Goal: Task Accomplishment & Management: Complete application form

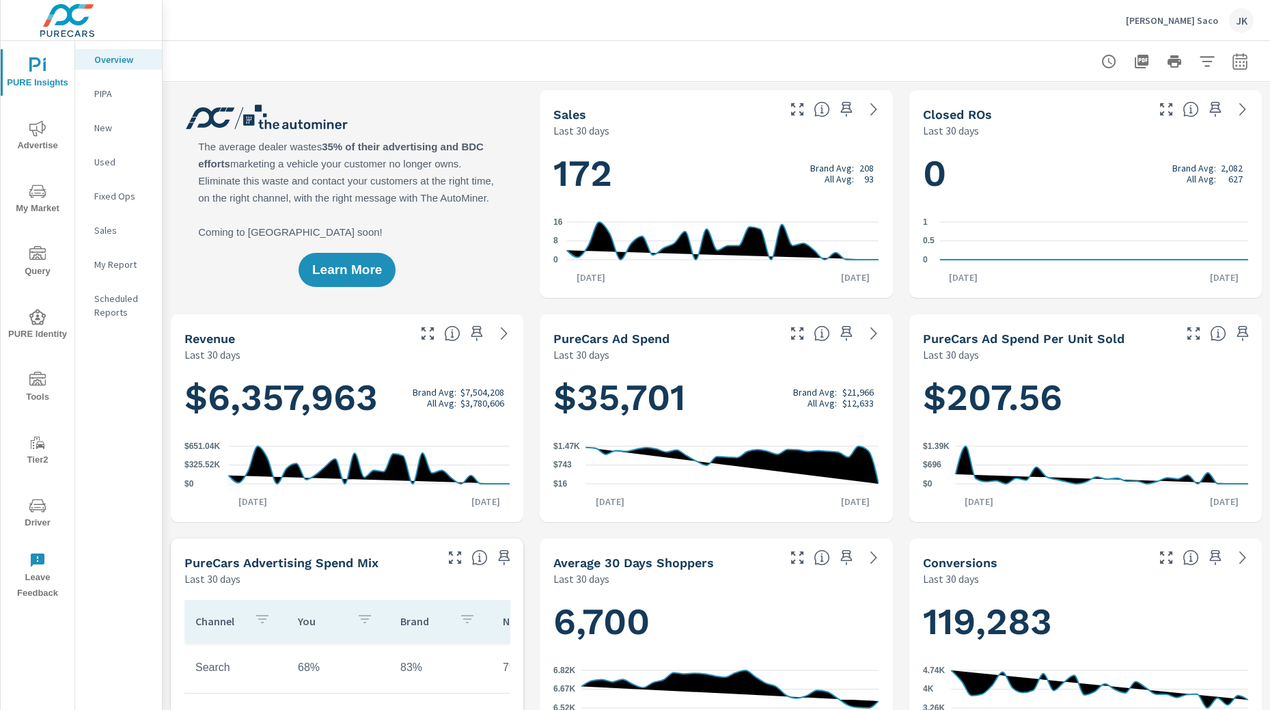
click at [32, 384] on icon "nav menu" at bounding box center [37, 379] width 16 height 14
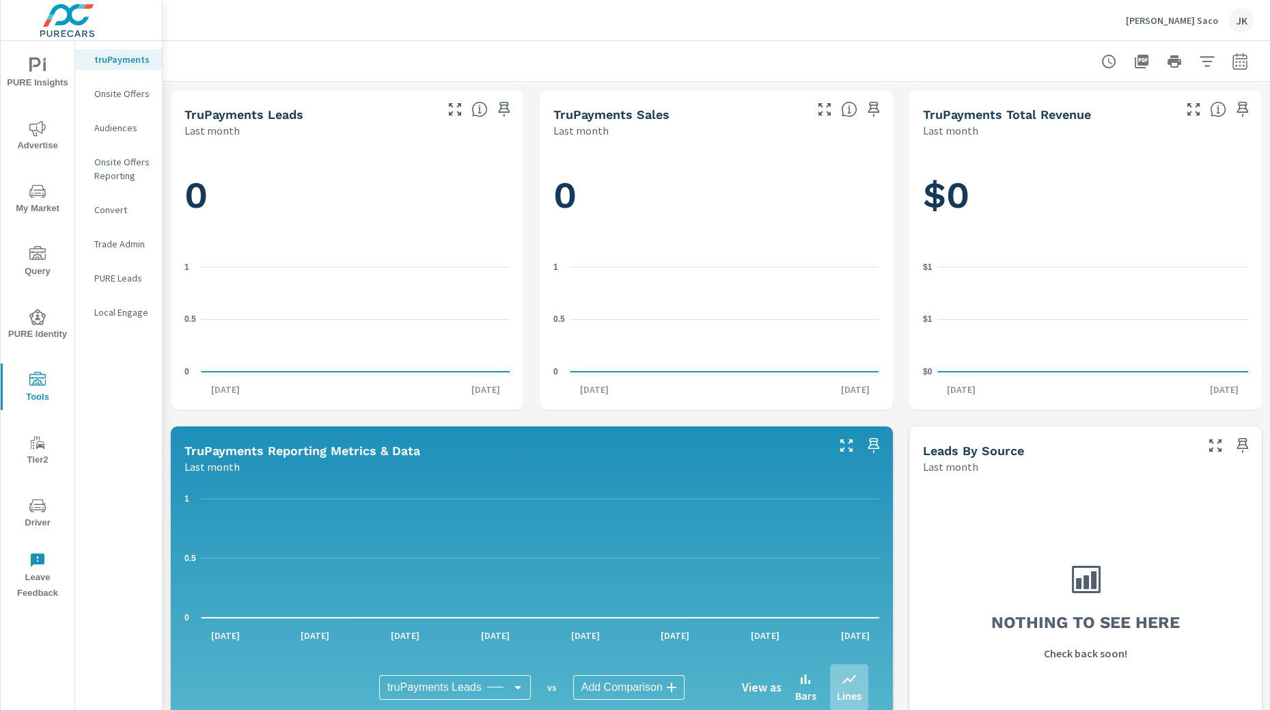
click at [120, 96] on p "Onsite Offers" at bounding box center [122, 94] width 57 height 14
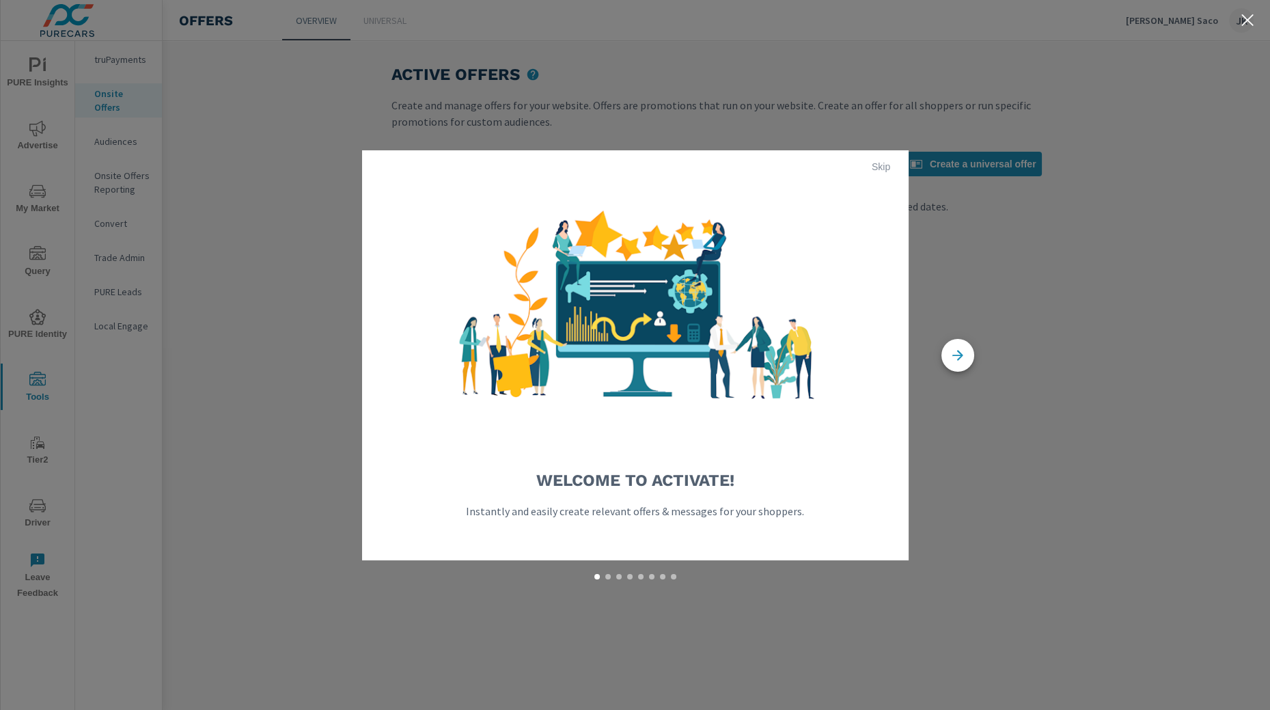
click at [872, 167] on span "Skip" at bounding box center [881, 167] width 33 height 12
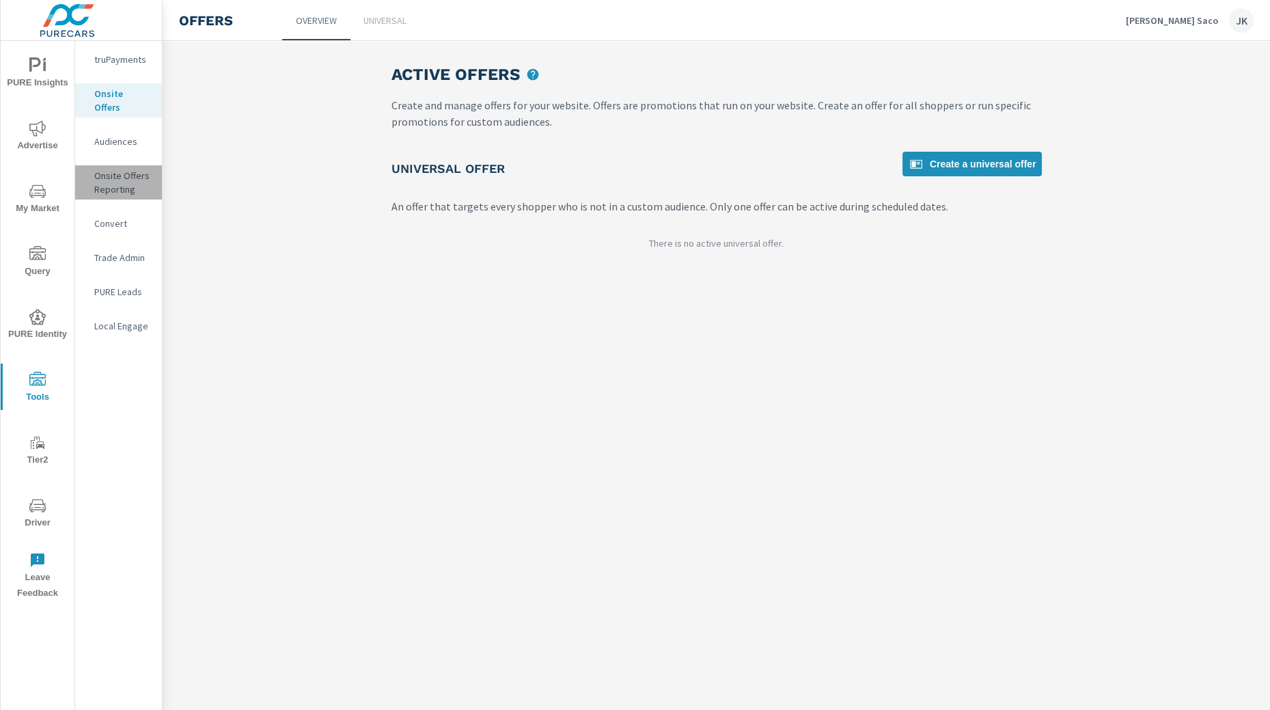
click at [129, 169] on p "Onsite Offers Reporting" at bounding box center [122, 182] width 57 height 27
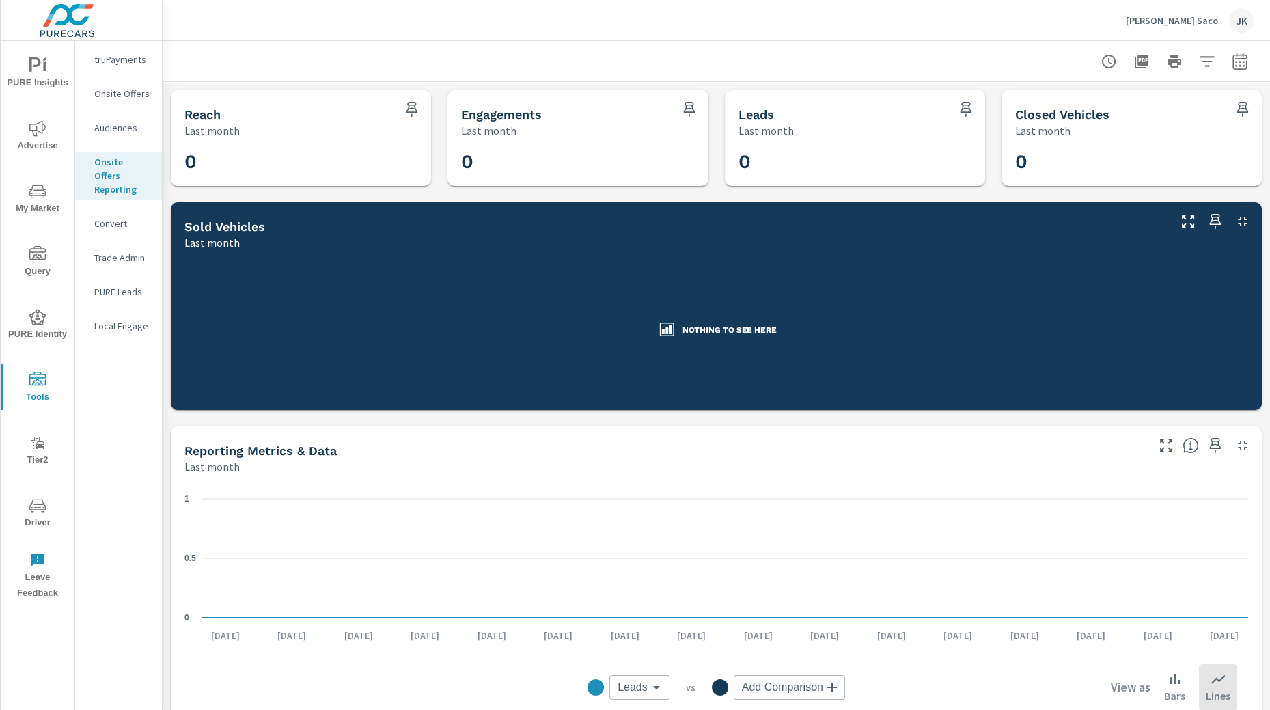
click at [1237, 61] on icon "button" at bounding box center [1240, 61] width 16 height 16
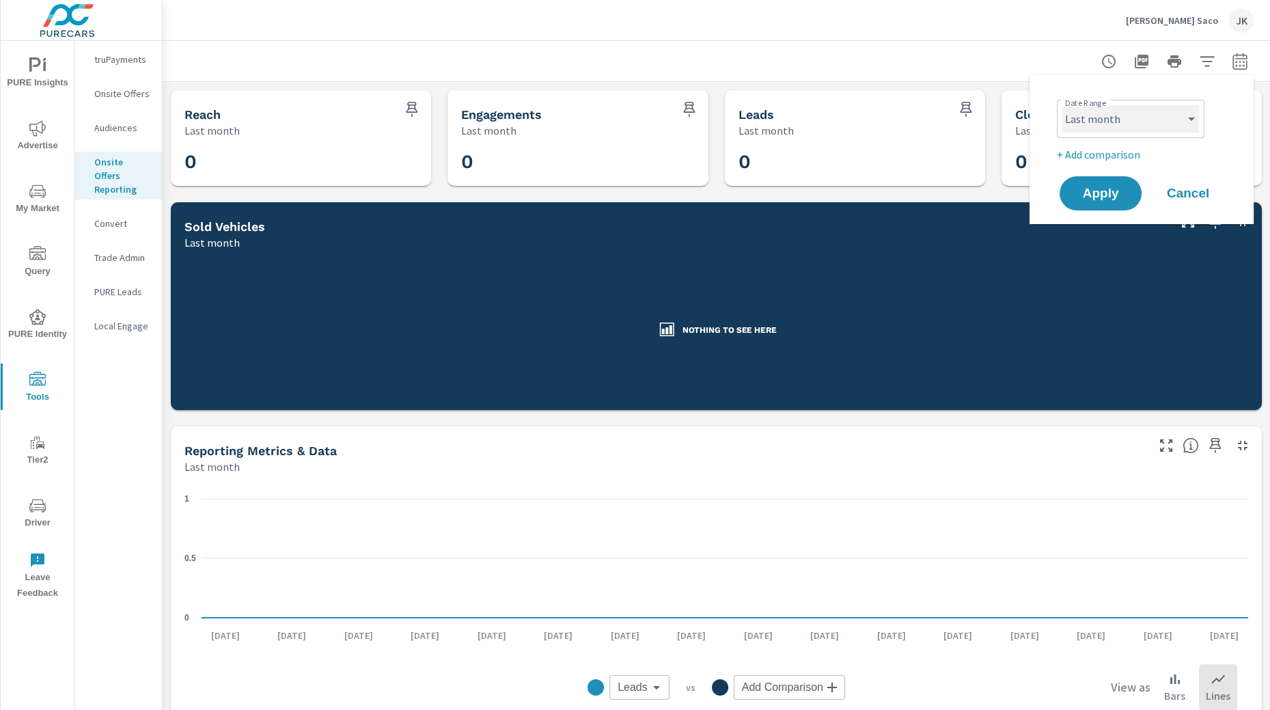
click at [1143, 130] on select "Custom Yesterday Last week Last 7 days Last 14 days Last 30 days Last 45 days L…" at bounding box center [1130, 118] width 137 height 27
click at [1062, 105] on select "Custom Yesterday Last week Last 7 days Last 14 days Last 30 days Last 45 days L…" at bounding box center [1130, 118] width 137 height 27
click at [1148, 120] on select "Custom Yesterday Last week Last 7 days Last 14 days Last 30 days Last 45 days L…" at bounding box center [1130, 118] width 137 height 27
click at [1062, 105] on select "Custom Yesterday Last week Last 7 days Last 14 days Last 30 days Last 45 days L…" at bounding box center [1130, 118] width 137 height 27
select select "Last 6 months"
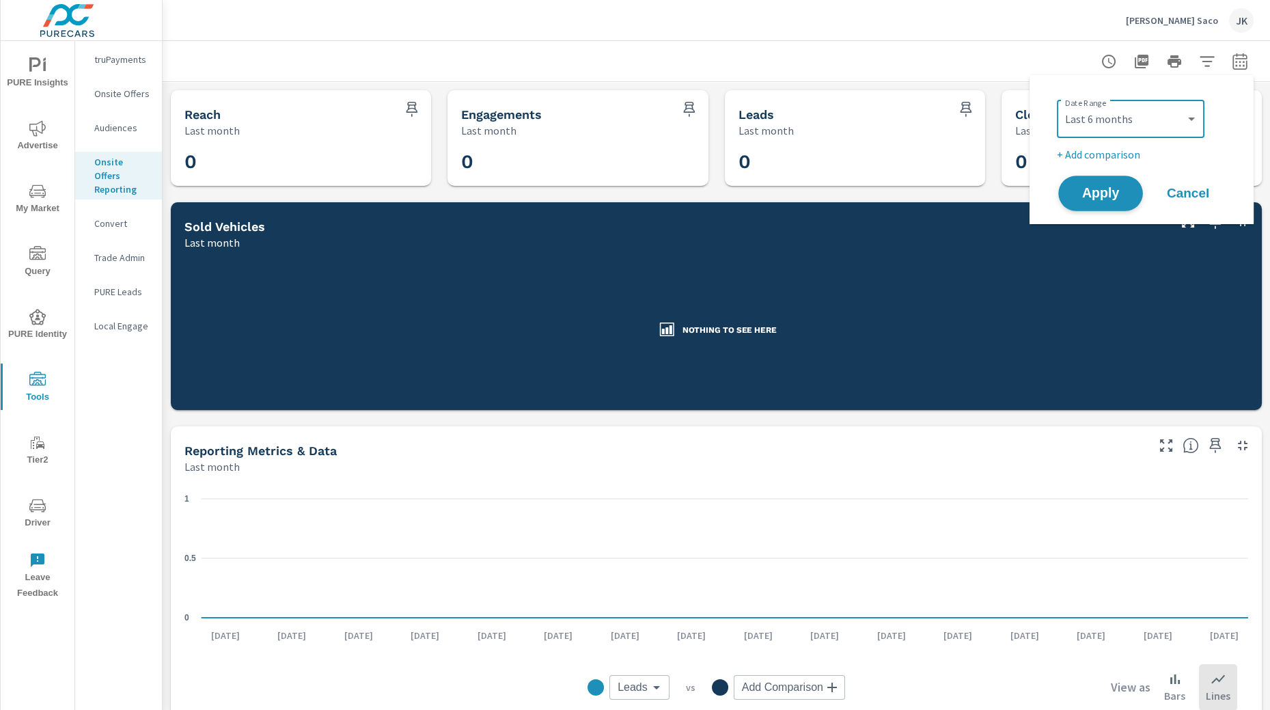
click at [1105, 193] on span "Apply" at bounding box center [1100, 193] width 56 height 13
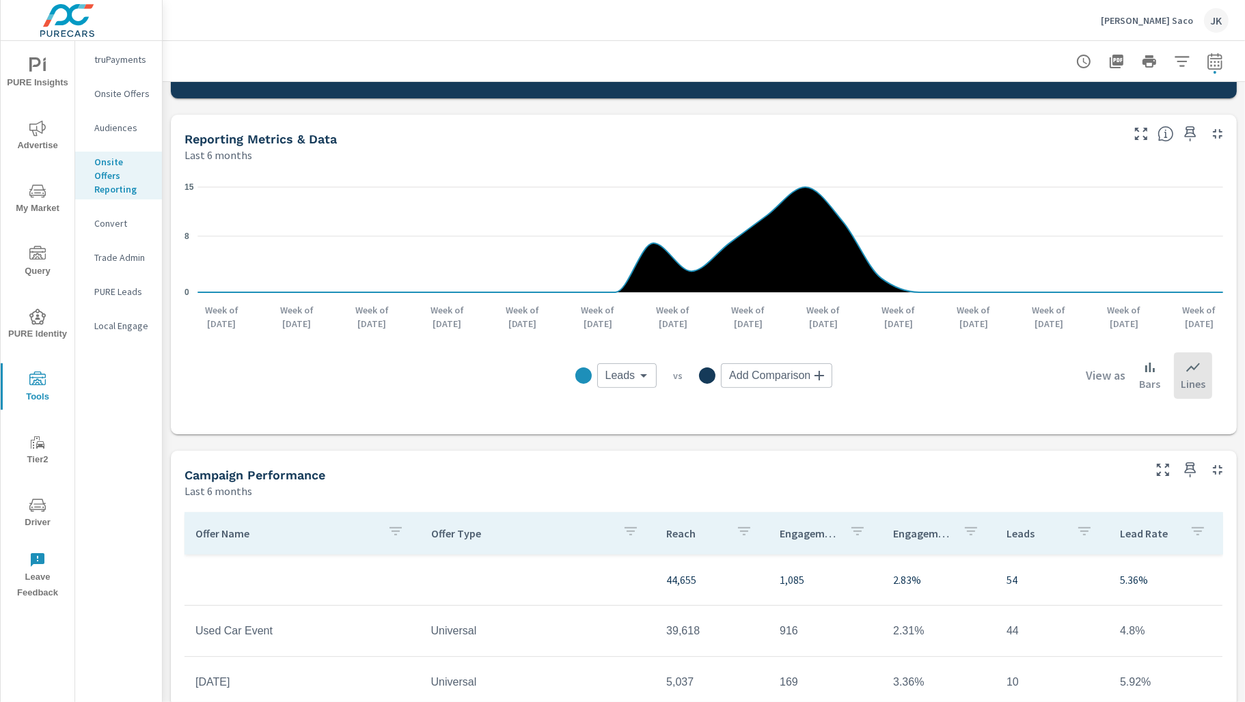
scroll to position [388, 0]
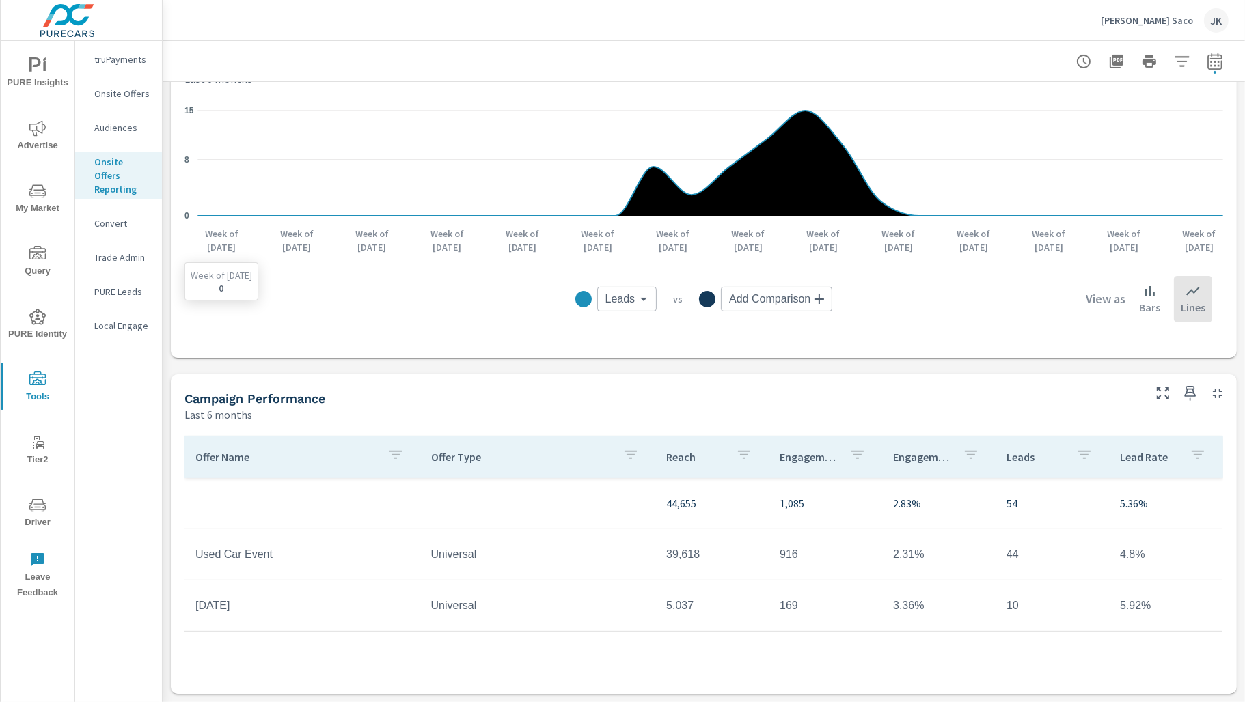
click at [577, 169] on icon "0 8 15" at bounding box center [703, 163] width 1038 height 127
drag, startPoint x: 572, startPoint y: 587, endPoint x: 329, endPoint y: 568, distance: 243.9
click at [562, 587] on tr "Memorial Day 2025 Universal 5,037 169 3.36% 10 5.92%" at bounding box center [703, 606] width 1038 height 51
click at [260, 605] on td "Memorial Day 2025" at bounding box center [302, 606] width 236 height 34
click at [117, 88] on p "Onsite Offers" at bounding box center [122, 94] width 57 height 14
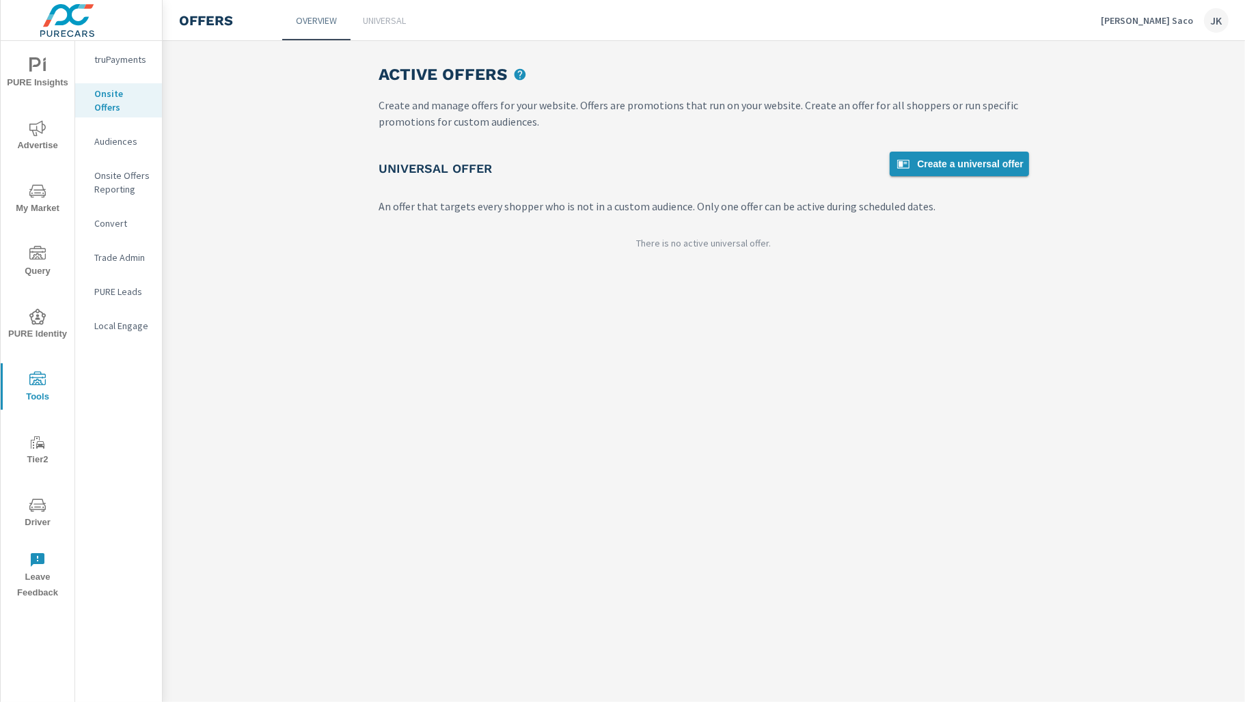
click at [924, 162] on span "Create a universal offer" at bounding box center [959, 164] width 128 height 16
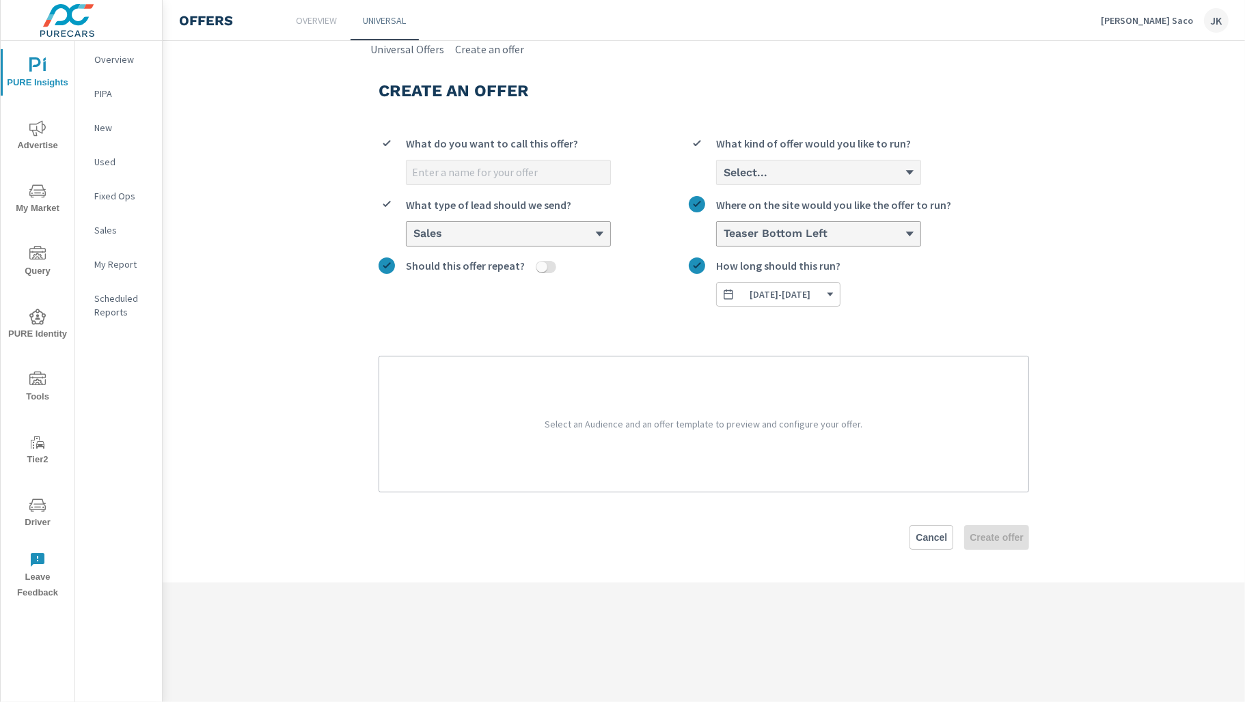
click at [911, 174] on icon at bounding box center [909, 172] width 10 height 10
click at [723, 174] on input "Select... What kind of offer would you like to run?" at bounding box center [722, 173] width 1 height 12
click at [997, 160] on label "option Cash focused, 1 of 3. 3 results available. Use Up and Down to choose opt…" at bounding box center [859, 159] width 340 height 49
click at [723, 167] on input "option Cash focused, 1 of 3. 3 results available. Use Up and Down to choose opt…" at bounding box center [722, 173] width 1 height 12
click at [398, 53] on link "Universal Offers" at bounding box center [407, 49] width 74 height 16
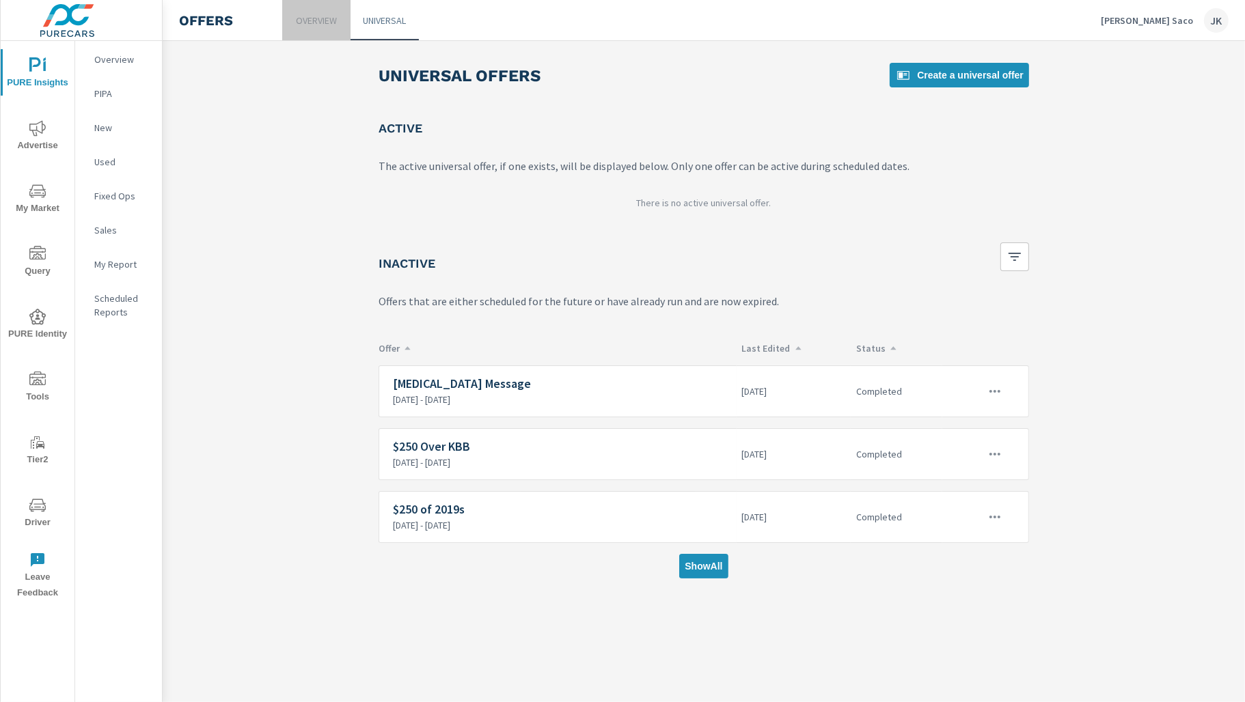
click at [325, 18] on p "Overview" at bounding box center [316, 21] width 41 height 14
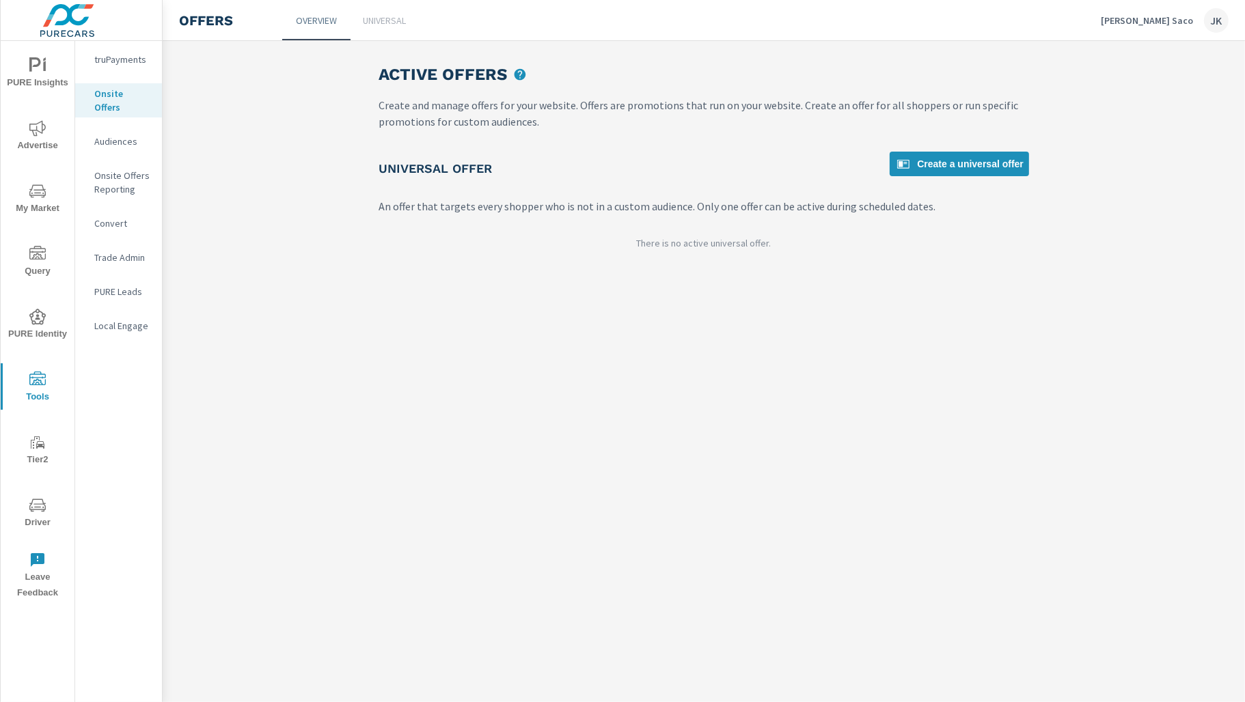
click at [125, 169] on p "Onsite Offers Reporting" at bounding box center [122, 182] width 57 height 27
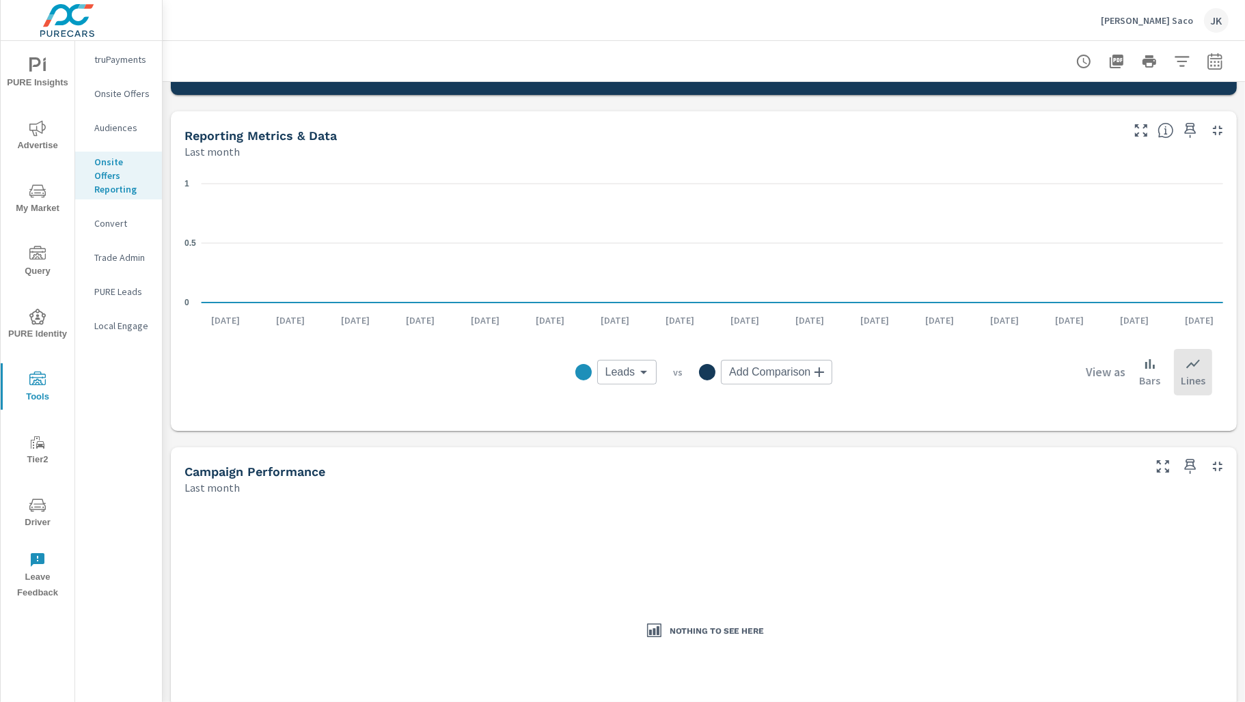
scroll to position [388, 0]
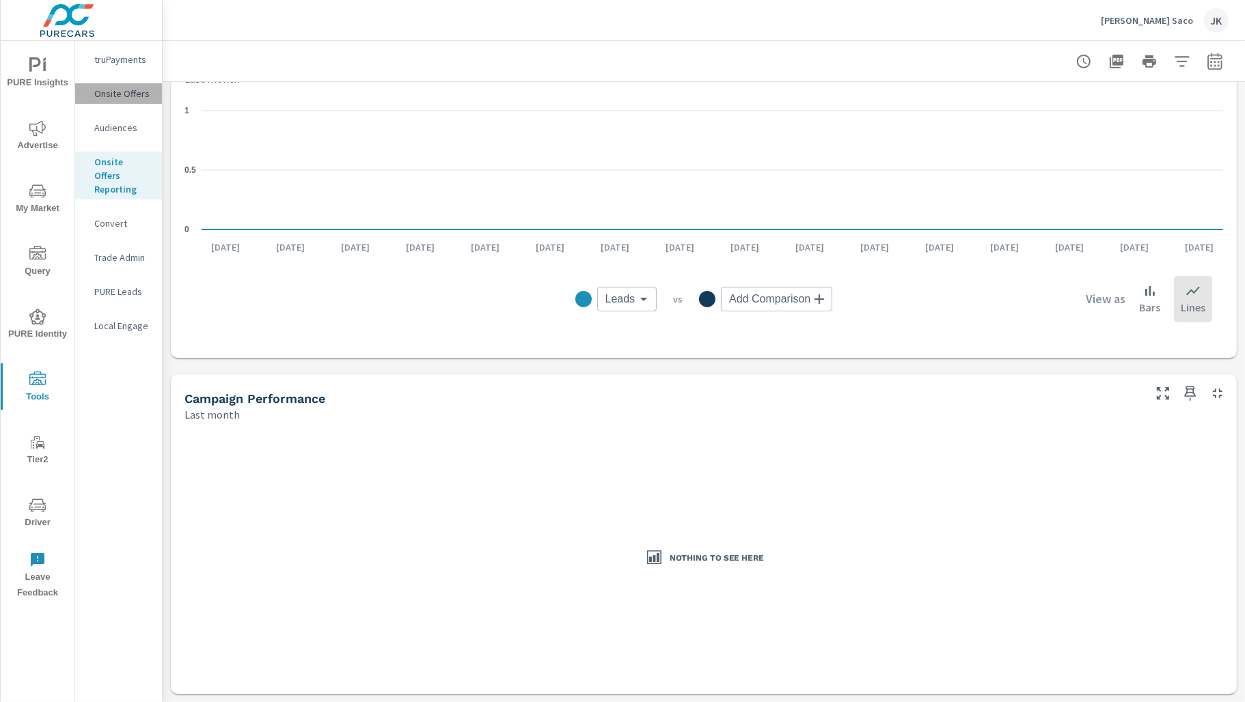
click at [123, 92] on p "Onsite Offers" at bounding box center [122, 94] width 57 height 14
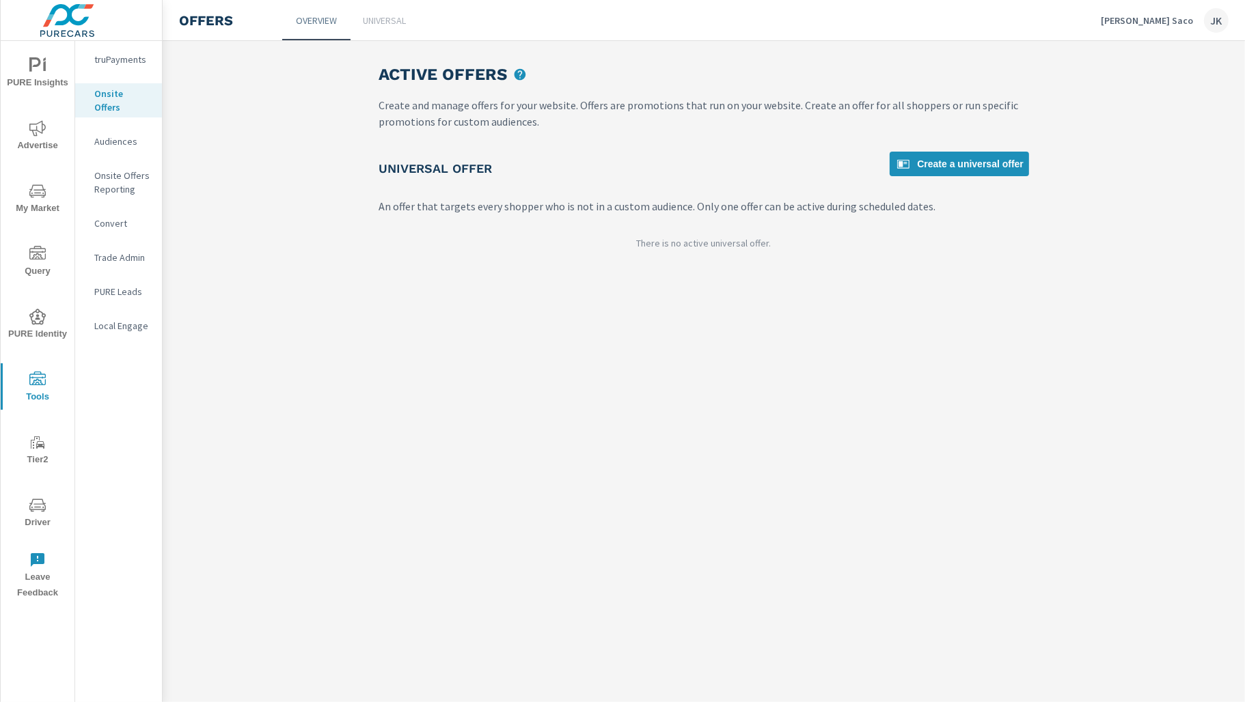
click at [383, 20] on p "Universal" at bounding box center [384, 21] width 43 height 14
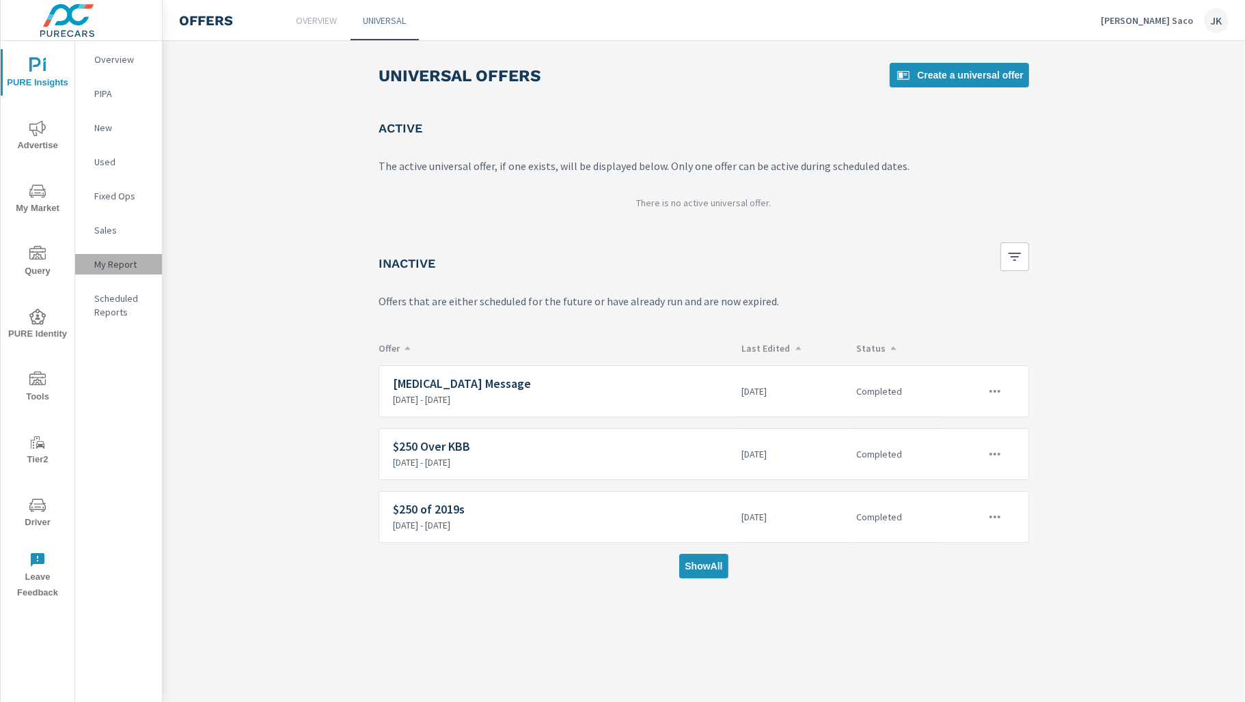
click at [117, 259] on p "My Report" at bounding box center [122, 265] width 57 height 14
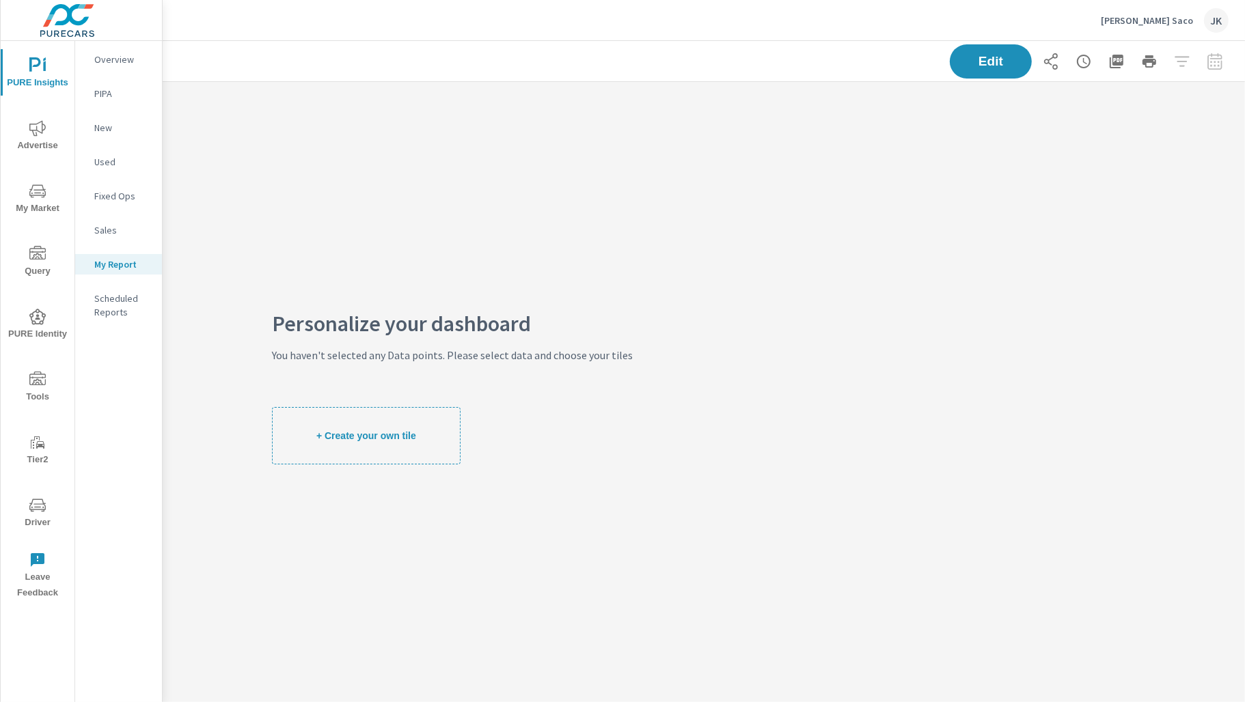
click at [105, 232] on p "Sales" at bounding box center [122, 230] width 57 height 14
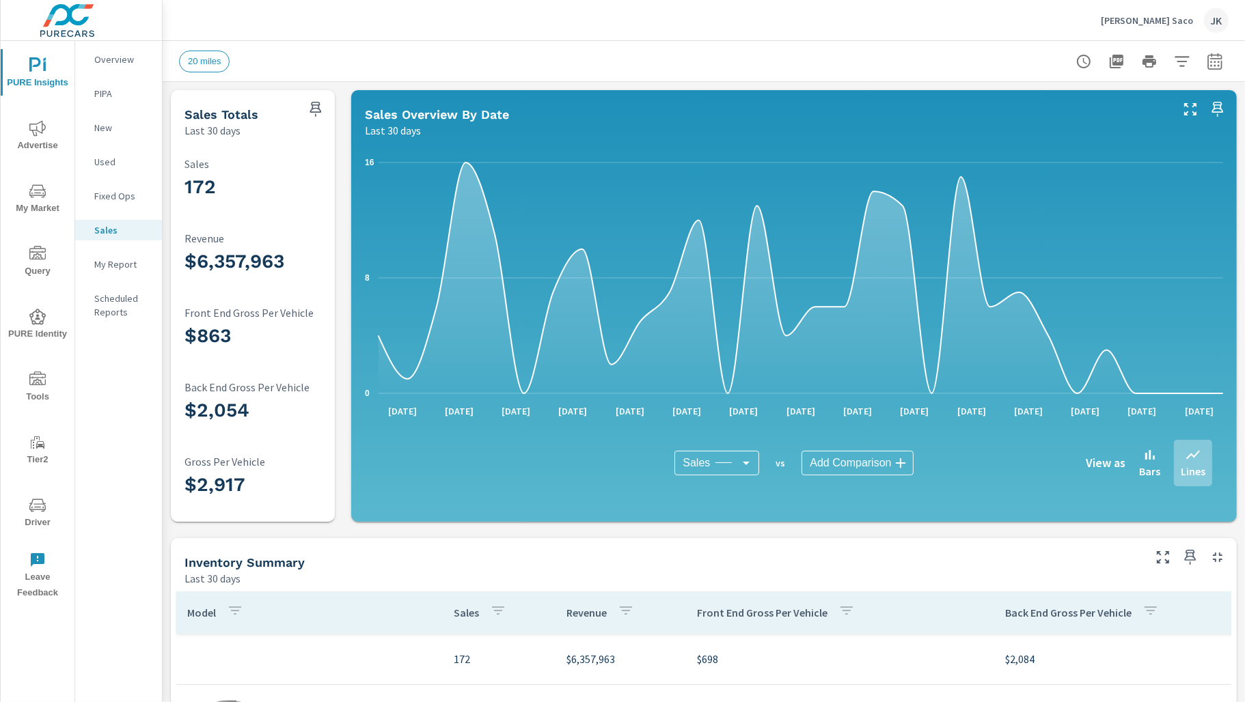
click at [108, 57] on p "Overview" at bounding box center [122, 60] width 57 height 14
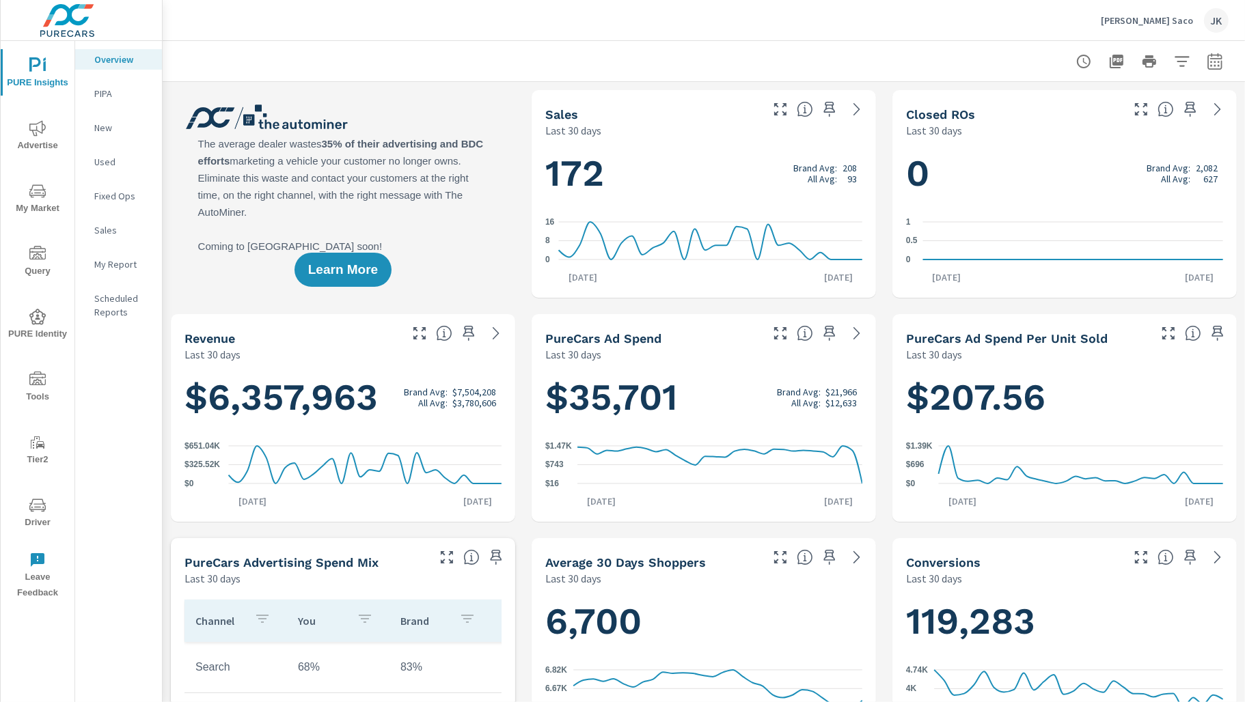
click at [33, 380] on icon "nav menu" at bounding box center [37, 379] width 16 height 14
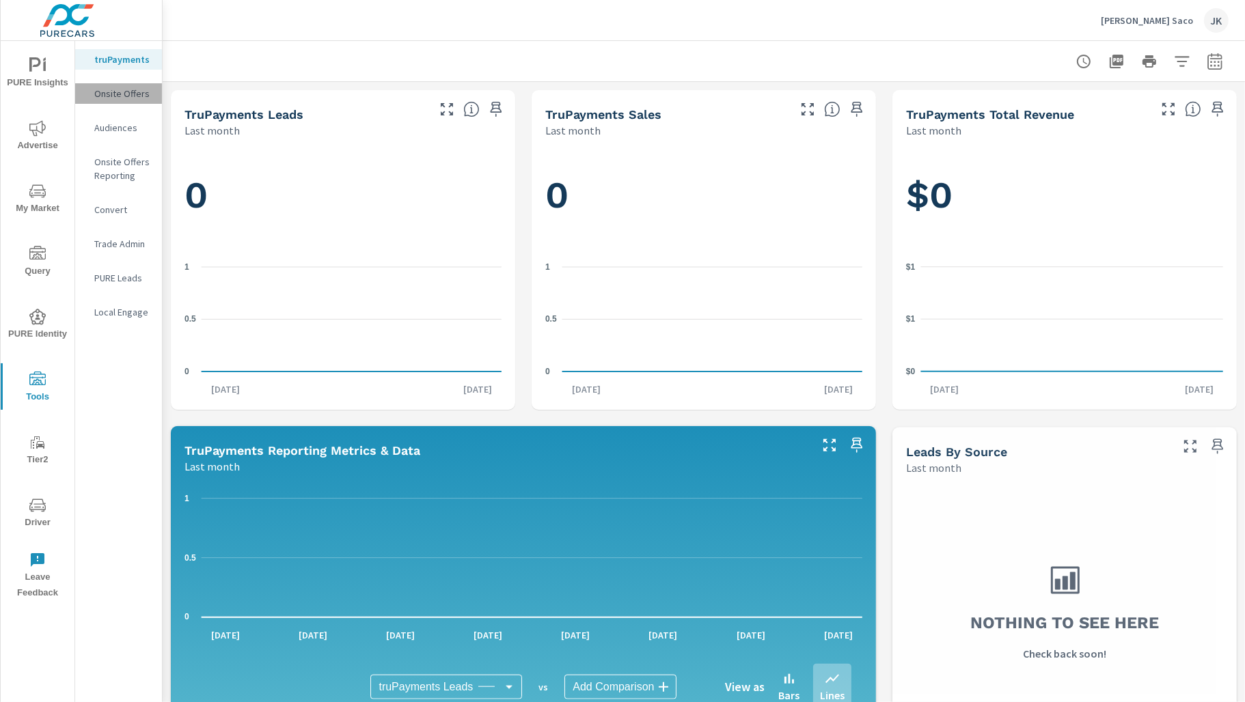
click at [120, 94] on p "Onsite Offers" at bounding box center [122, 94] width 57 height 14
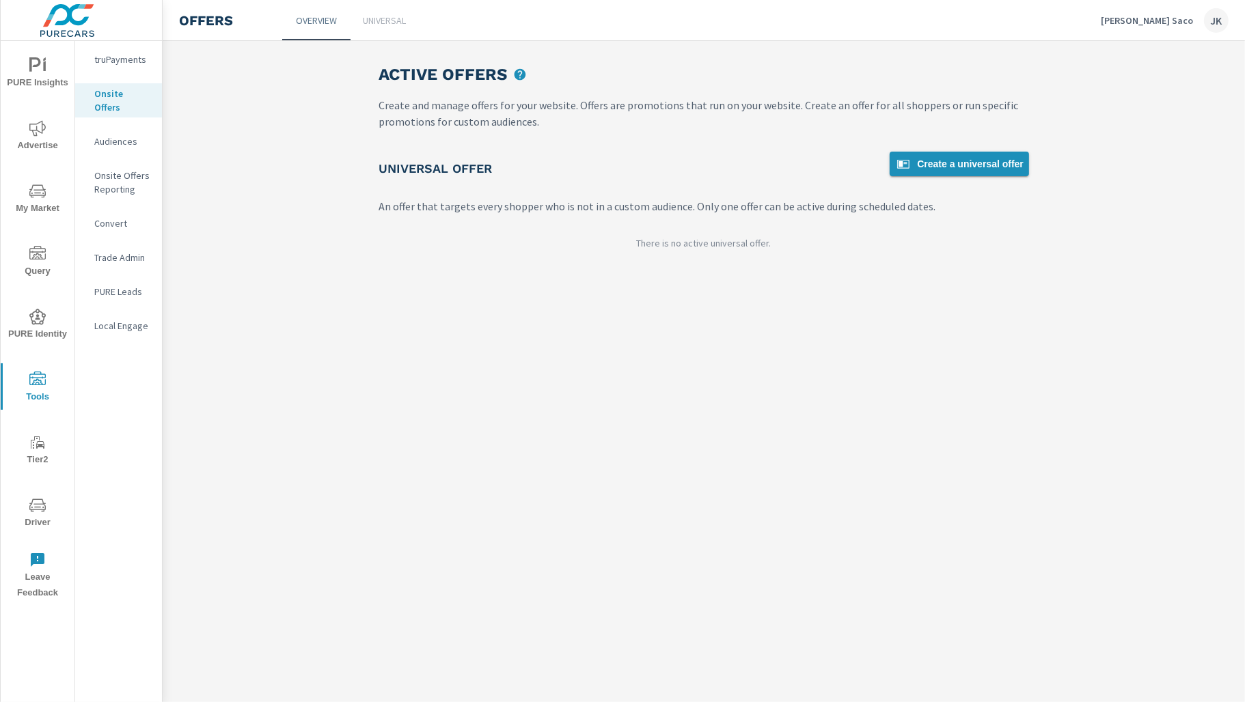
click at [959, 155] on link "Create a universal offer" at bounding box center [958, 164] width 139 height 25
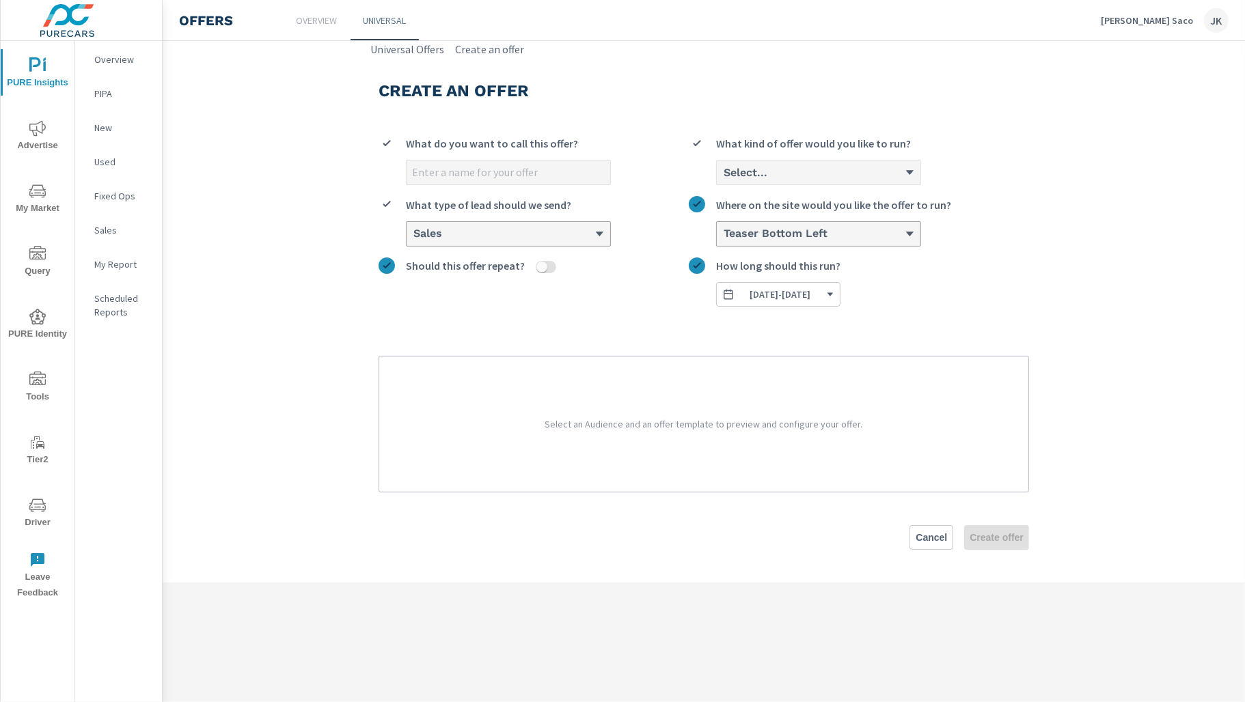
click at [812, 171] on div "Select..." at bounding box center [813, 172] width 182 height 13
click at [723, 171] on input "Select... What kind of offer would you like to run?" at bounding box center [722, 173] width 1 height 12
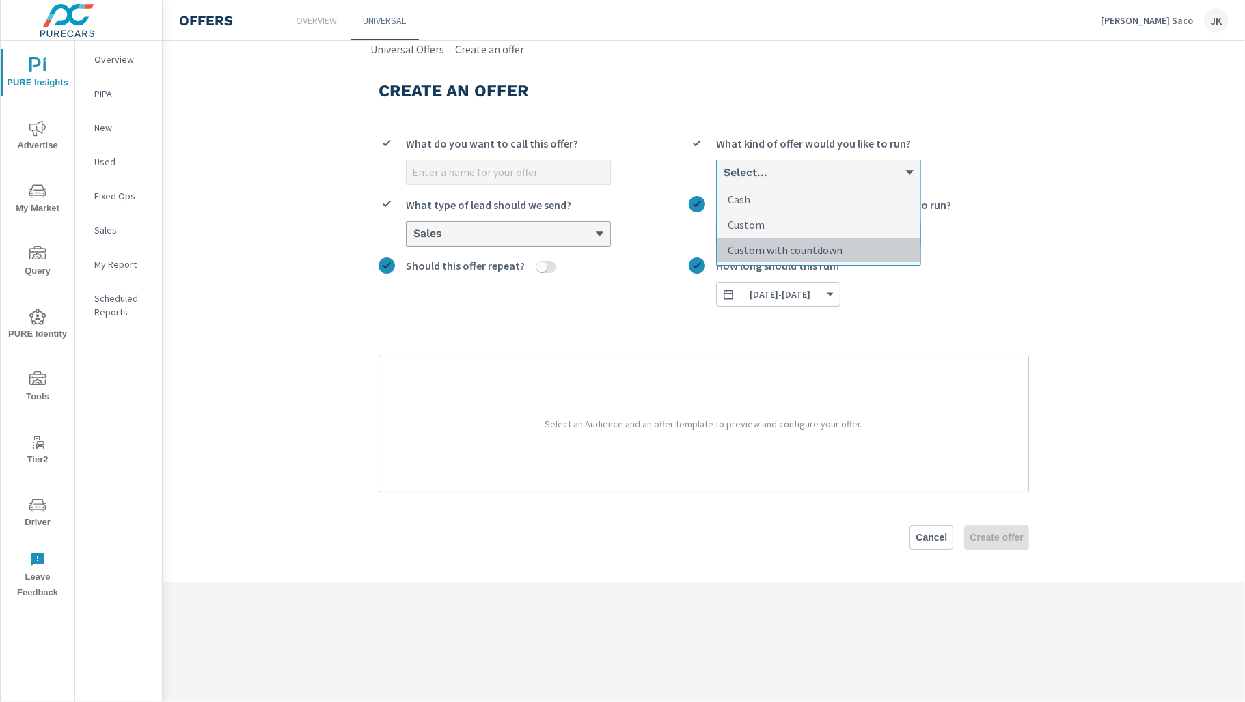
click at [791, 242] on p "Custom with countdown" at bounding box center [784, 250] width 115 height 16
click at [723, 179] on input "option Custom with countdown focused, 3 of 3. 3 results available. Use Up and D…" at bounding box center [722, 173] width 1 height 12
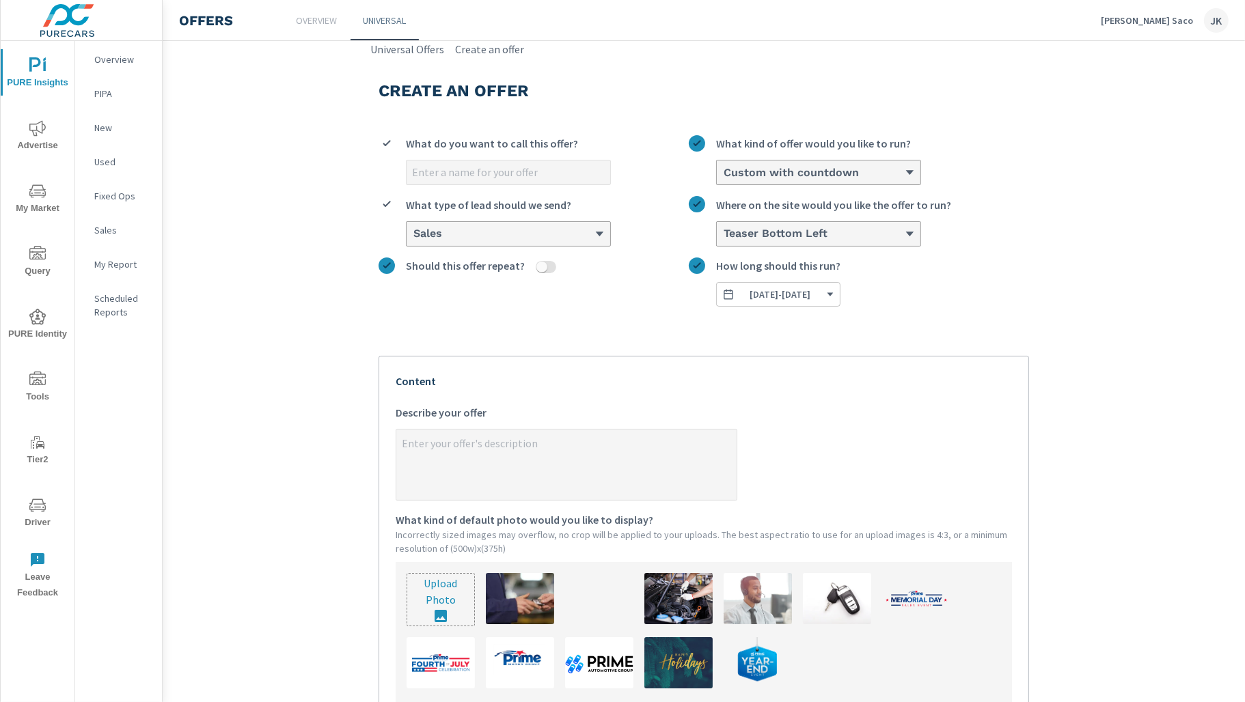
scroll to position [144, 0]
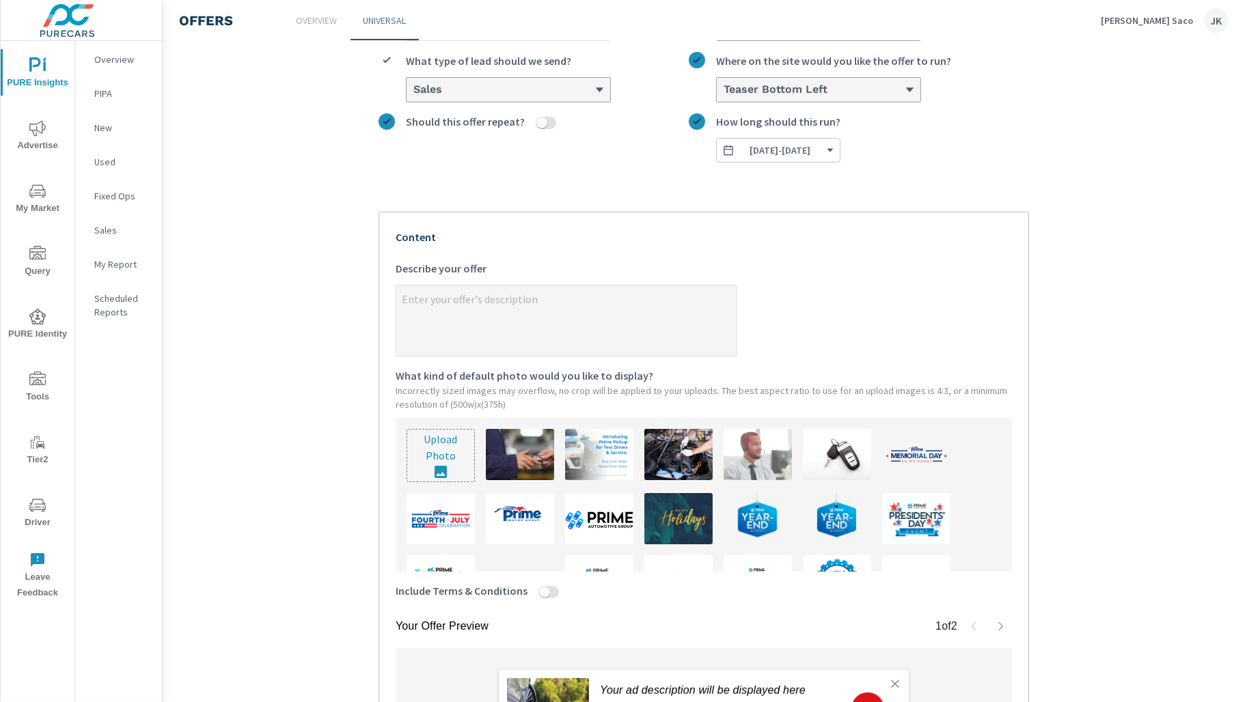
click at [446, 311] on textarea "x Describe your offer" at bounding box center [566, 322] width 340 height 68
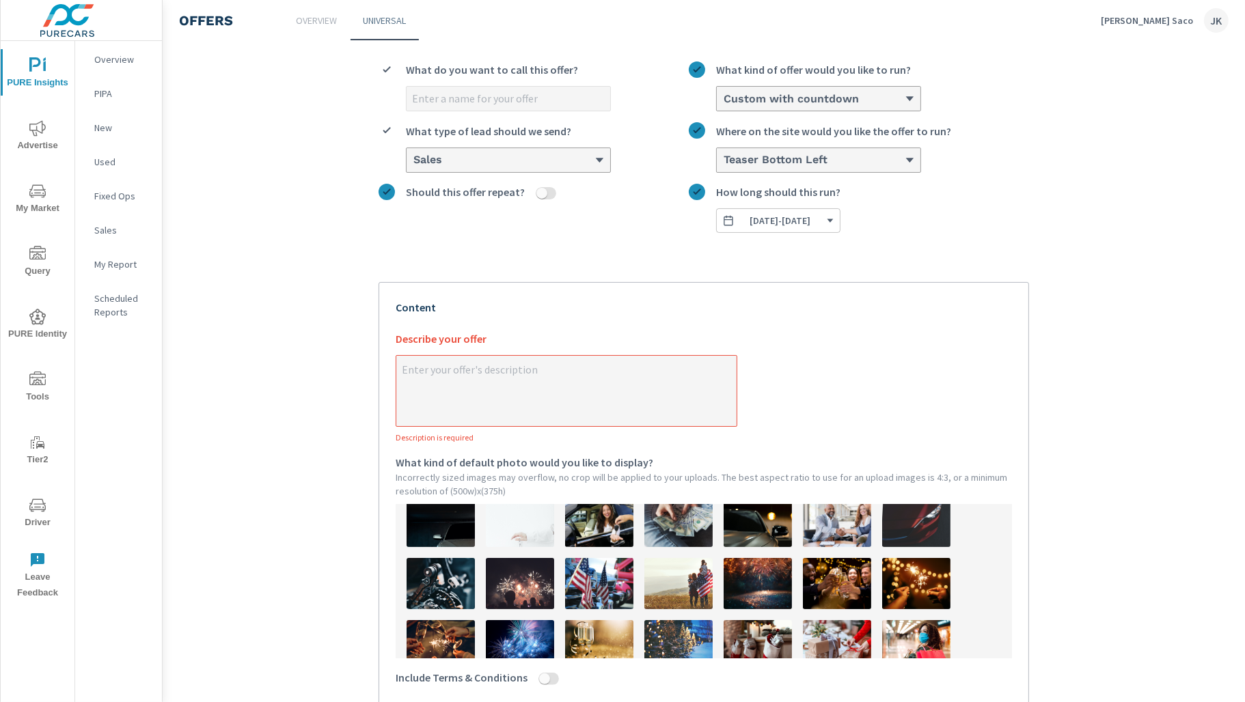
scroll to position [0, 0]
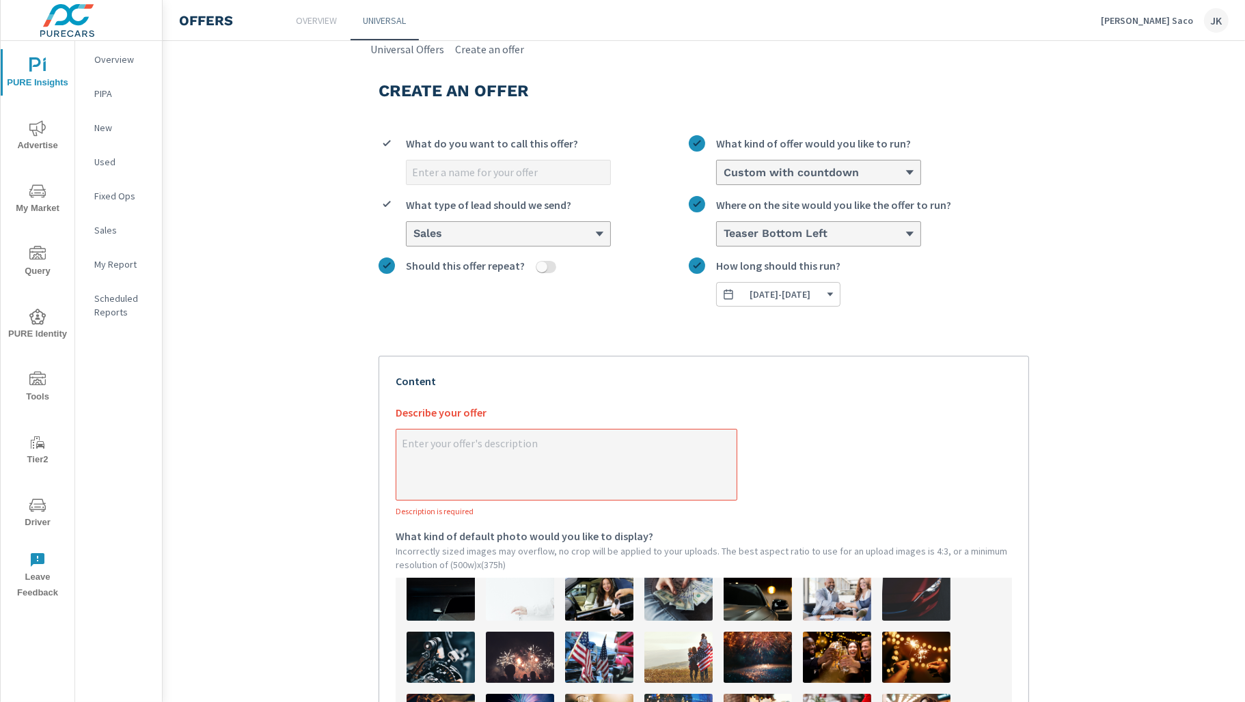
type textarea "x"
click at [834, 296] on span "09/25/2025 - 09/30/2025" at bounding box center [778, 294] width 112 height 12
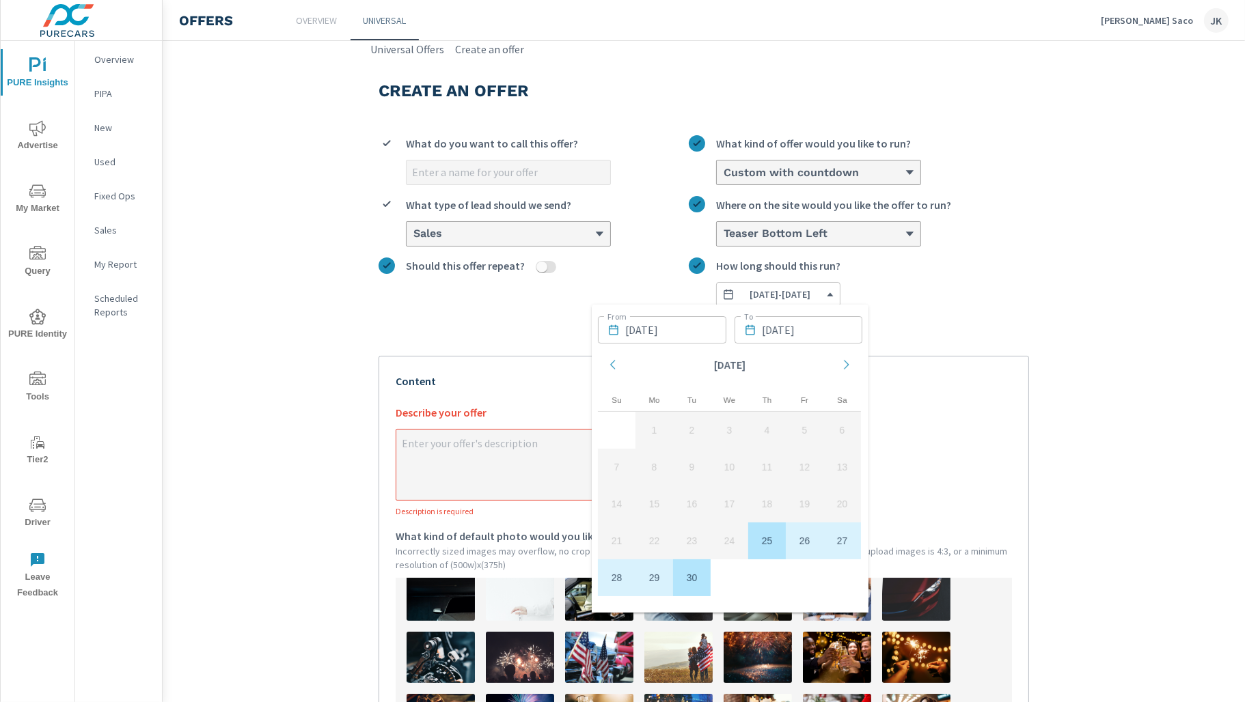
click at [1122, 282] on section "Create an offer What do you want to call this offer? Custom with countdown What…" at bounding box center [704, 547] width 1082 height 980
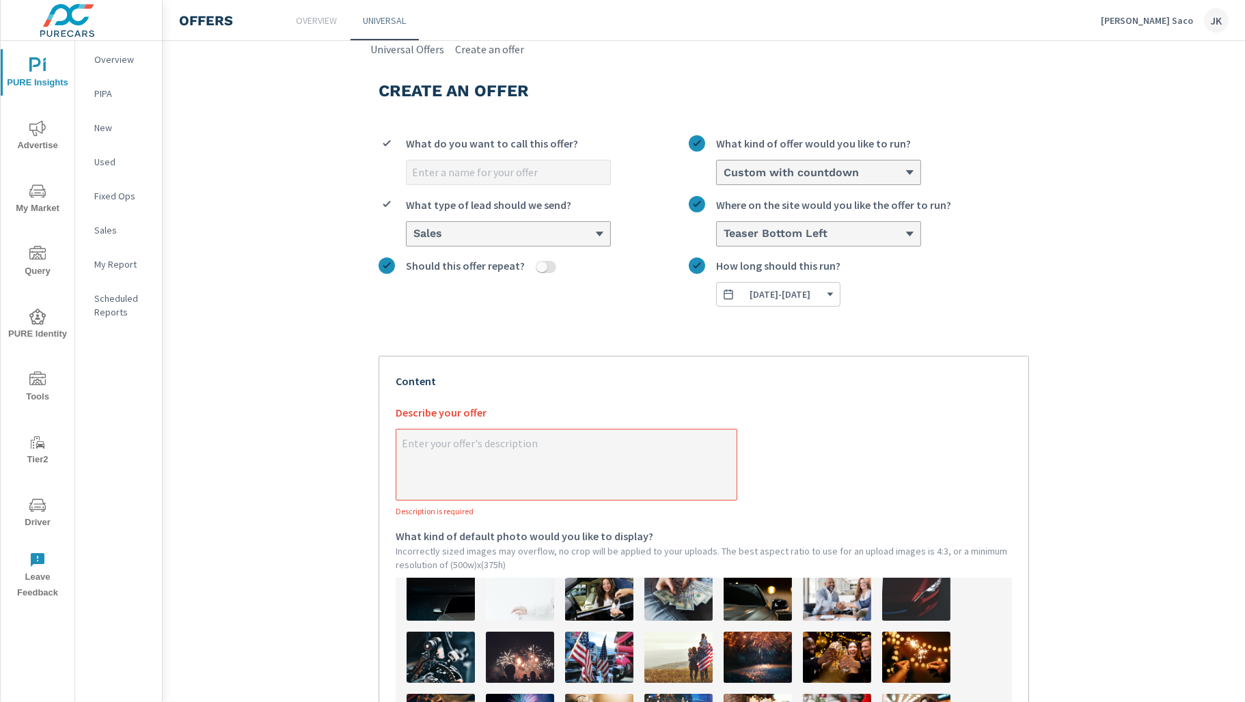
click at [794, 294] on span "09/25/2025 - 09/30/2025" at bounding box center [780, 294] width 61 height 12
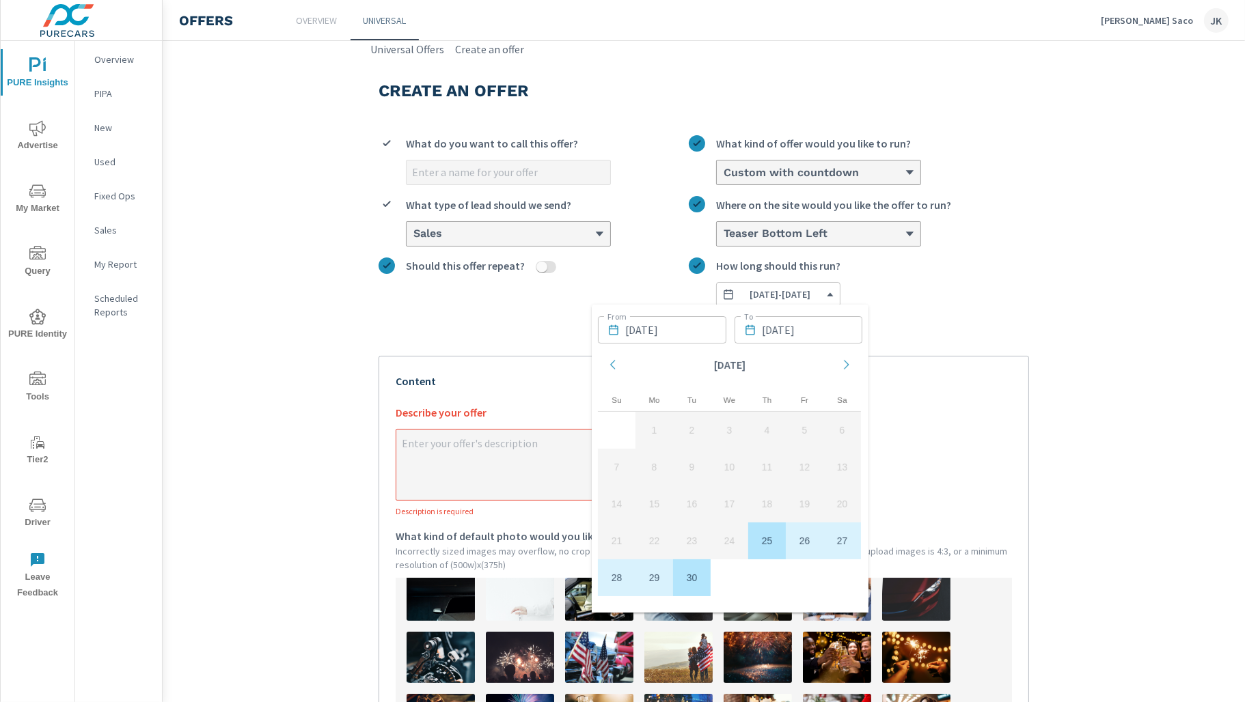
click at [1070, 299] on section "Create an offer What do you want to call this offer? Custom with countdown What…" at bounding box center [704, 547] width 1082 height 980
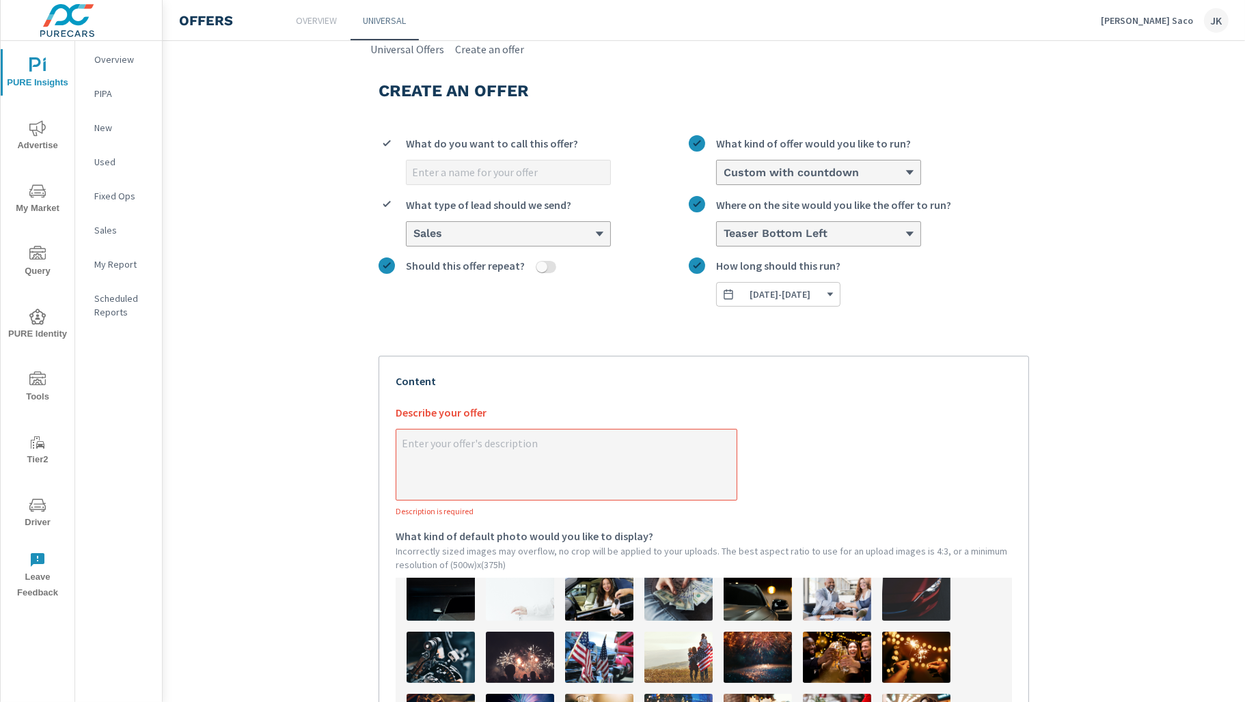
click at [474, 176] on input "What do you want to call this offer?" at bounding box center [508, 173] width 204 height 24
type input "S"
type textarea "x"
type input "Se"
type textarea "x"
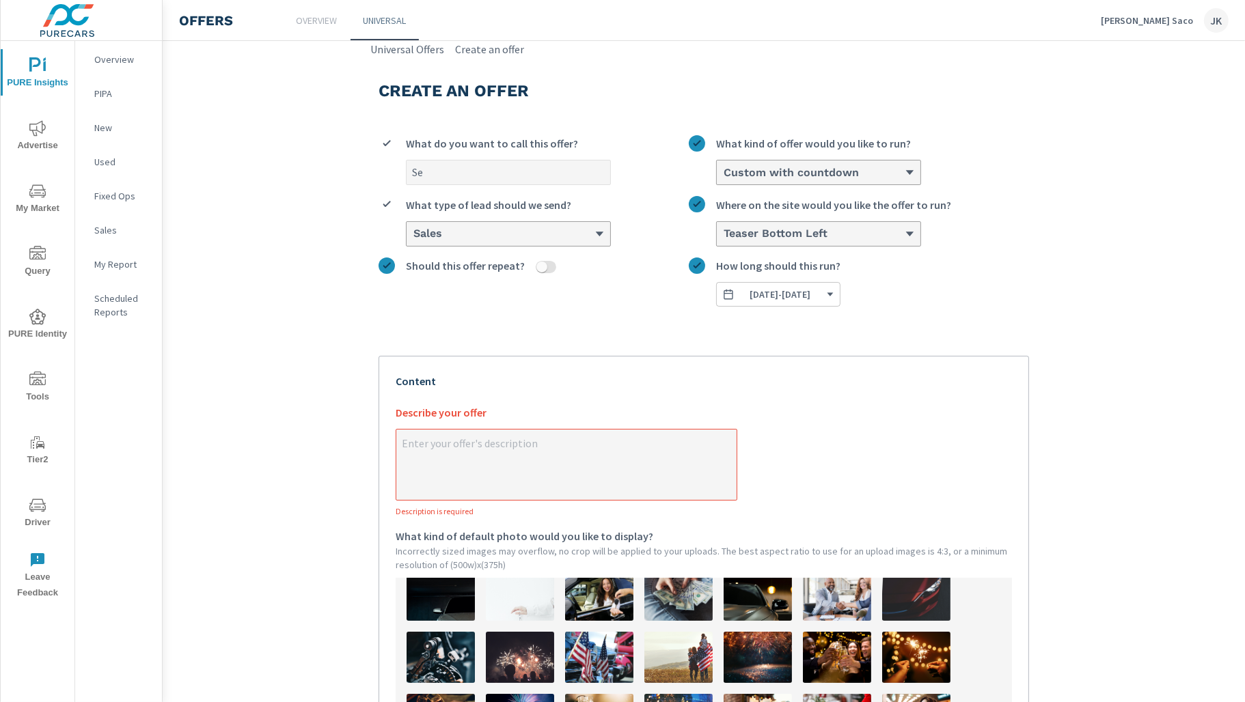
type input "Sep"
type textarea "x"
type input "Sept"
type textarea "x"
type input "Septe"
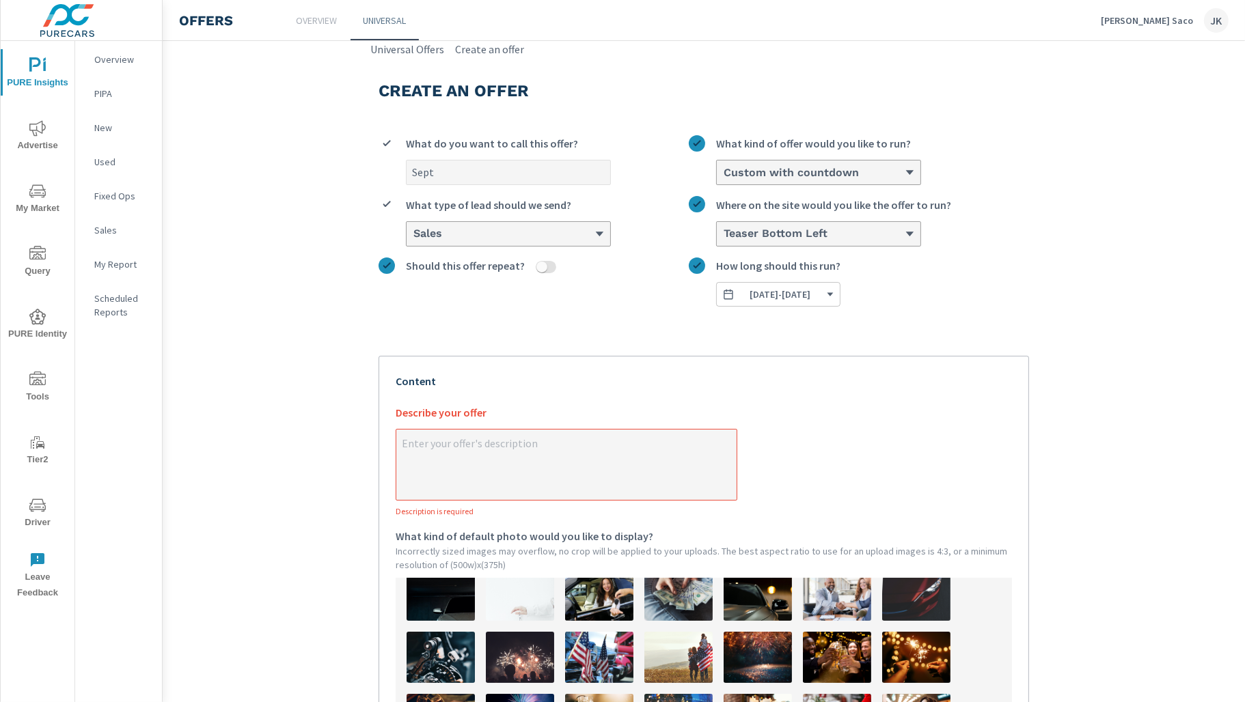
type textarea "x"
type input "Septem"
type textarea "x"
type input "Septemb"
type textarea "x"
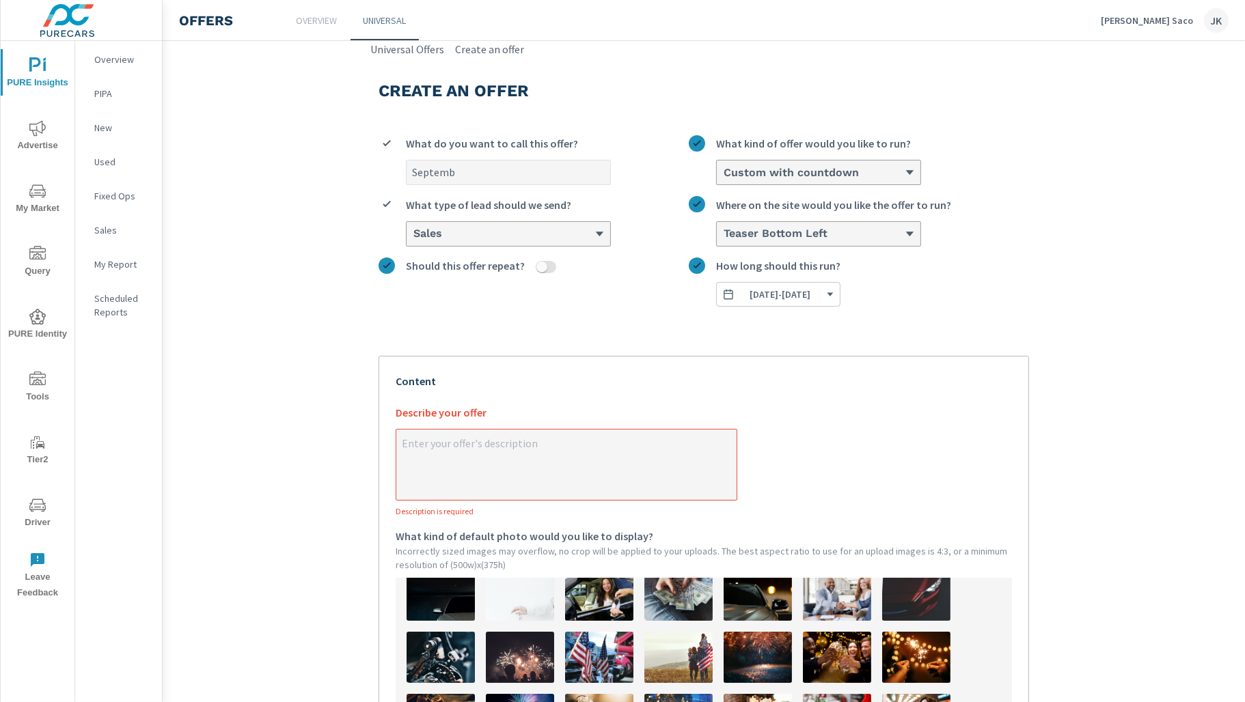
type input "Septembe"
type textarea "x"
type input "September"
type textarea "x"
type input "September"
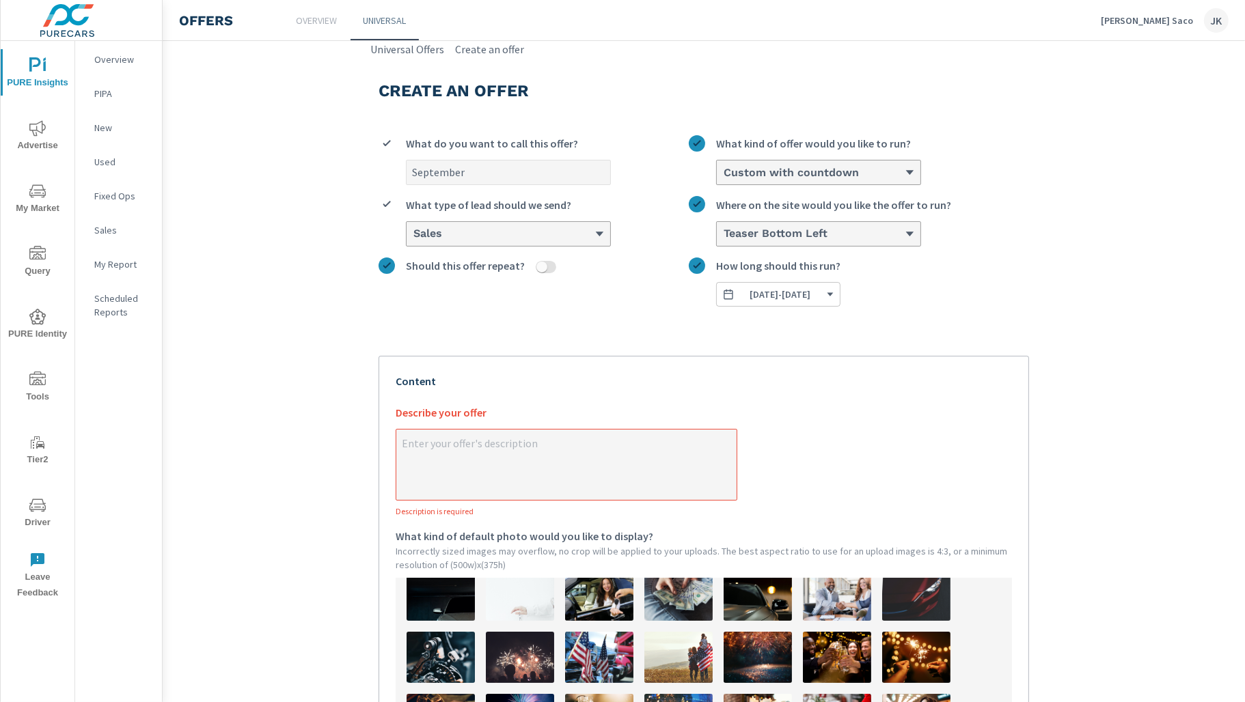
type textarea "x"
type input "September 2"
type textarea "x"
type input "September 20"
type textarea "x"
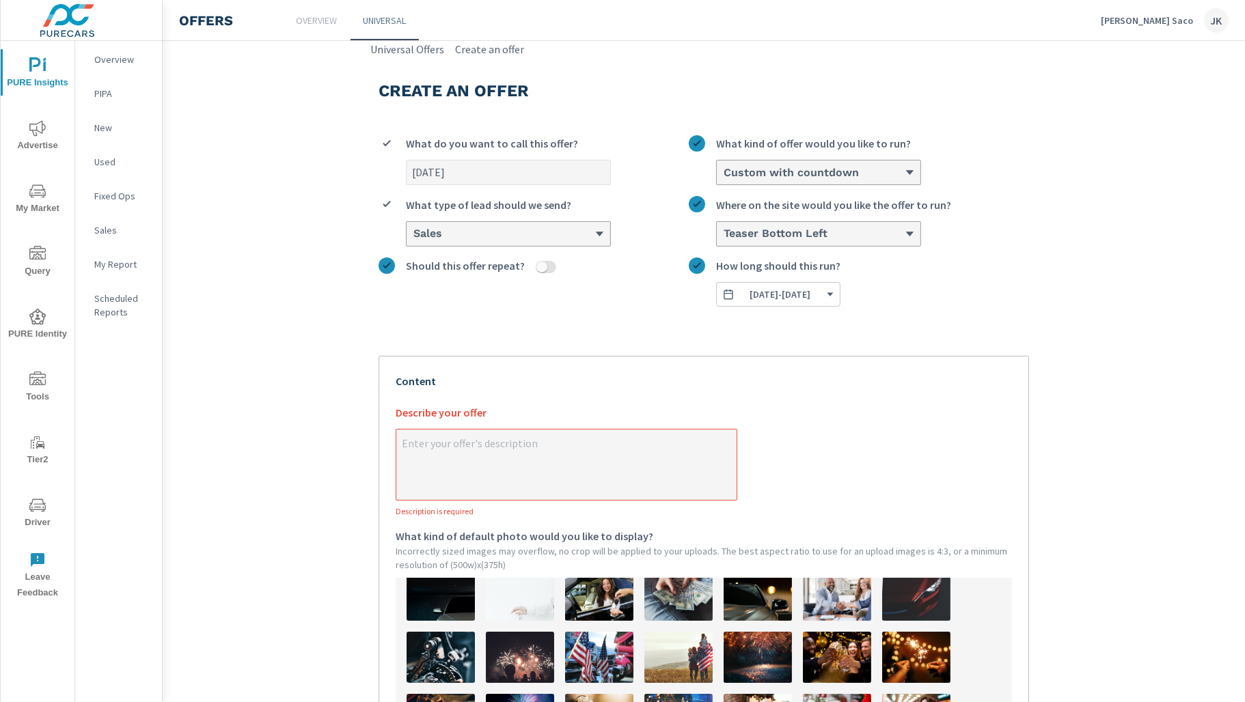
type input "September 202"
type textarea "x"
type input "[DATE]"
type textarea "x"
type input "[DATE]"
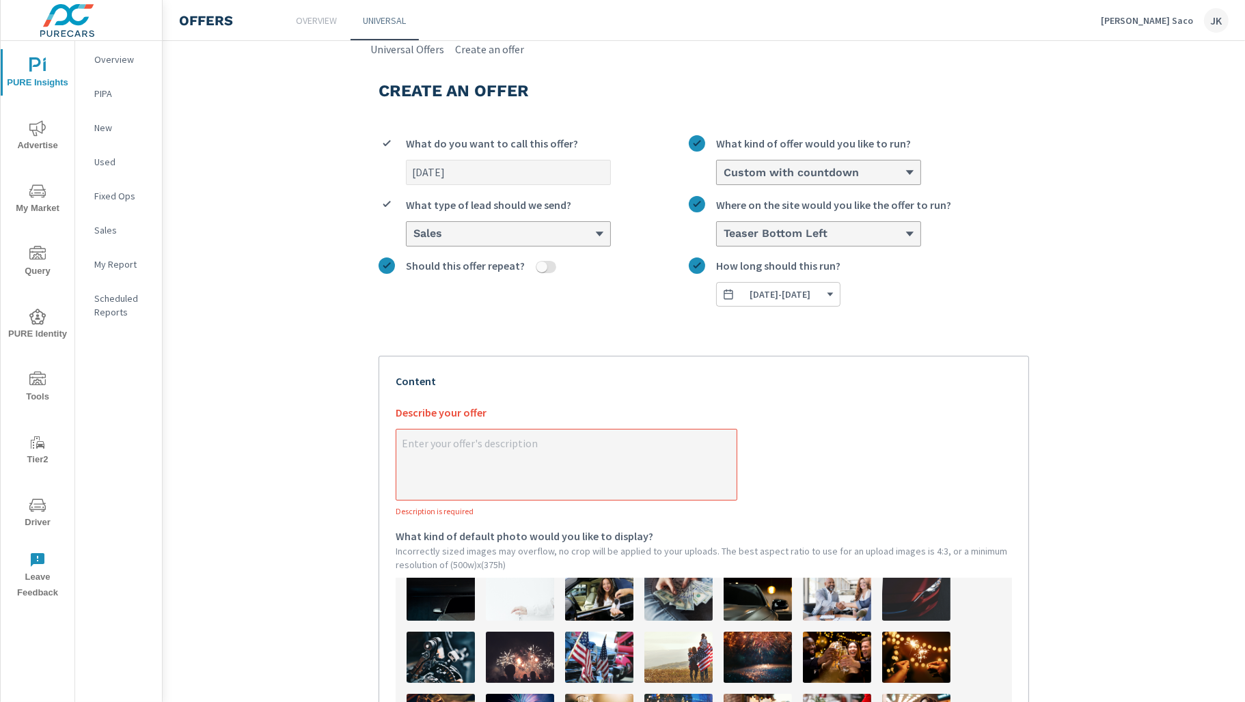
click at [457, 445] on textarea "x Describe your offer Description is required" at bounding box center [566, 466] width 340 height 68
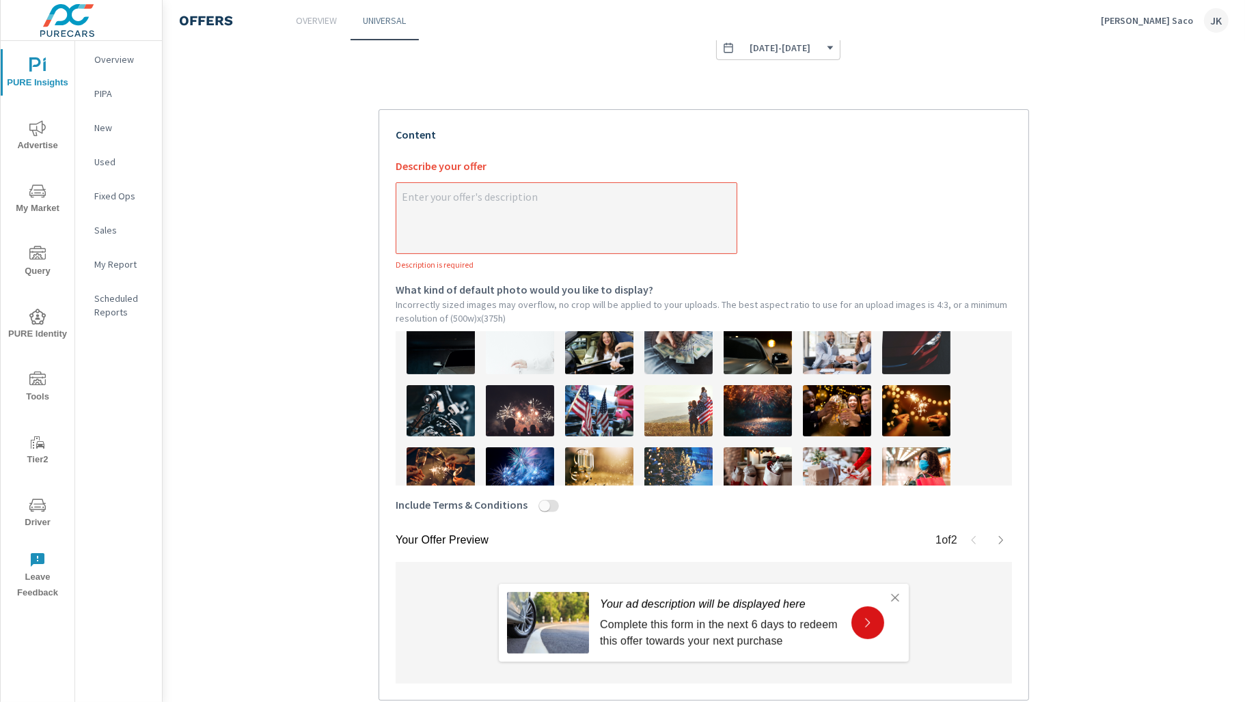
scroll to position [263, 0]
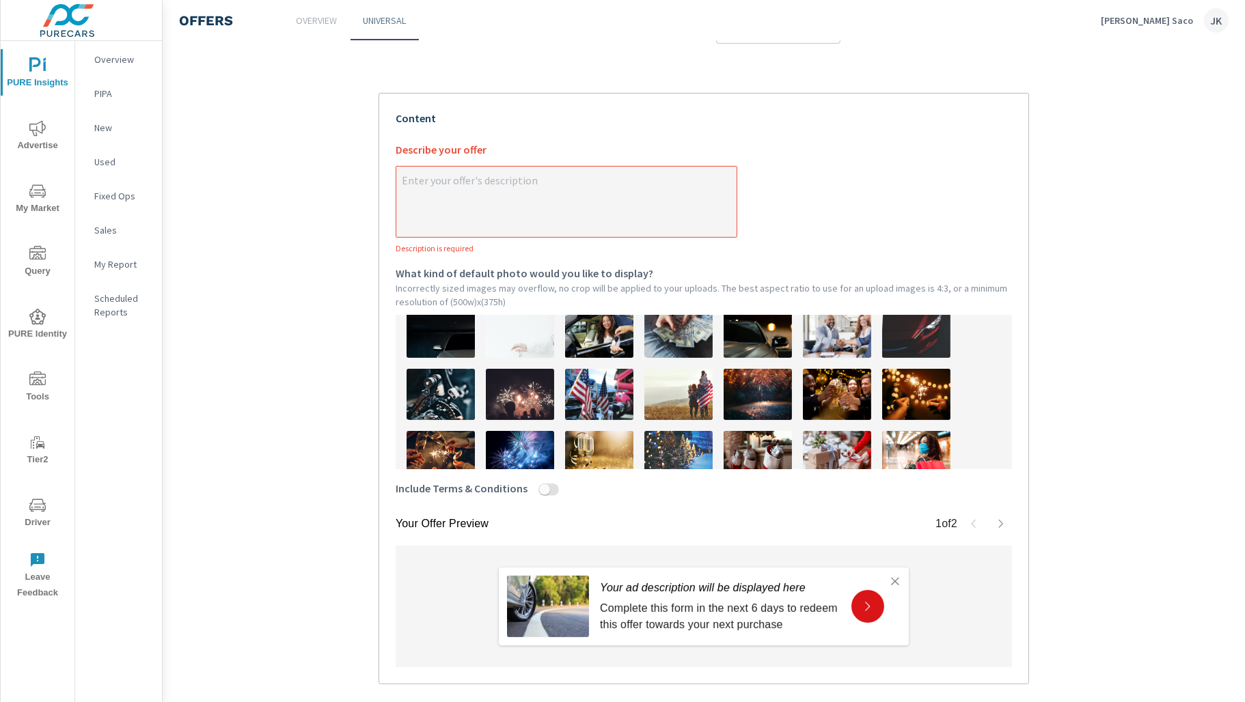
type textarea "x"
click at [541, 488] on input "Include Terms & Conditions" at bounding box center [544, 490] width 33 height 12
checkbox input "true"
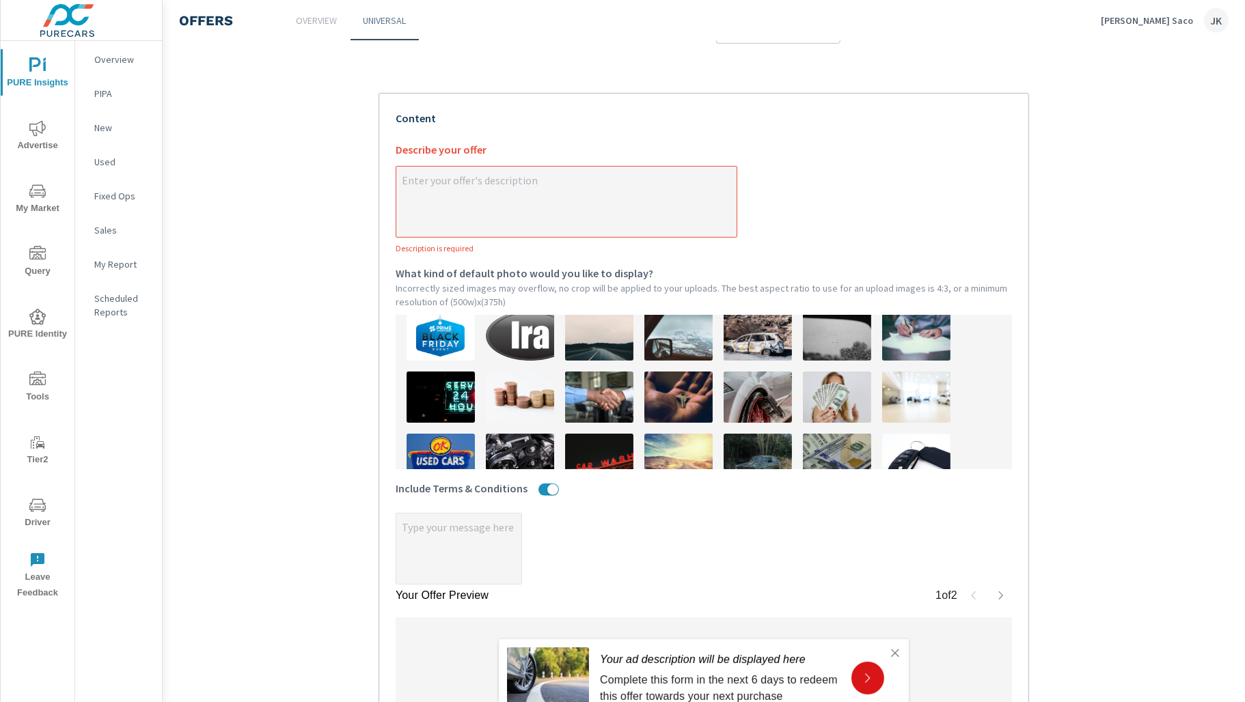
scroll to position [127, 0]
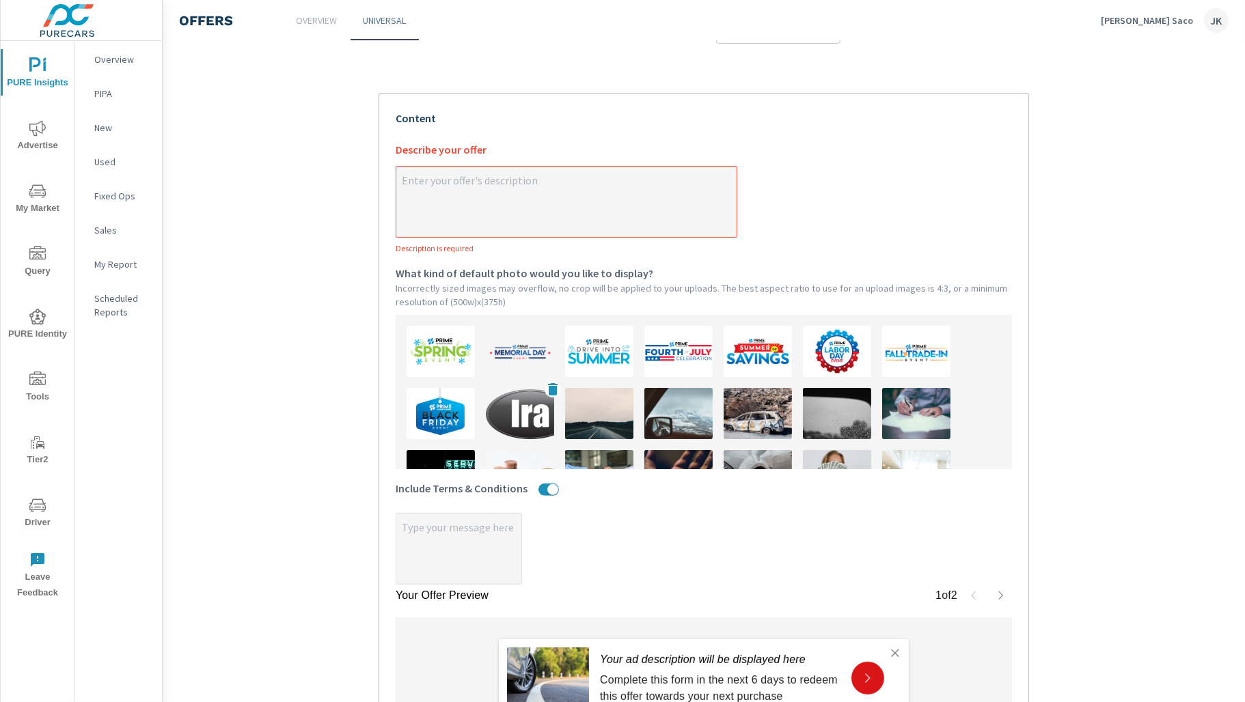
click at [508, 409] on img at bounding box center [520, 413] width 68 height 51
type textarea "x"
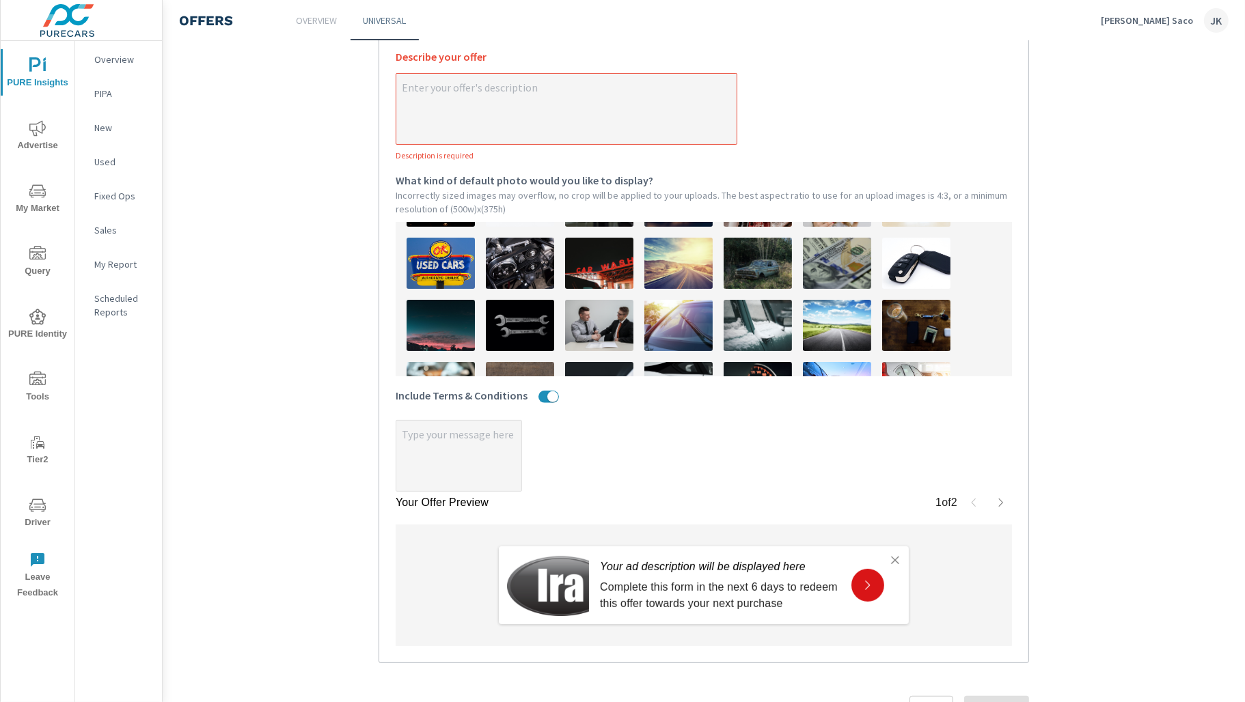
scroll to position [303, 0]
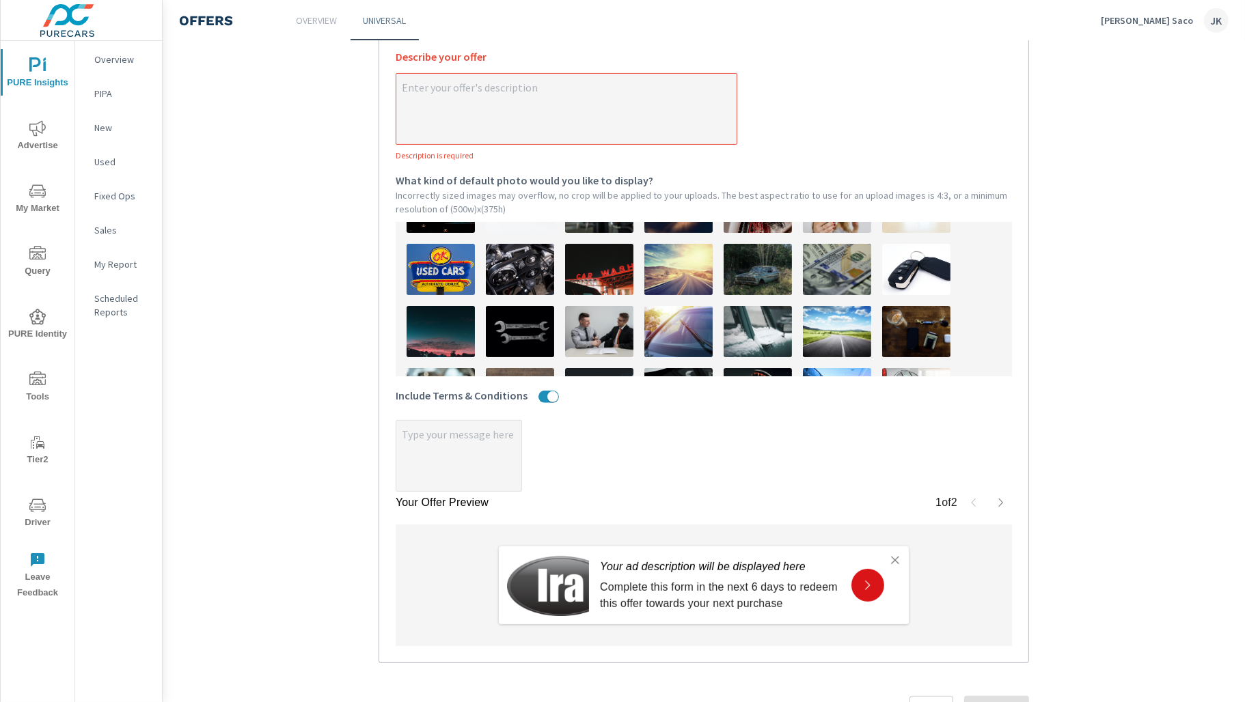
click at [837, 265] on img at bounding box center [837, 269] width 68 height 51
type textarea "x"
click at [484, 86] on textarea "x Describe your offer Description is required" at bounding box center [566, 110] width 340 height 68
type textarea "x"
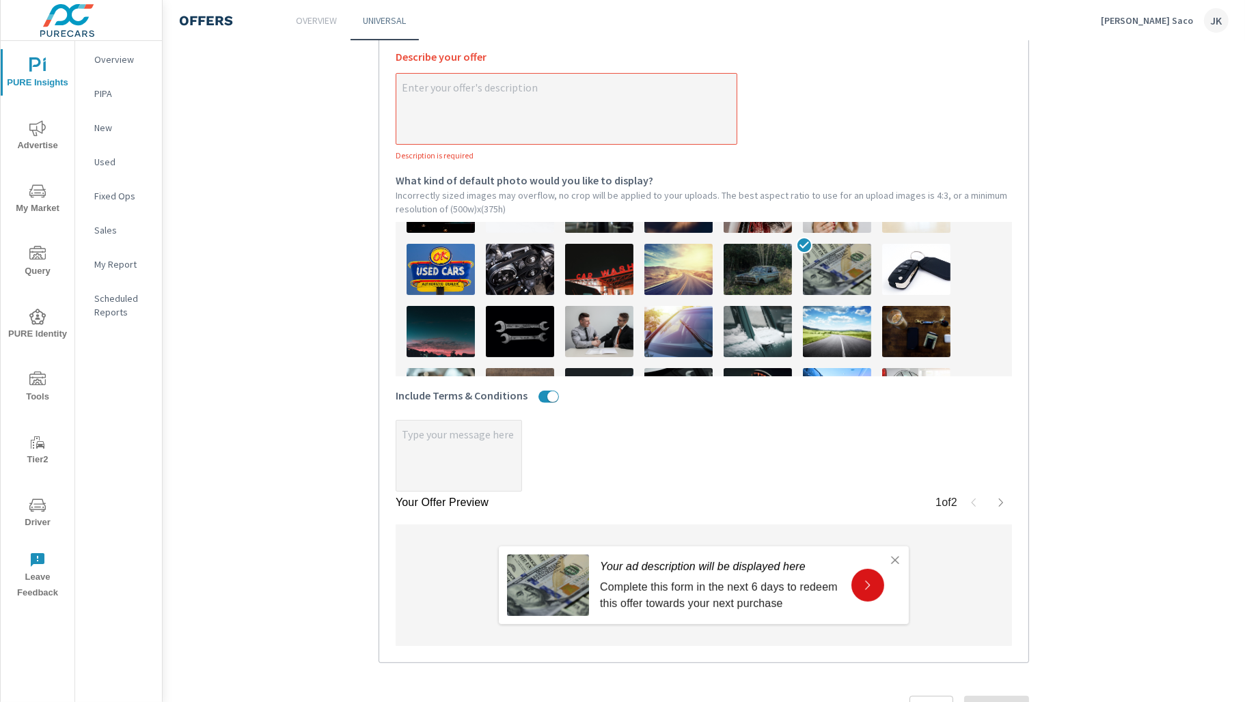
click at [512, 87] on textarea "x Describe your offer Description is required" at bounding box center [566, 110] width 340 height 68
type textarea "C"
type textarea "x"
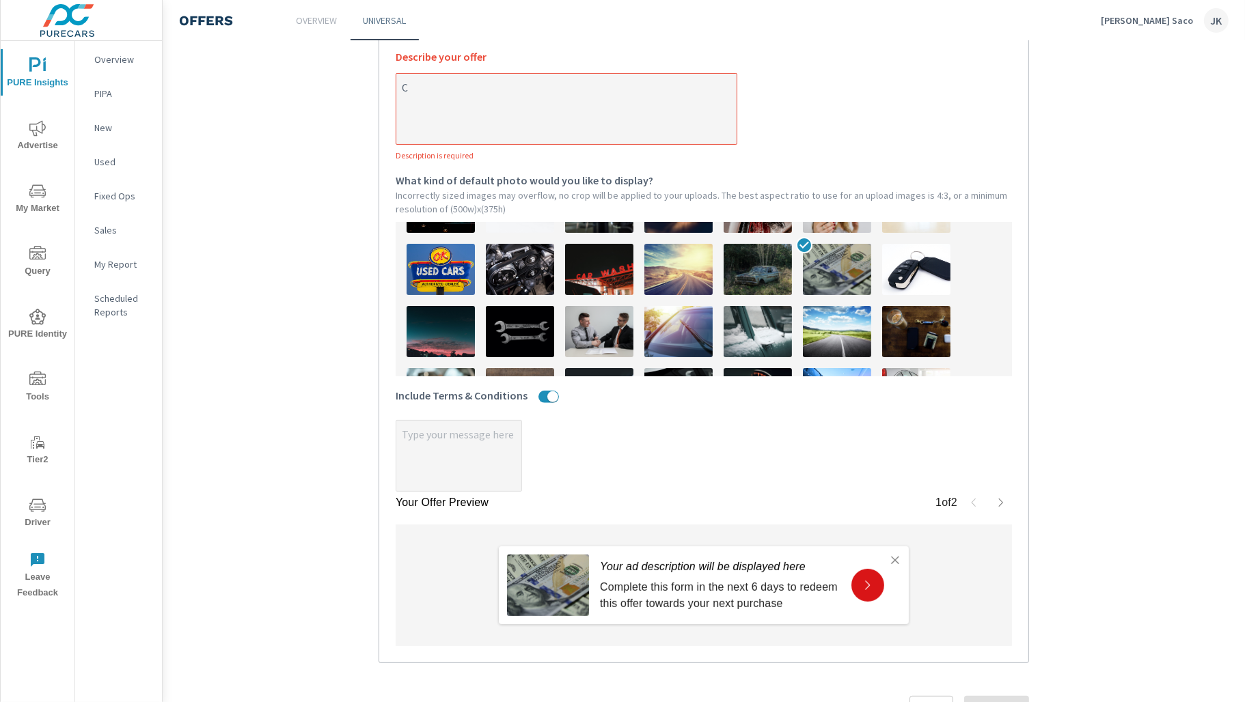
type textarea "x"
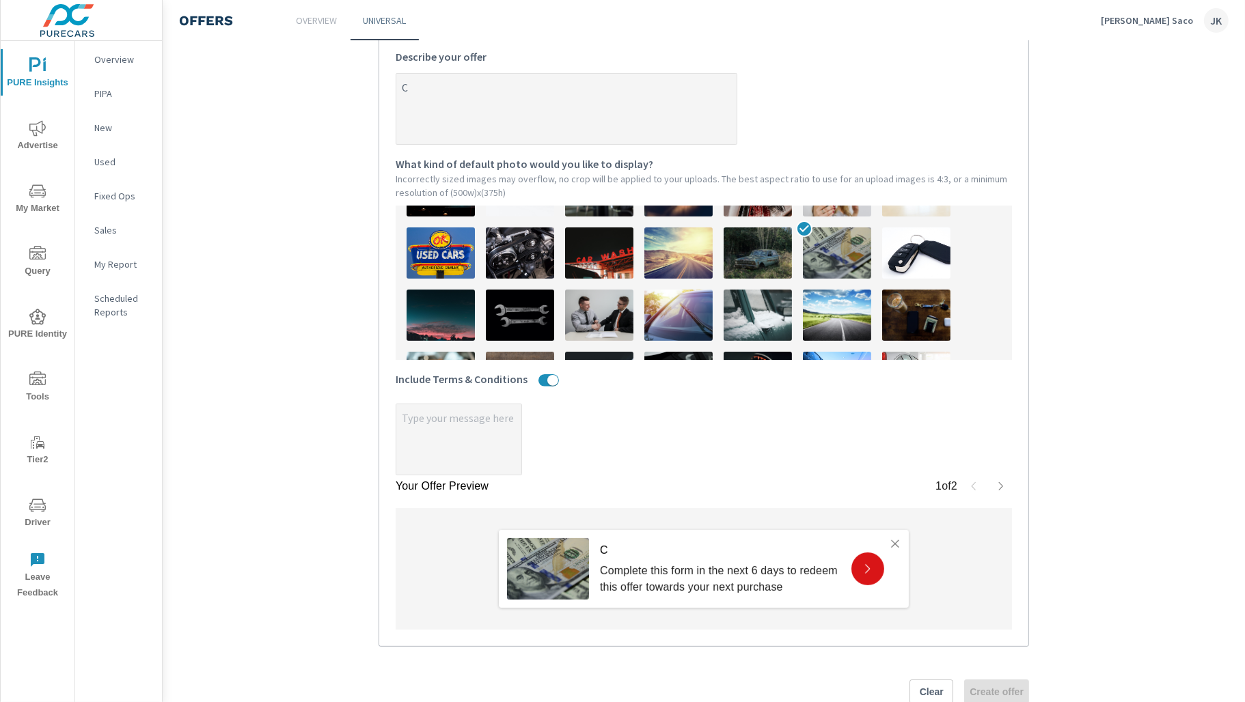
type textarea "CV"
type textarea "x"
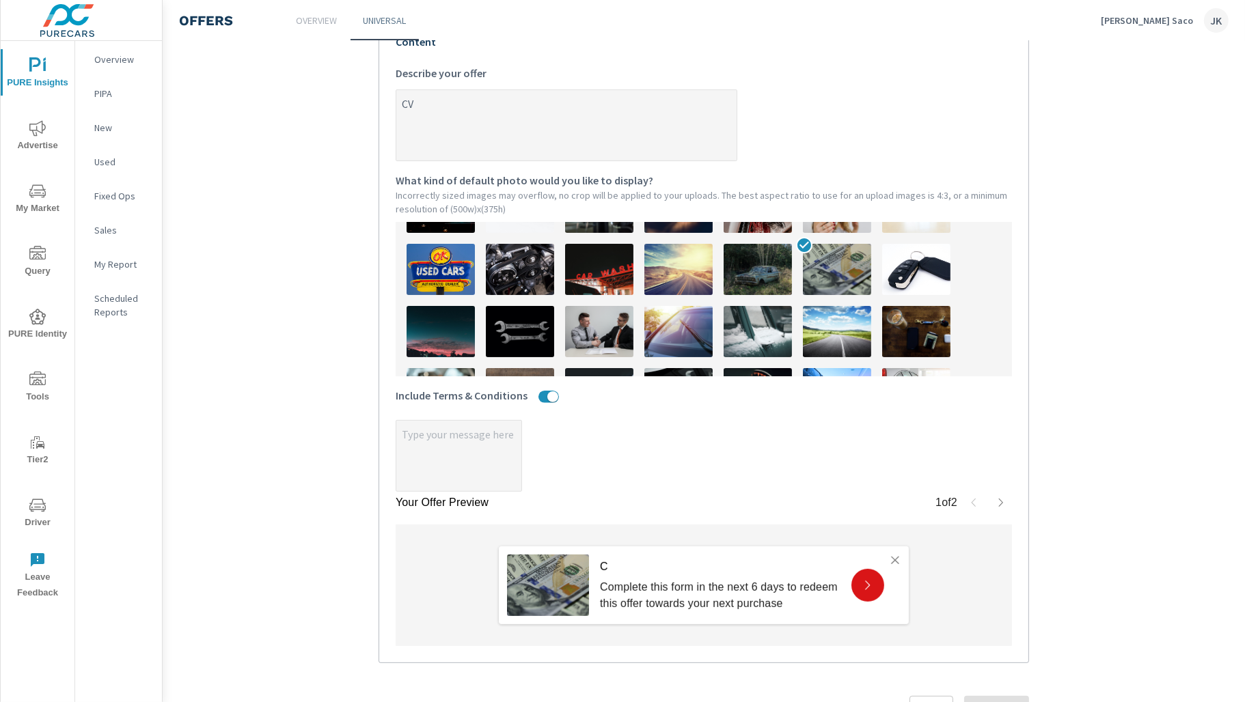
type textarea "CVl"
type textarea "x"
type textarea "CVla"
type textarea "x"
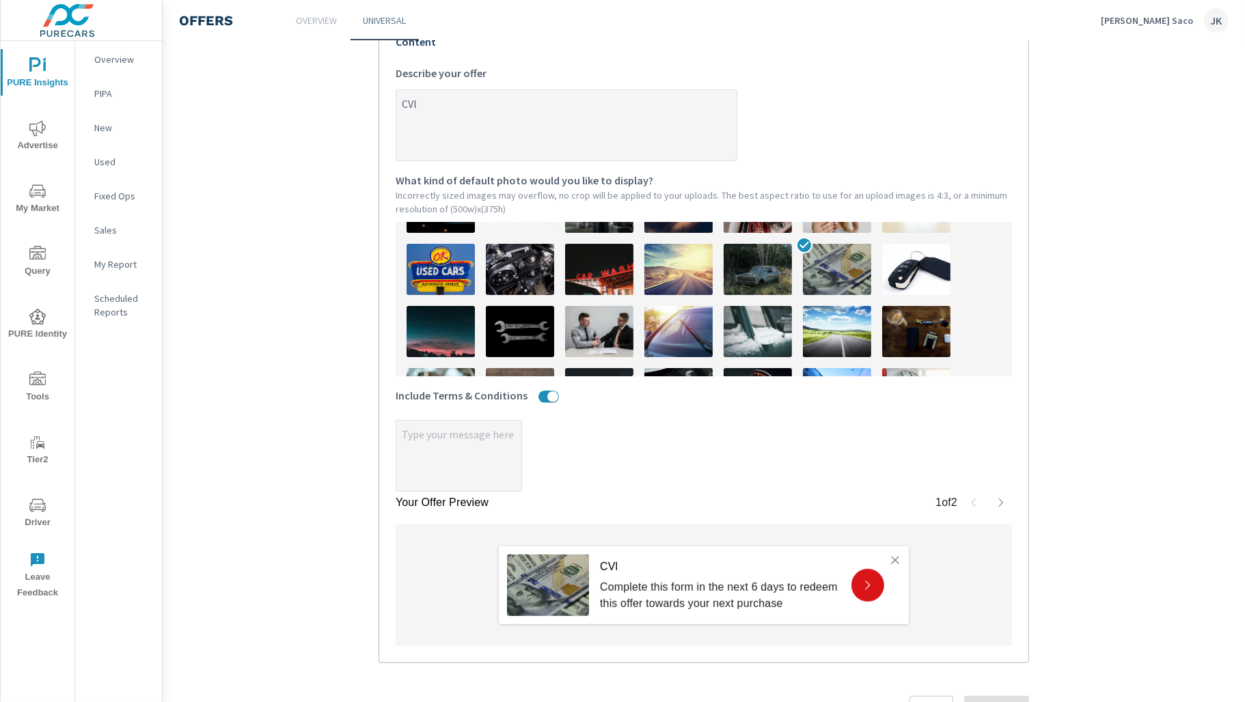
type textarea "x"
type textarea "CVl"
type textarea "x"
type textarea "CV"
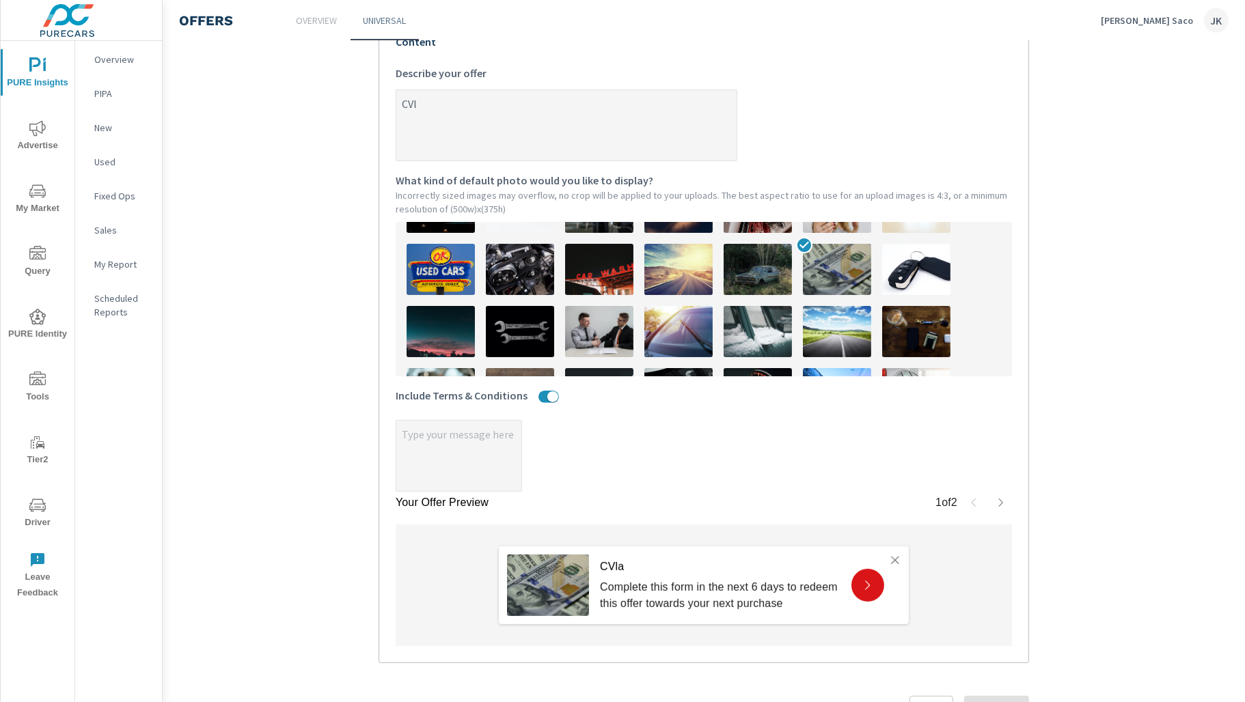
type textarea "x"
type textarea "C"
type textarea "x"
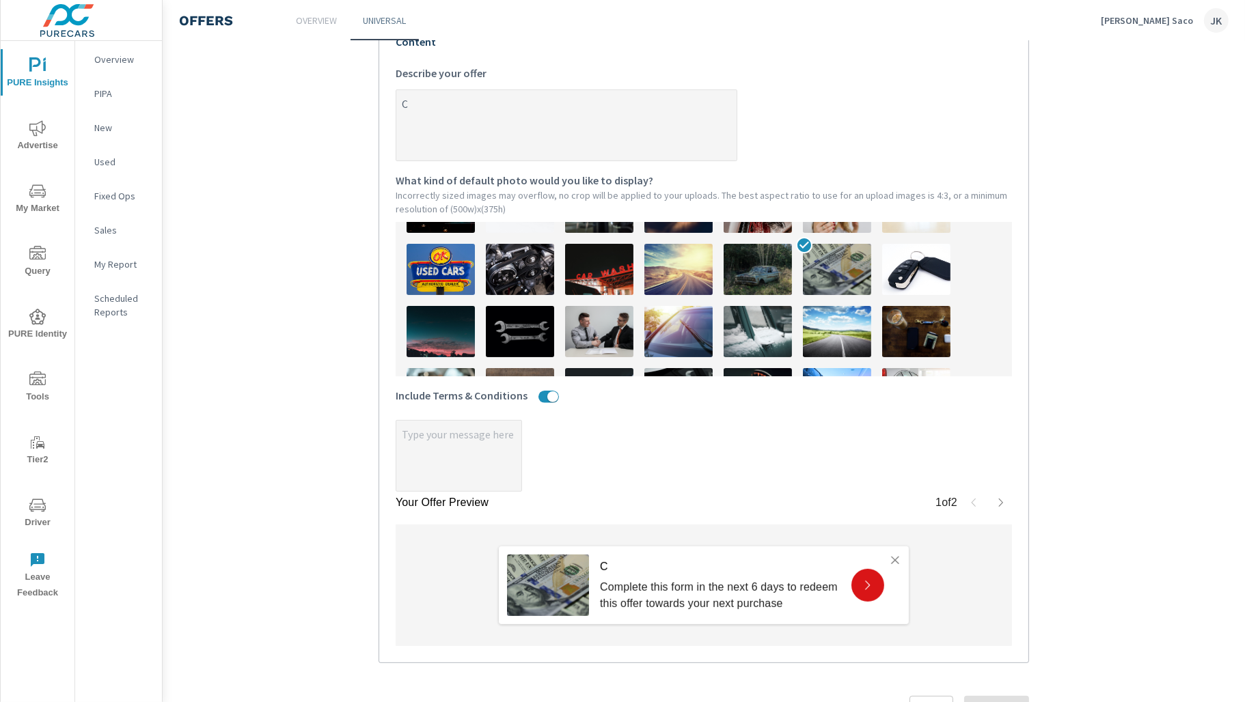
type textarea "Cl"
type textarea "x"
type textarea "Cla"
type textarea "x"
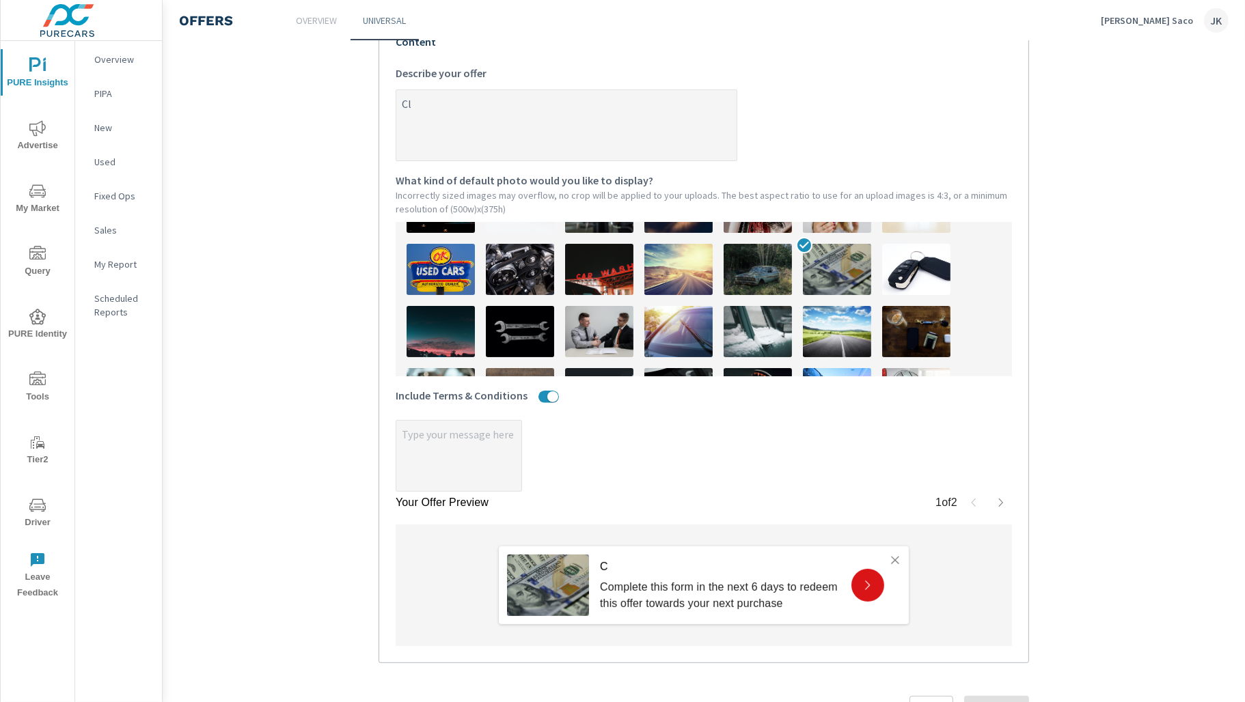
type textarea "x"
type textarea "Clai"
type textarea "x"
type textarea "Claim"
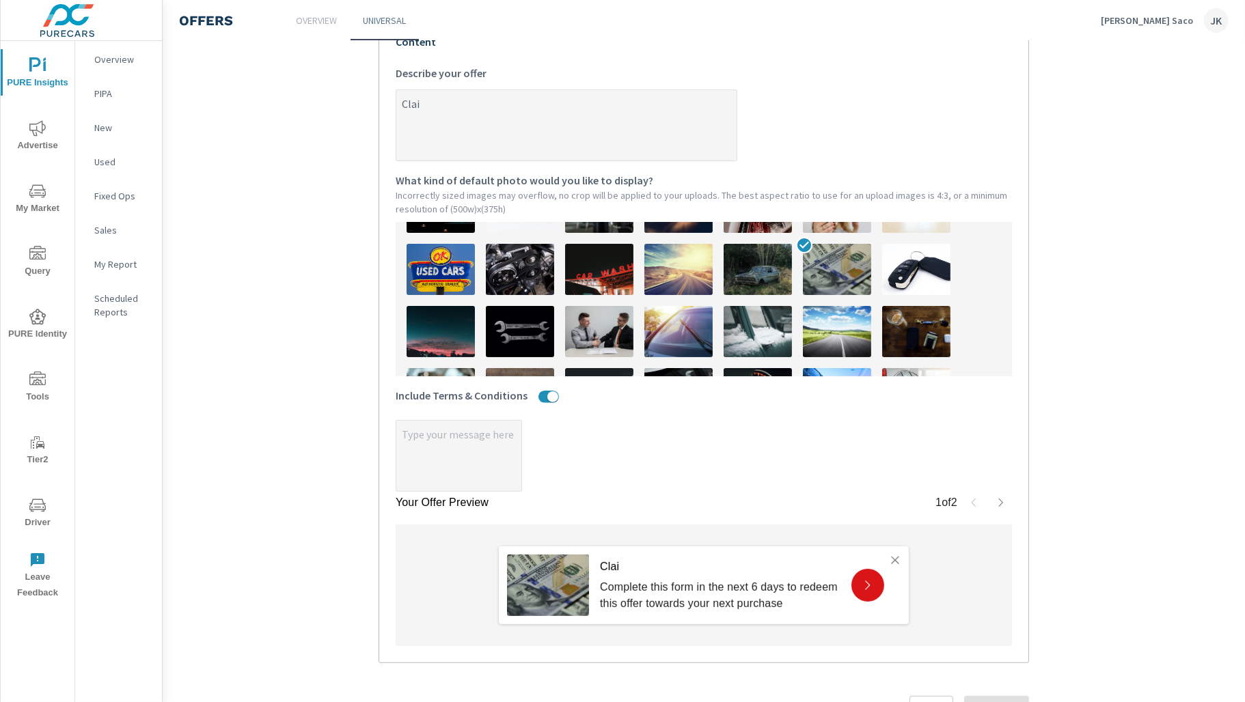
type textarea "x"
type textarea "Claim"
type textarea "x"
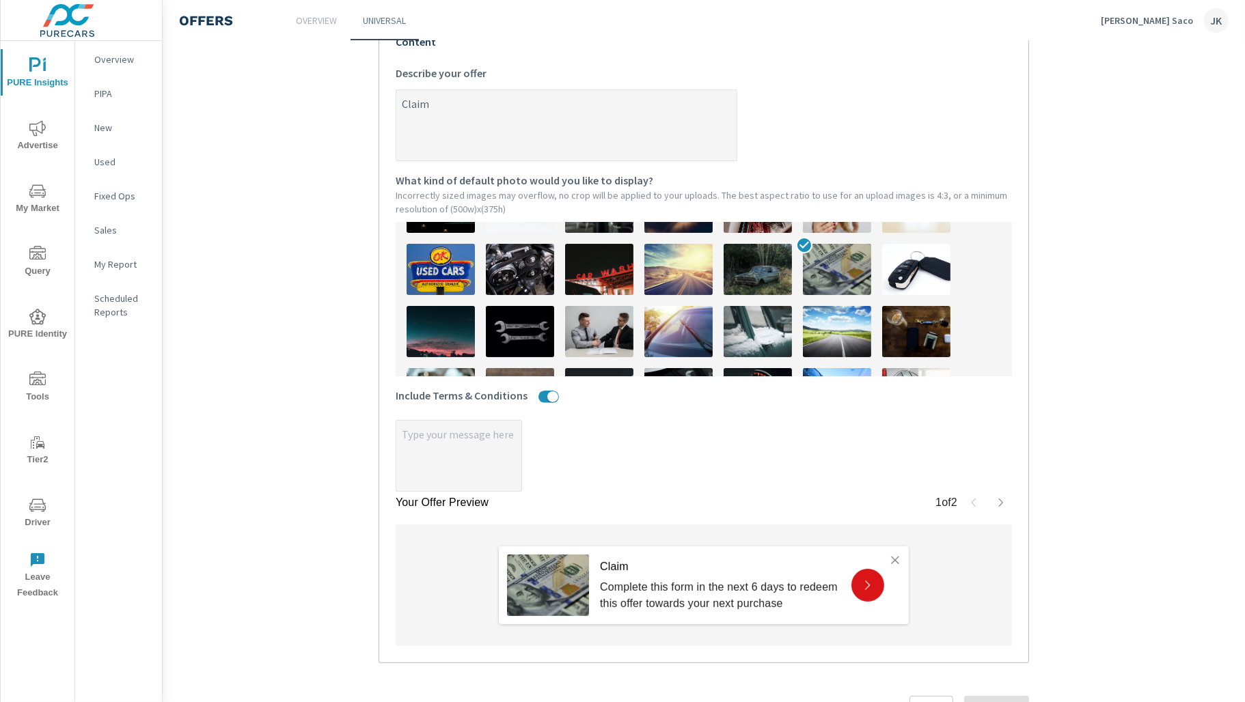
type textarea "Claim Y"
type textarea "x"
type textarea "Claim Yo"
type textarea "x"
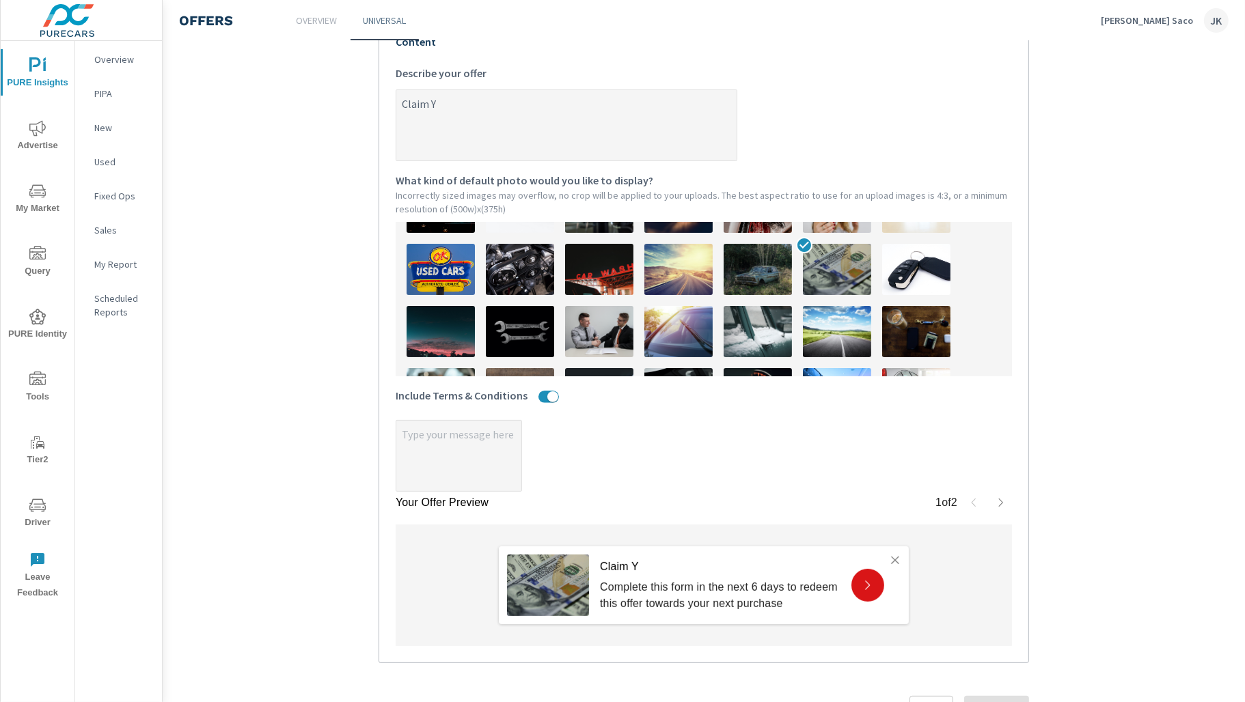
type textarea "x"
type textarea "Claim You"
type textarea "x"
type textarea "Claim Your"
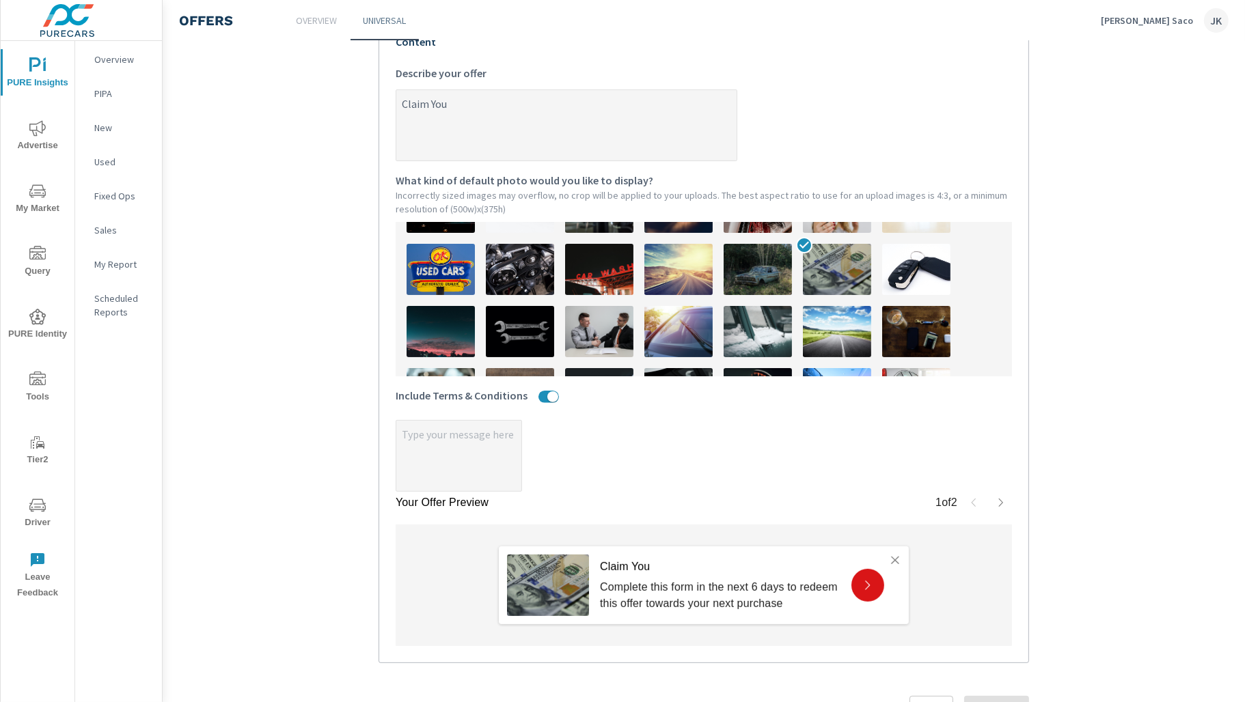
type textarea "x"
type textarea "Claim Your"
type textarea "x"
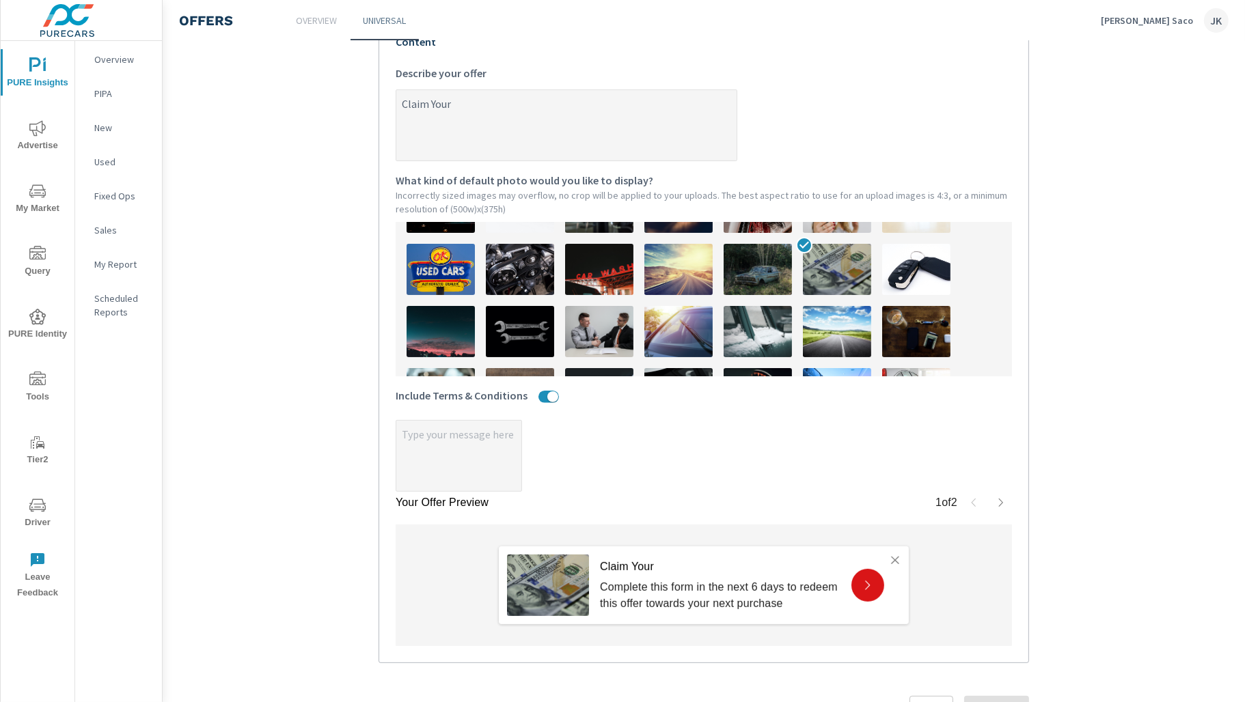
type textarea "Claim Your $"
type textarea "x"
type textarea "Claim Your $5"
type textarea "x"
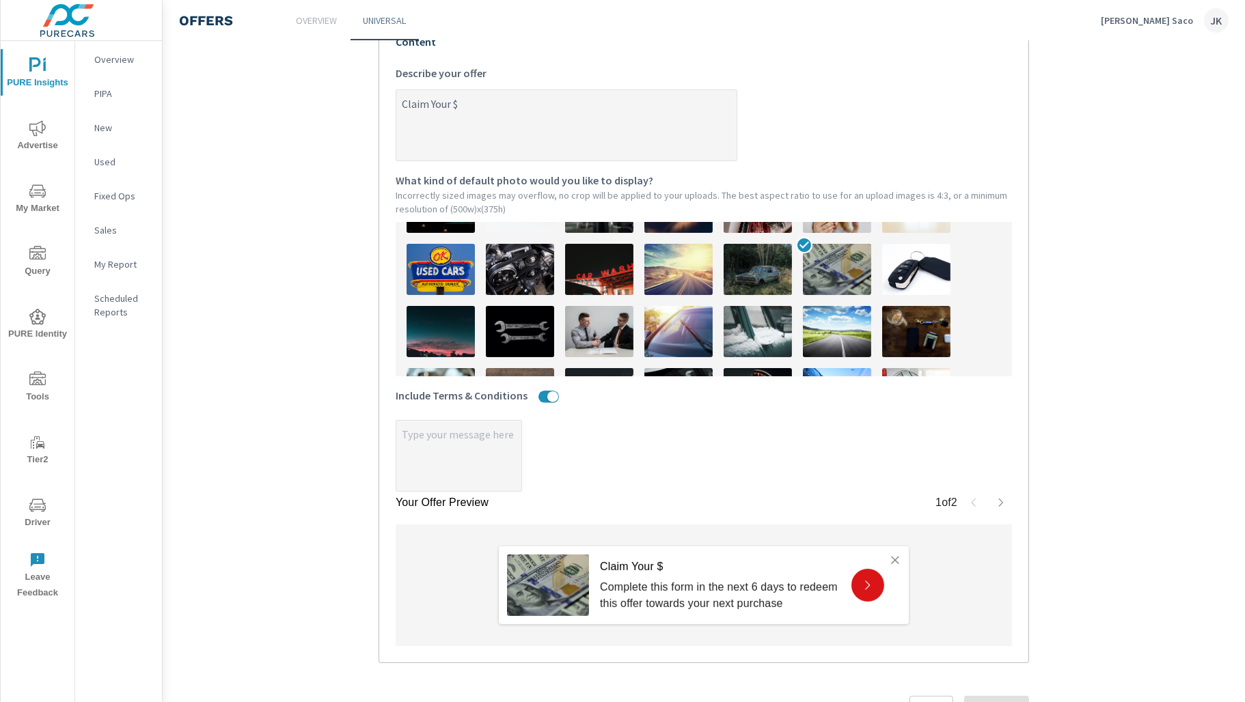
type textarea "x"
type textarea "Claim Your $50"
type textarea "x"
type textarea "Claim Your $500"
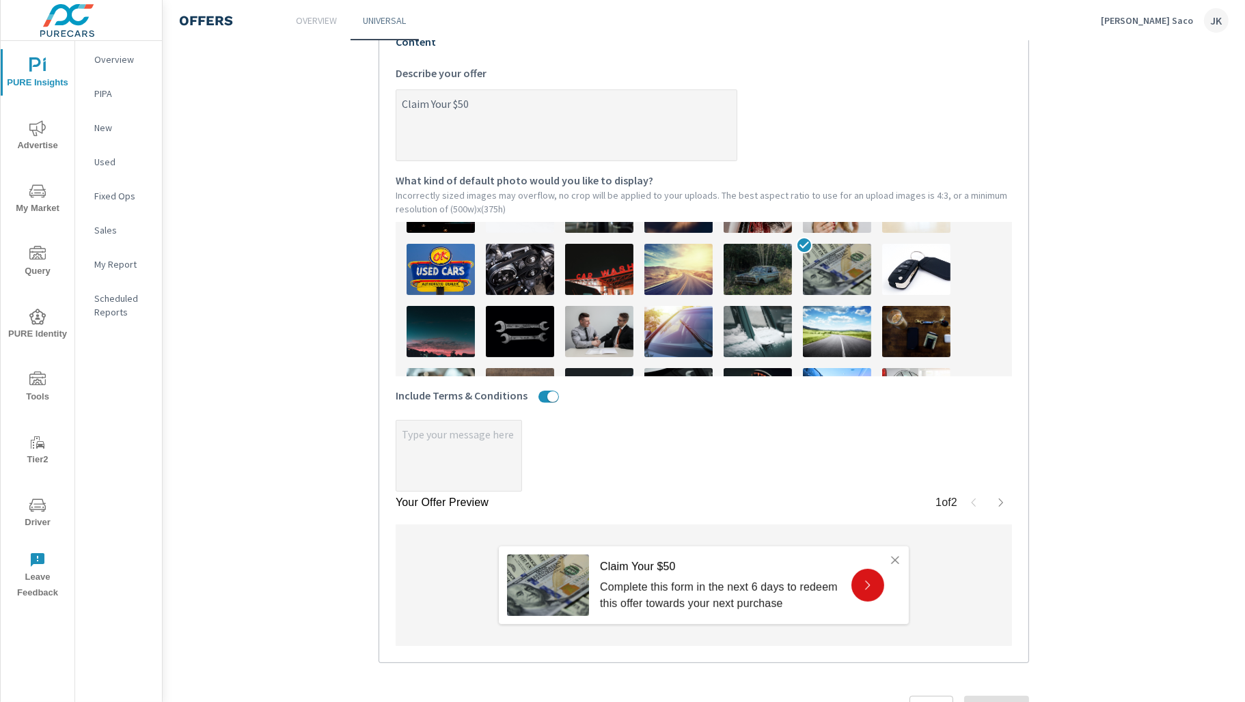
type textarea "x"
type textarea "Claim Your $500"
type textarea "x"
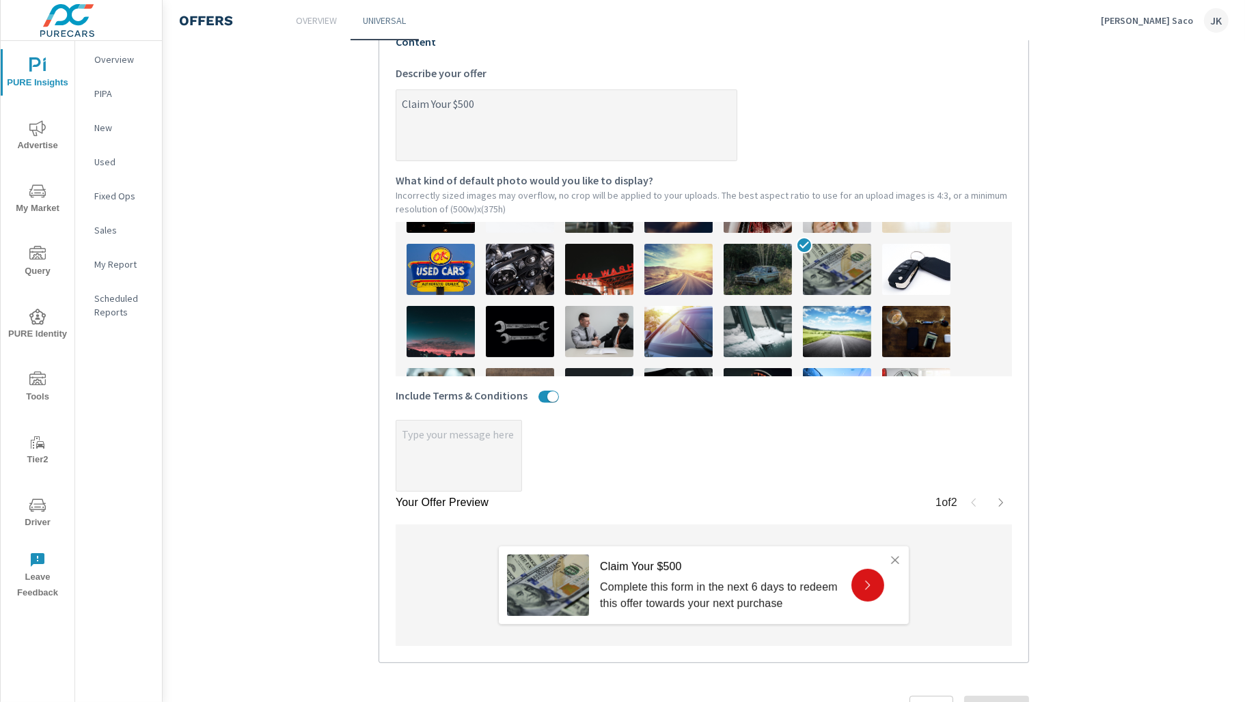
type textarea "Claim Your $500 C"
type textarea "x"
type textarea "Claim Your $500 Co"
type textarea "x"
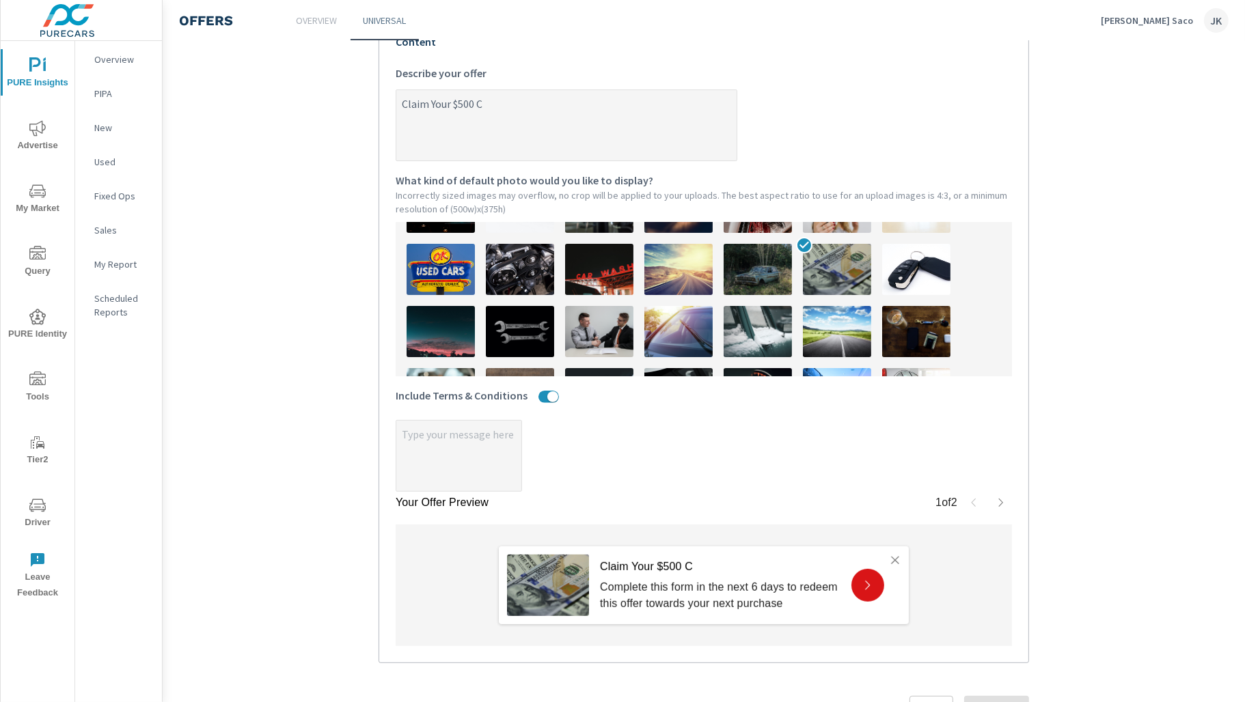
type textarea "x"
type textarea "Claim Your $500 Cou"
type textarea "x"
type textarea "Claim Your $500 Coup"
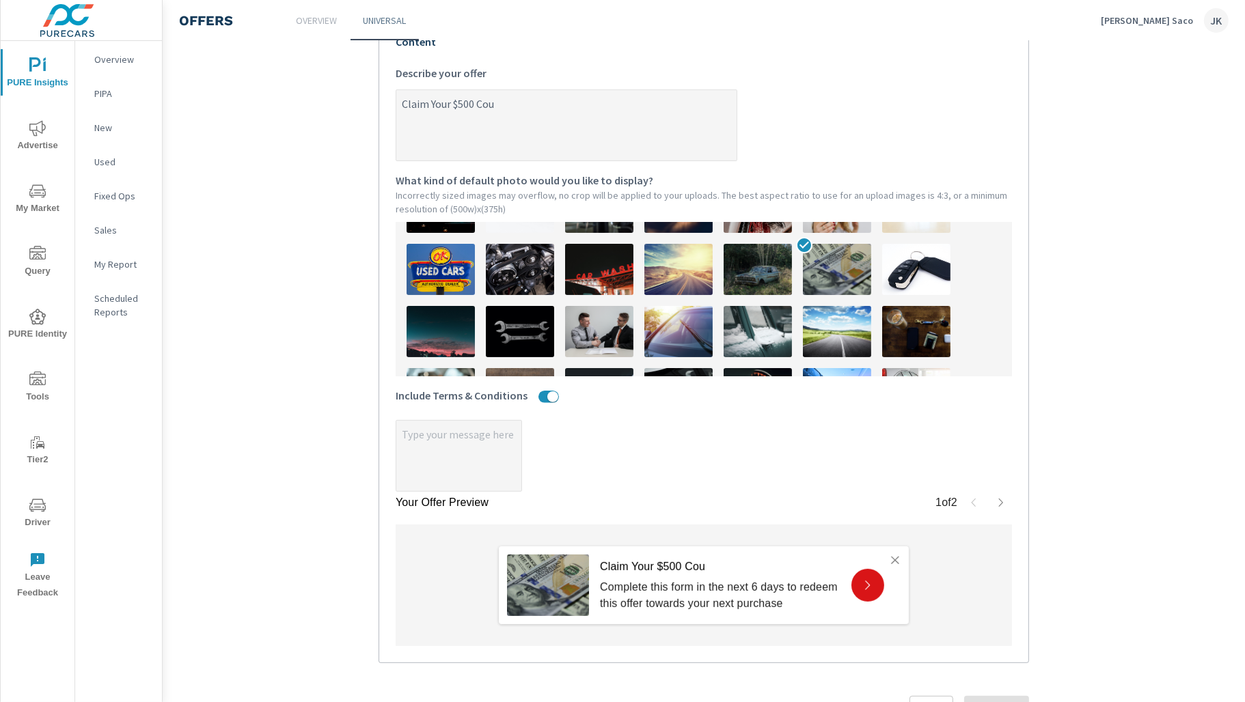
type textarea "x"
type textarea "Claim Your $500 Coupo"
type textarea "x"
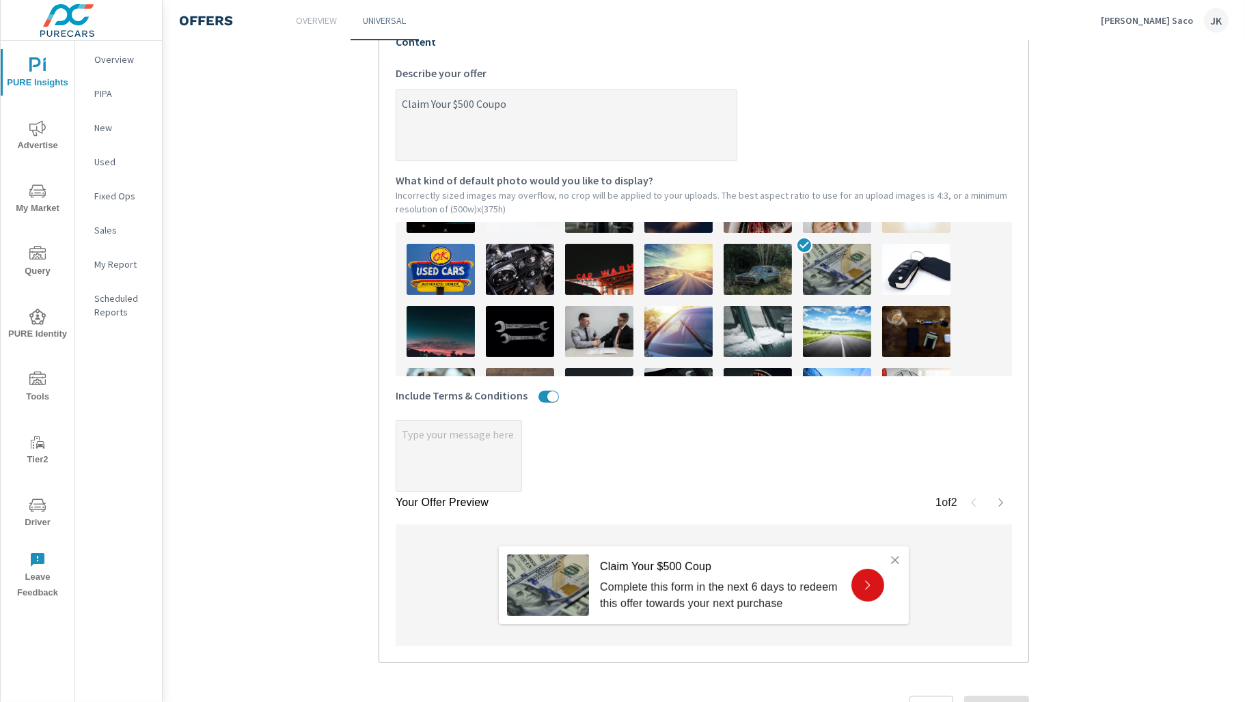
type textarea "Claim Your $500 Coupon"
type textarea "x"
type textarea "Claim Your $500 Coupon"
click at [681, 559] on p "Claim Your $500 Coupon" at bounding box center [720, 567] width 240 height 16
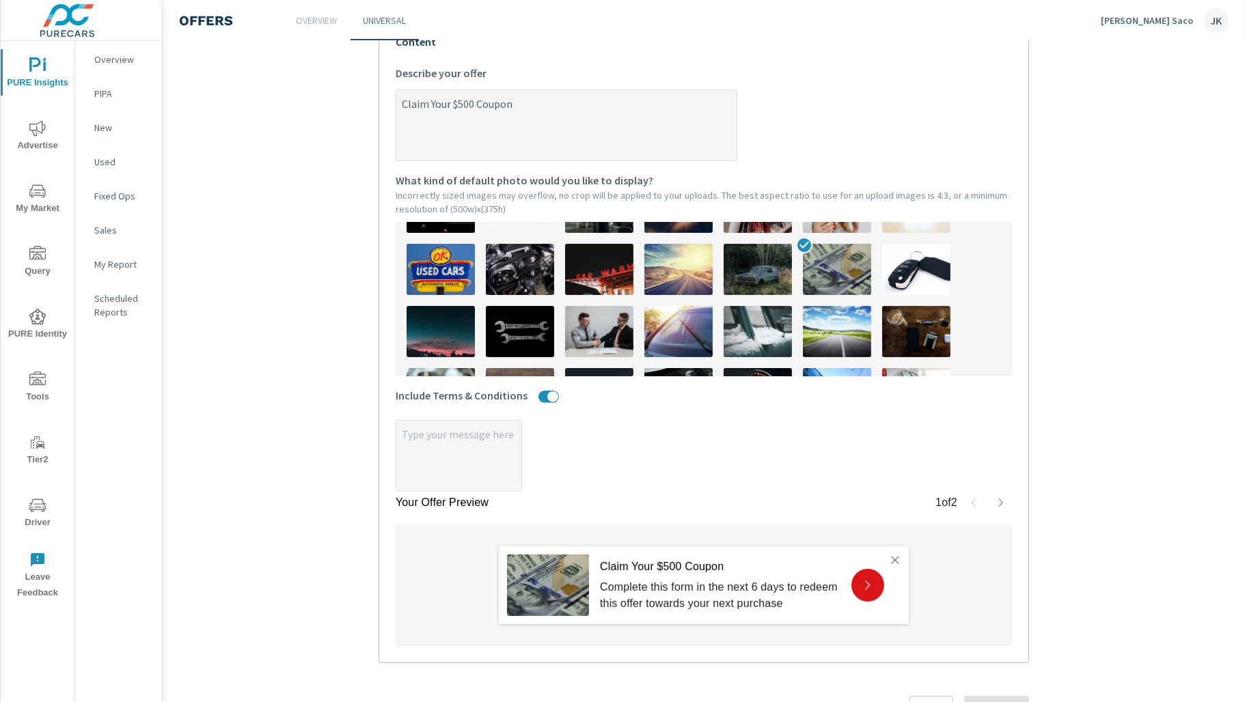
type textarea "x"
click at [538, 115] on textarea "Claim Your $500 Coupon" at bounding box center [566, 126] width 340 height 68
click at [477, 107] on textarea "Claim Your $500 Coupon" at bounding box center [566, 126] width 340 height 68
type textarea "Claim Your $500Coupon"
type textarea "x"
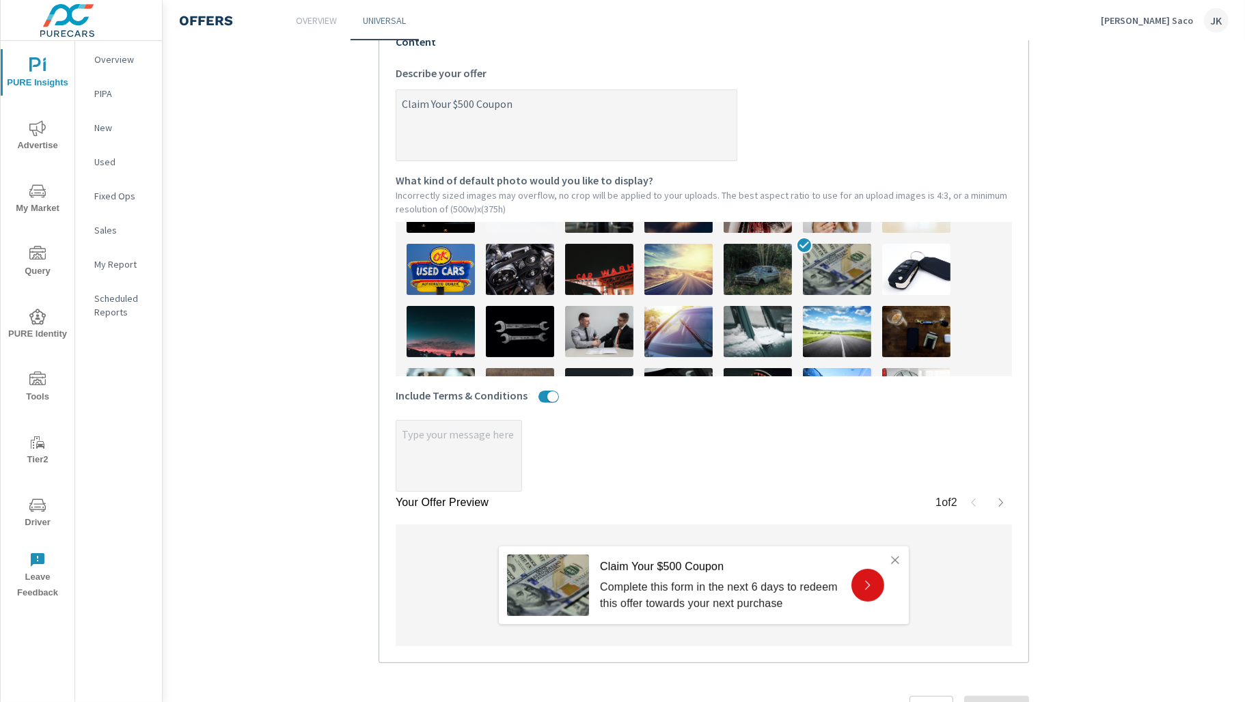
type textarea "x"
type textarea "Claim Your $500/Coupon"
type textarea "x"
type textarea "Claim Your $500/$Coupon"
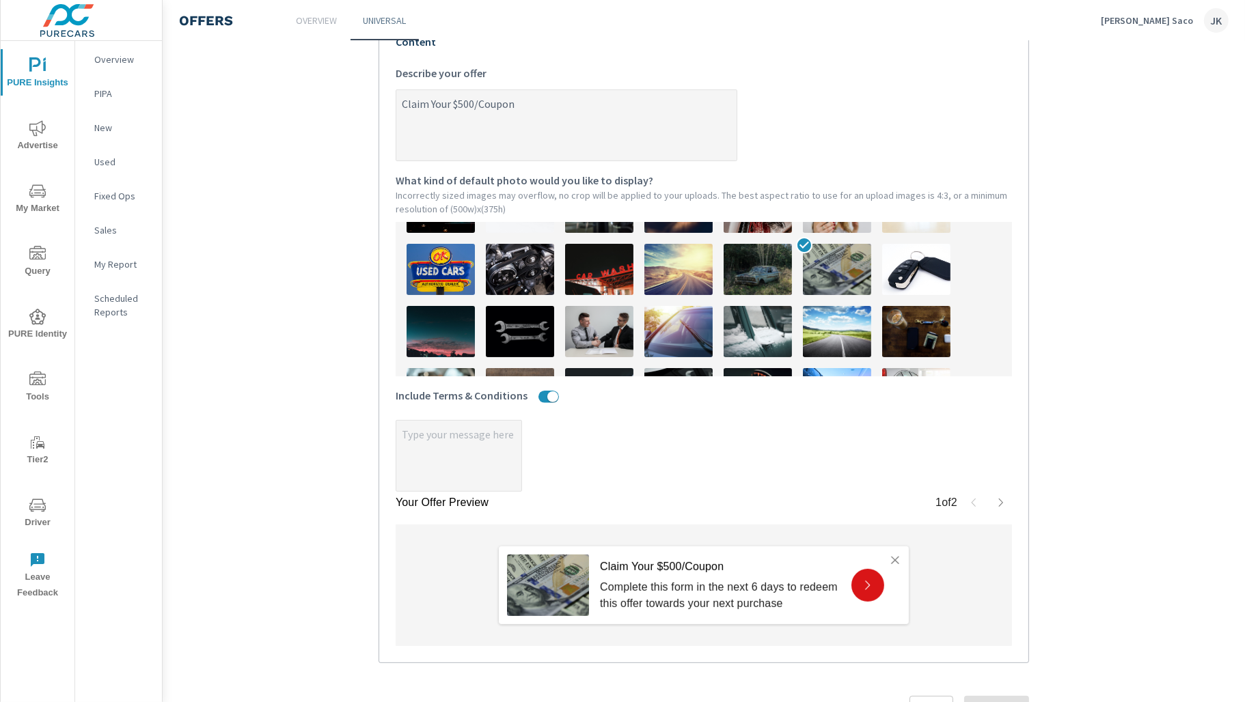
type textarea "x"
type textarea "Claim Your $500/$2Coupon"
type textarea "x"
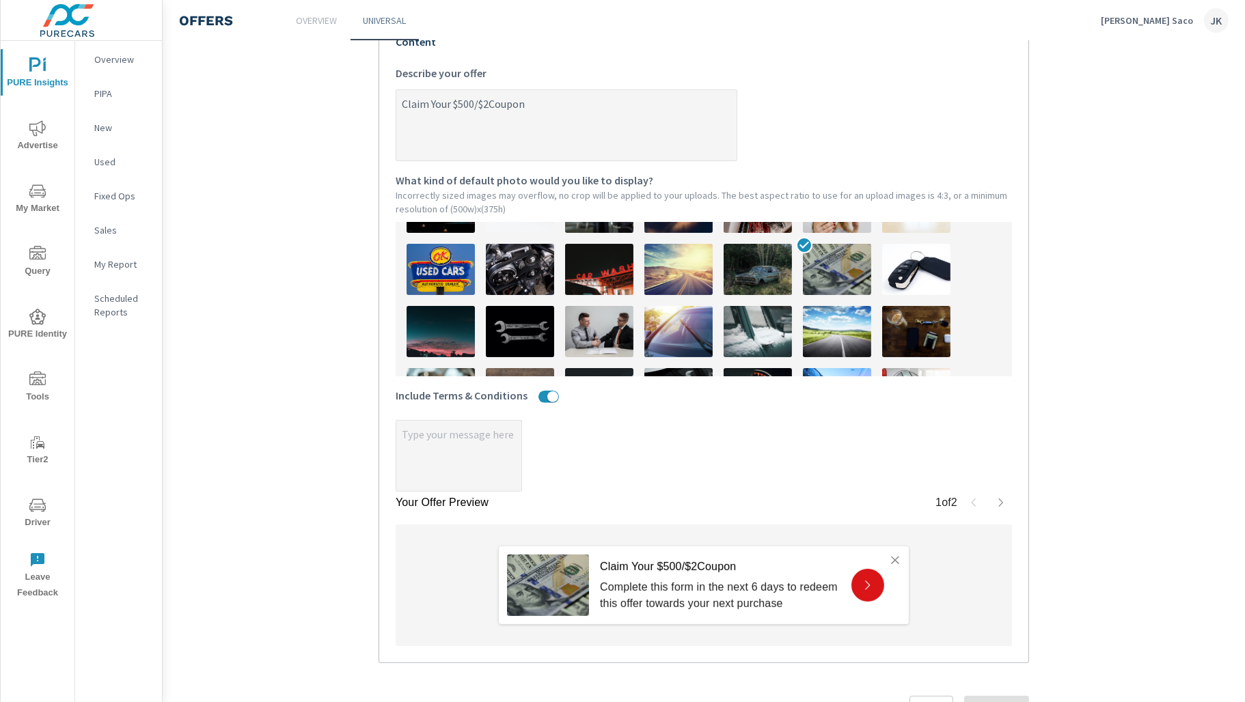
type textarea "Claim Your $500/$25Coupon"
type textarea "x"
type textarea "Claim Your $500/$250Coupon"
type textarea "x"
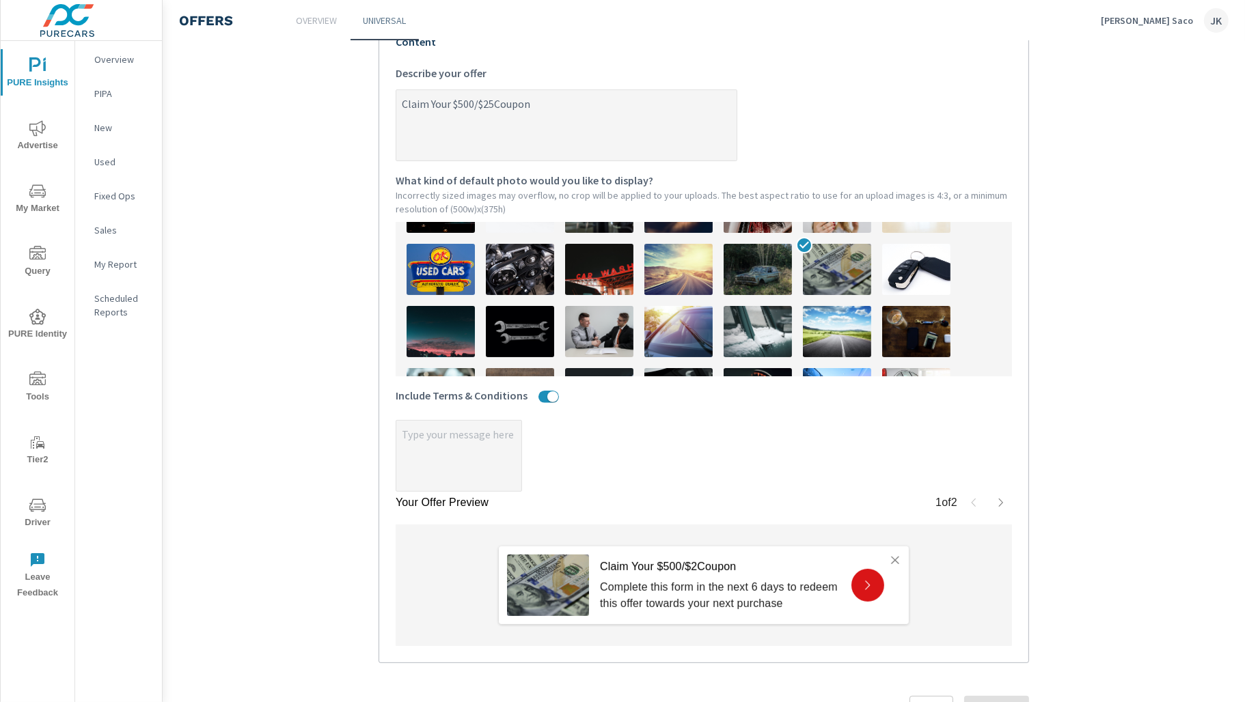
type textarea "x"
type textarea "Claim Your $500/$250 Coupon"
type textarea "x"
type textarea "Claim Your $500/$250Coupon"
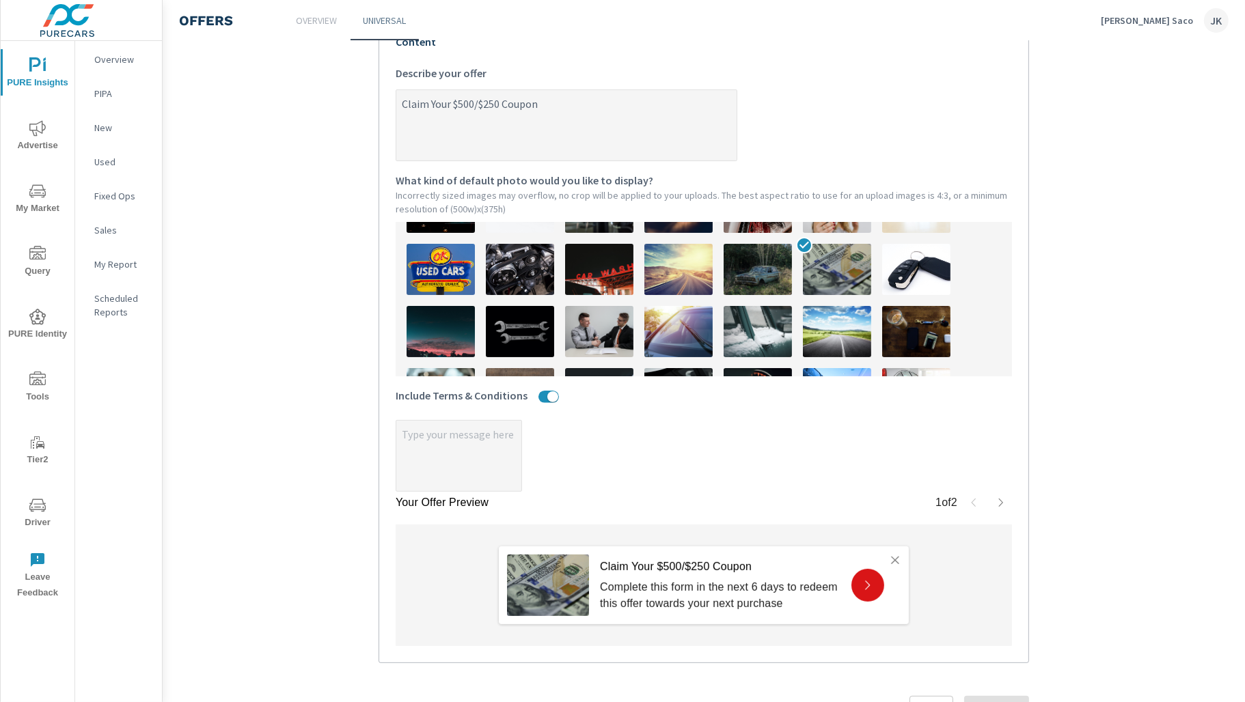
type textarea "x"
type textarea "Claim Your $500/$25Coupon"
type textarea "x"
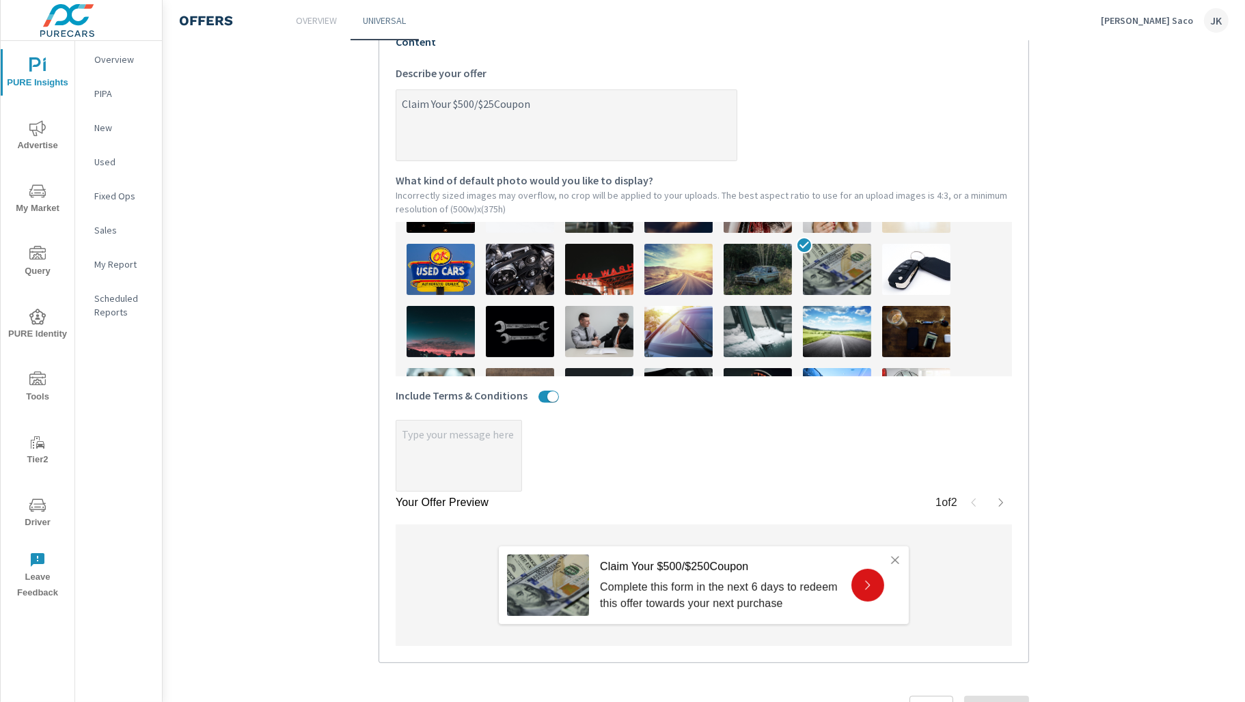
type textarea "Claim Your $500/$2Coupon"
type textarea "x"
type textarea "Claim Your $500/$Coupon"
type textarea "x"
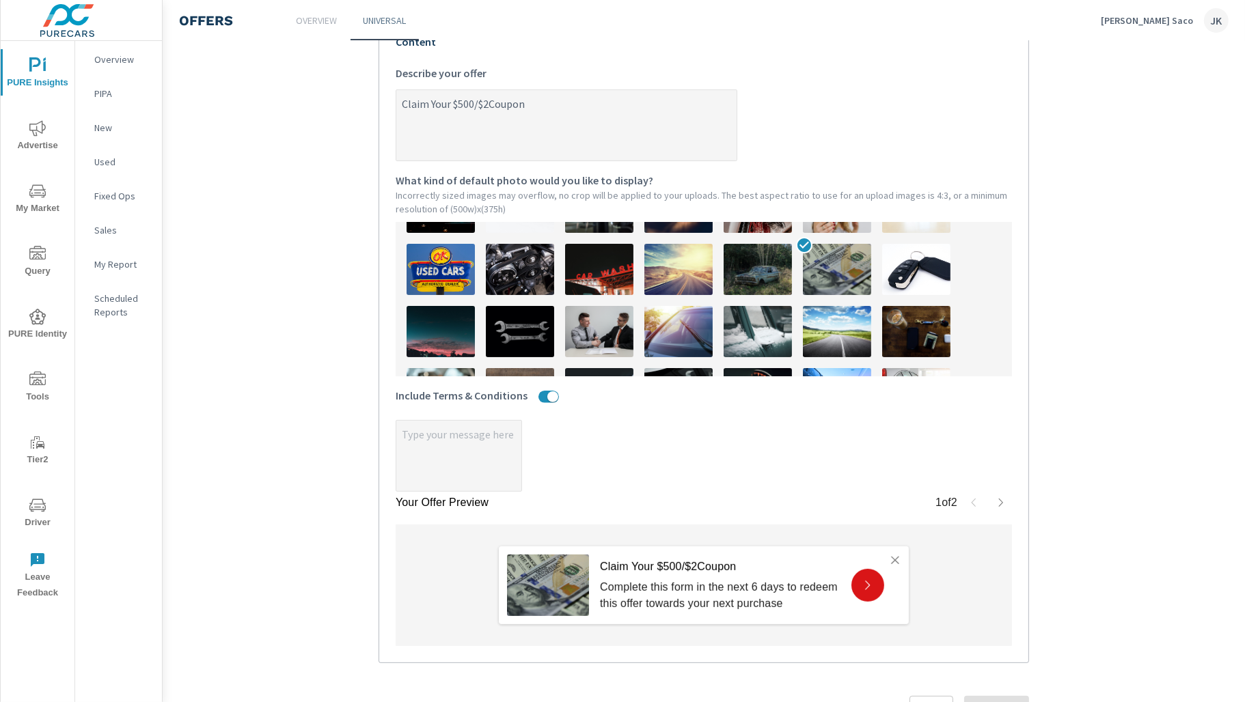
type textarea "x"
type textarea "Claim Your $500/Coupon"
type textarea "x"
type textarea "Claim Your $500Coupon"
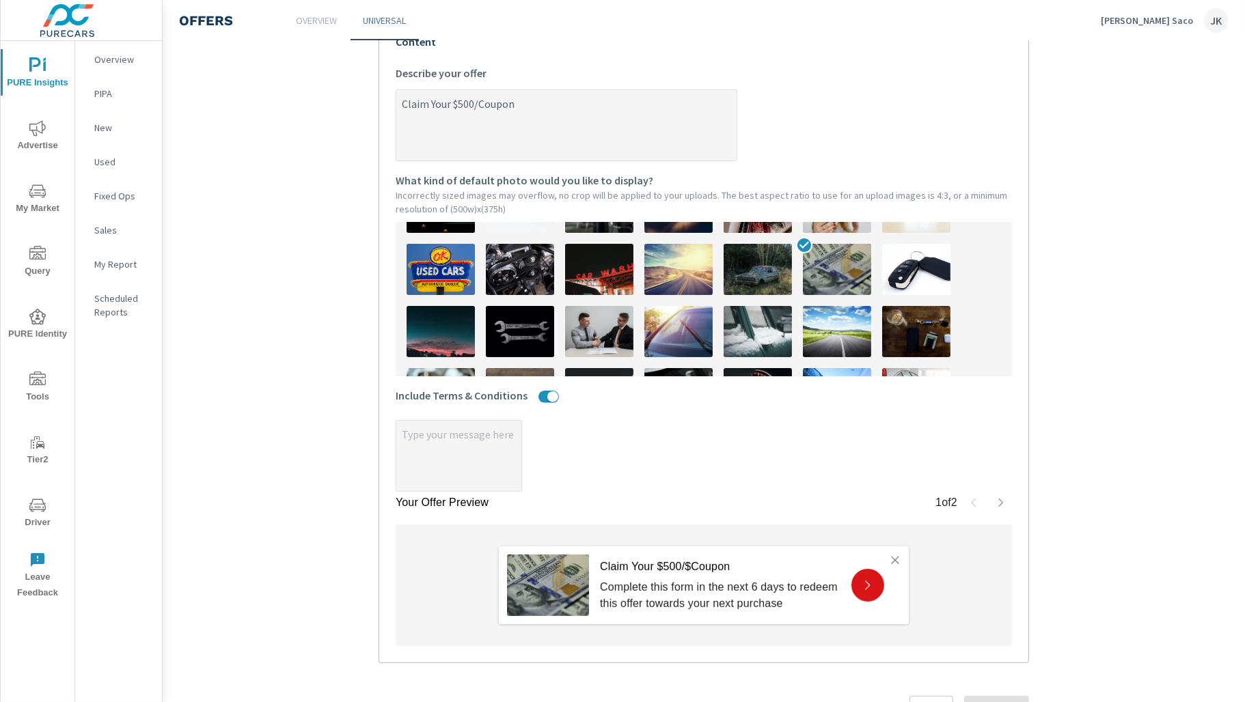
type textarea "x"
type textarea "Claim Your $50Coupon"
type textarea "x"
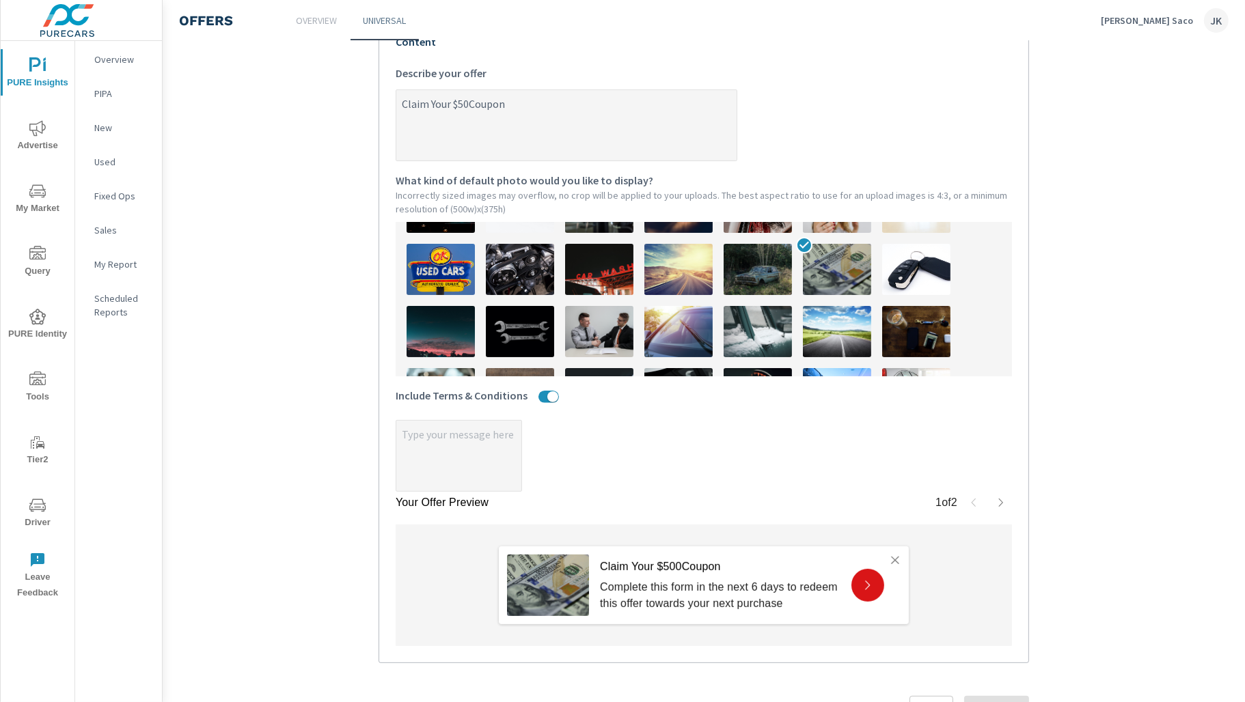
type textarea "Claim Your $5Coupon"
type textarea "x"
type textarea "Claim Your $Coupon"
type textarea "x"
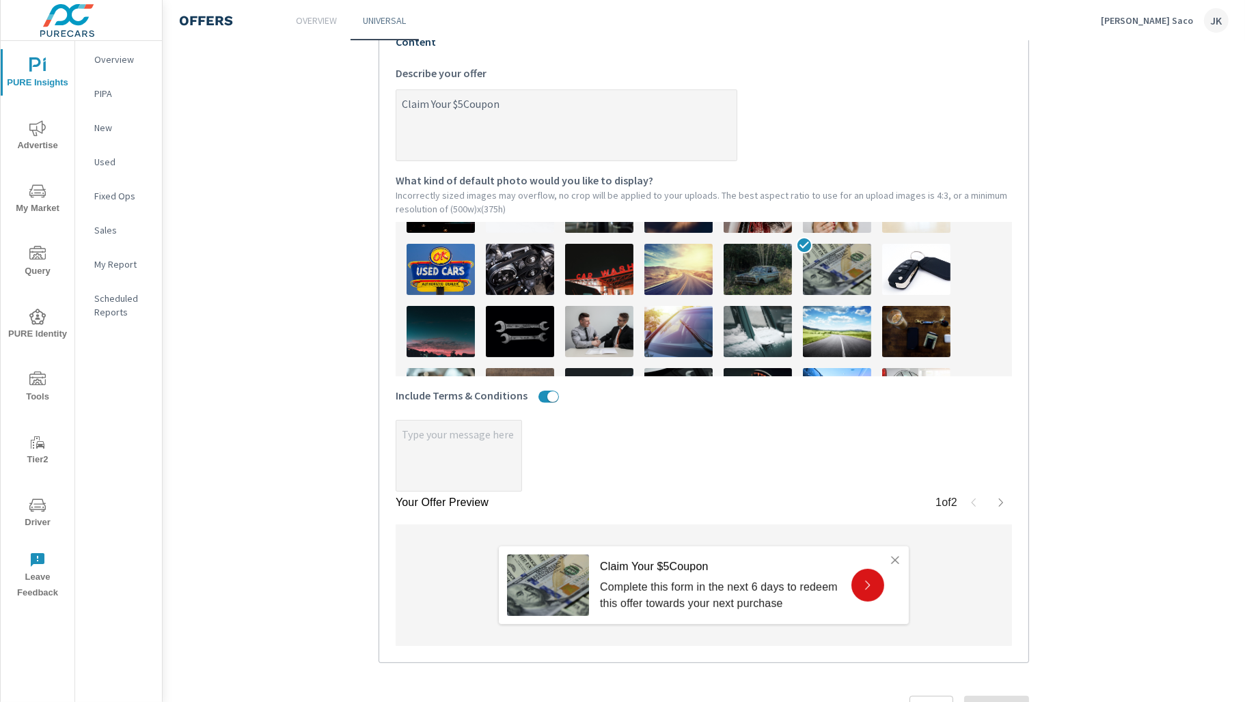
type textarea "x"
type textarea "Claim Your $2Coupon"
type textarea "x"
type textarea "Claim Your $25Coupon"
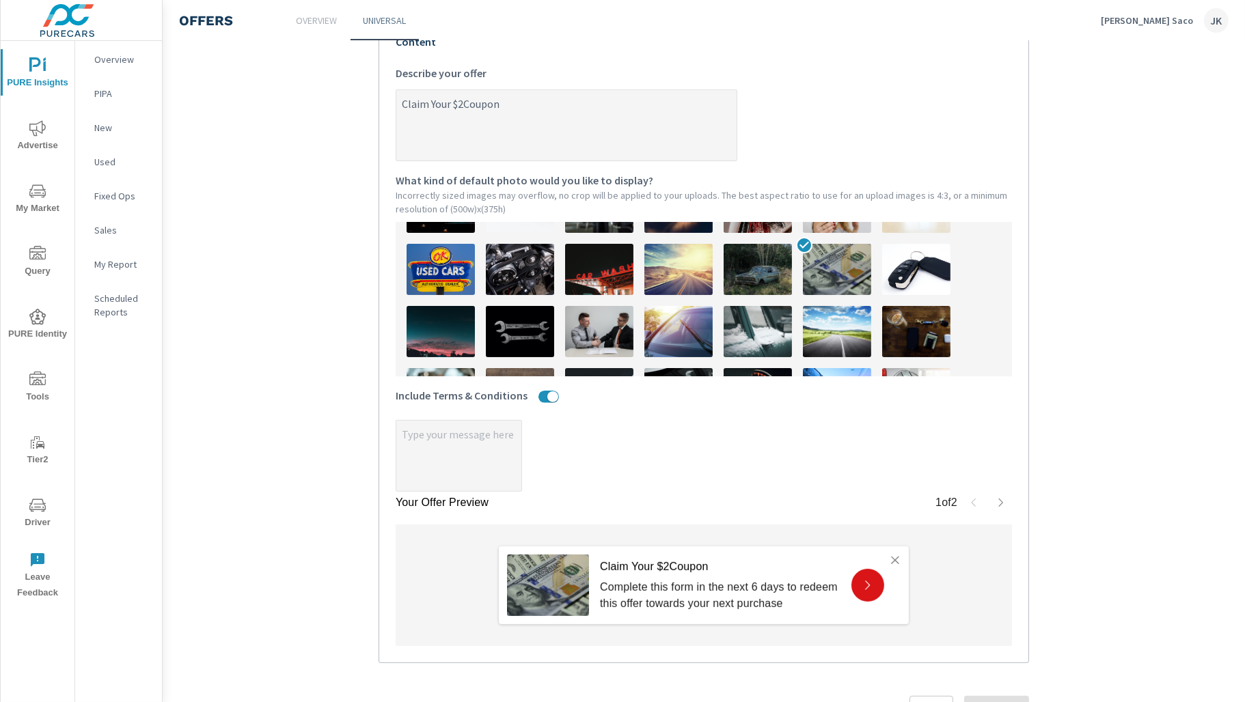
type textarea "x"
type textarea "Claim Your $250Coupon"
type textarea "x"
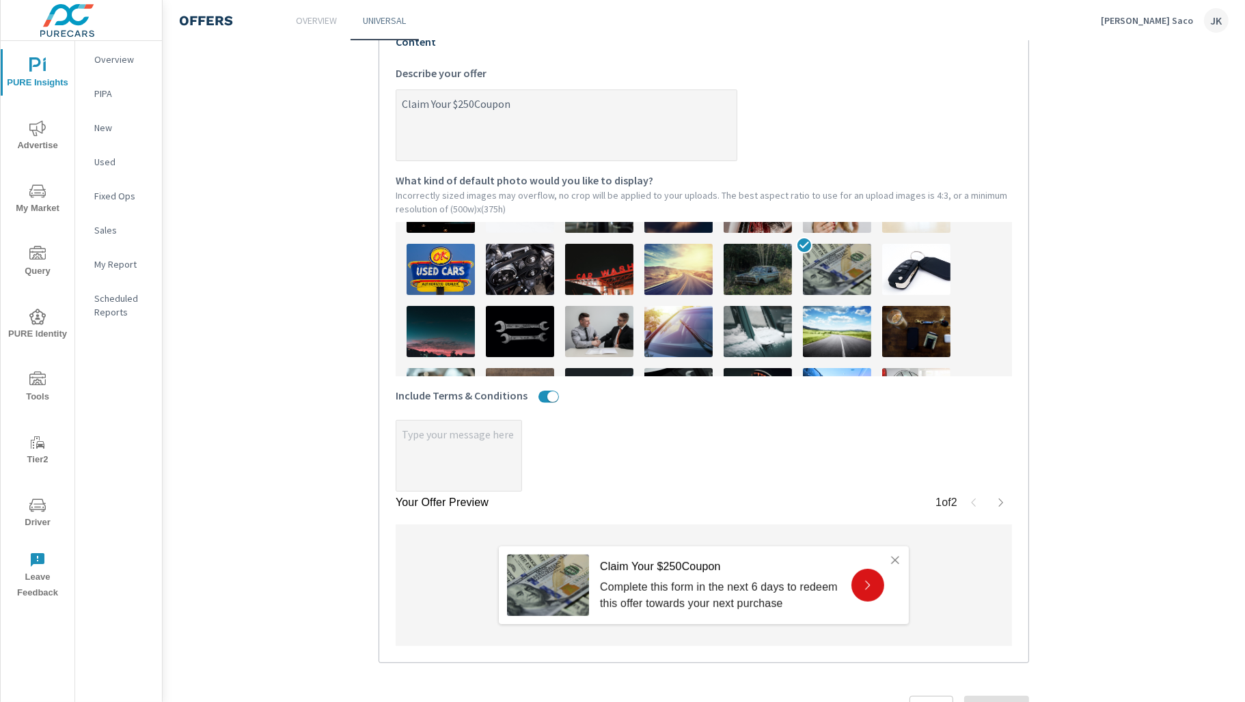
type textarea "Claim Your $250.Coupon"
type textarea "x"
type textarea "Claim Your $250Coupon"
type textarea "x"
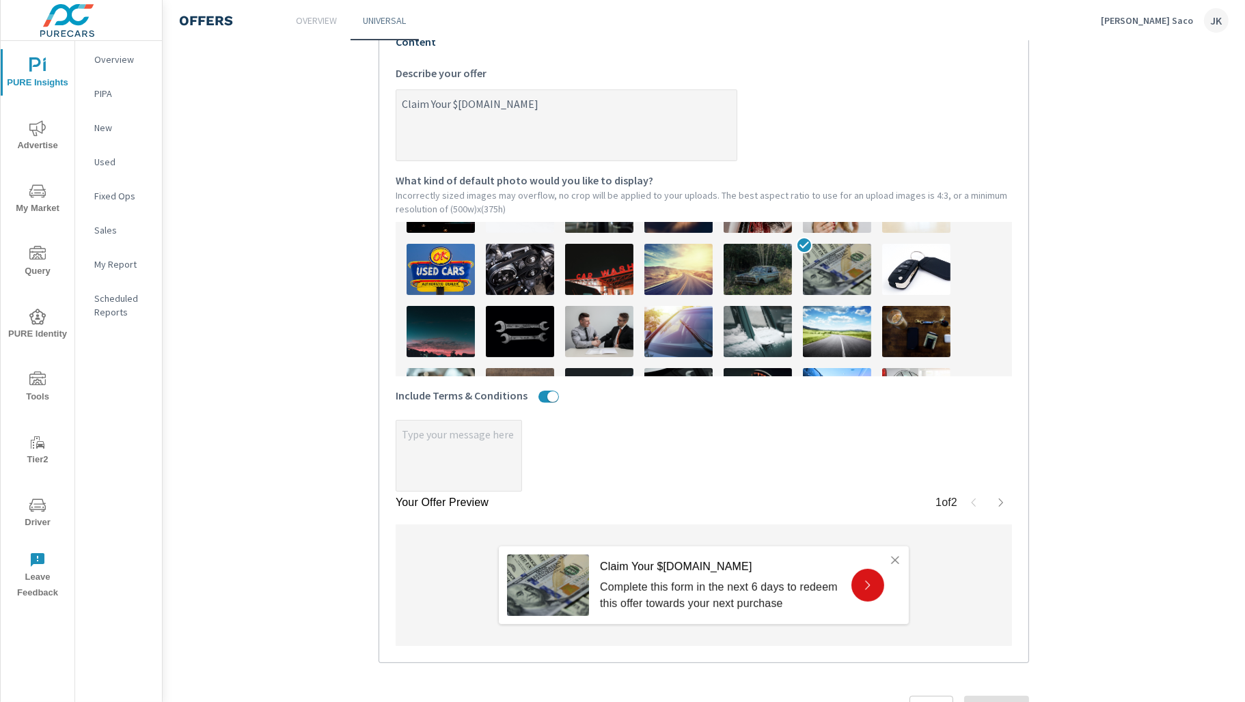
type textarea "x"
type textarea "Claim Your $250/Coupon"
type textarea "x"
type textarea "Claim Your $250/$Coupon"
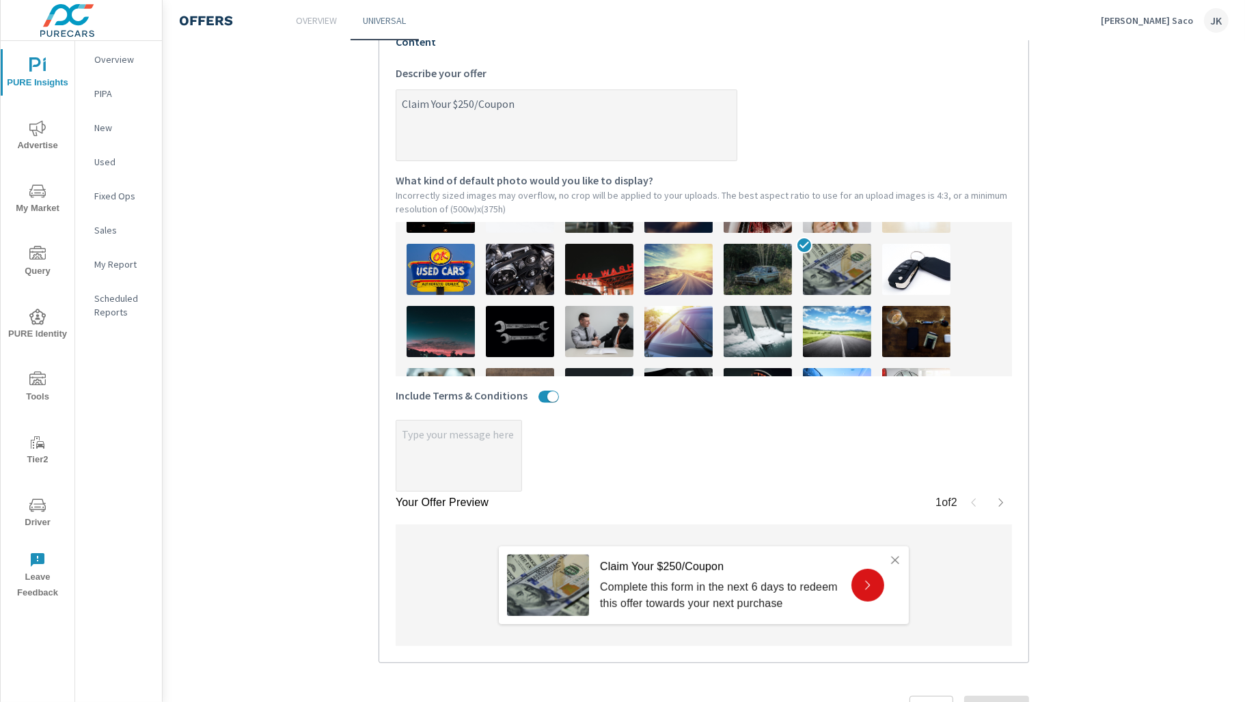
type textarea "x"
type textarea "Claim Your $250/$5Coupon"
type textarea "x"
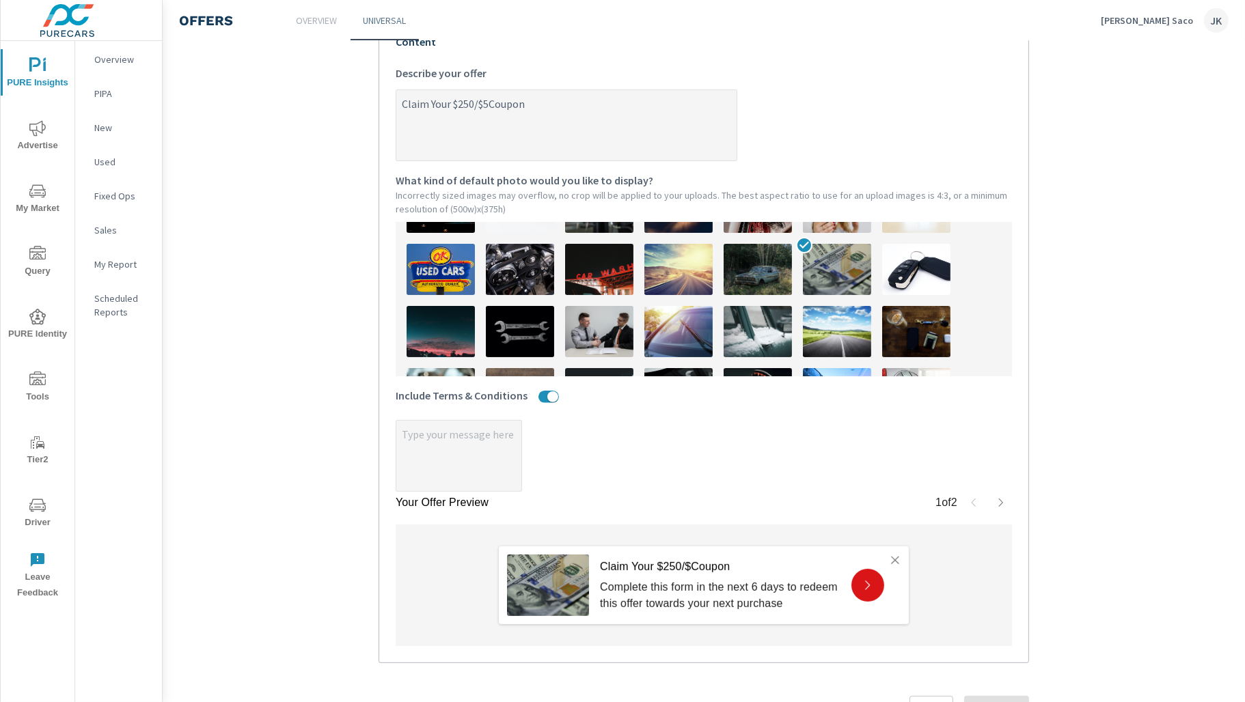
type textarea "Claim Your $250/$50Coupon"
type textarea "x"
drag, startPoint x: 454, startPoint y: 103, endPoint x: 398, endPoint y: 103, distance: 56.0
click at [398, 103] on textarea "Claim Your $250/$500 Coupon" at bounding box center [566, 126] width 340 height 68
click at [398, 103] on textarea "Claim Your LIMI$250/$500 Coupon" at bounding box center [566, 126] width 340 height 68
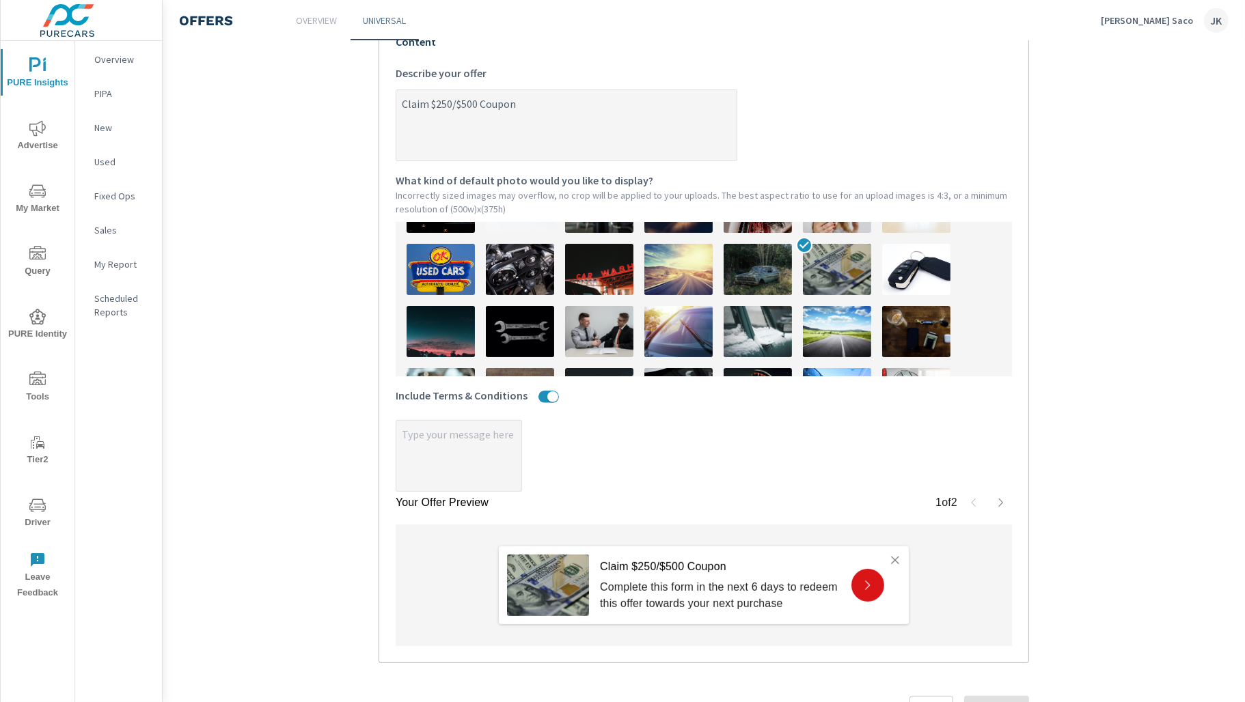
scroll to position [181, 0]
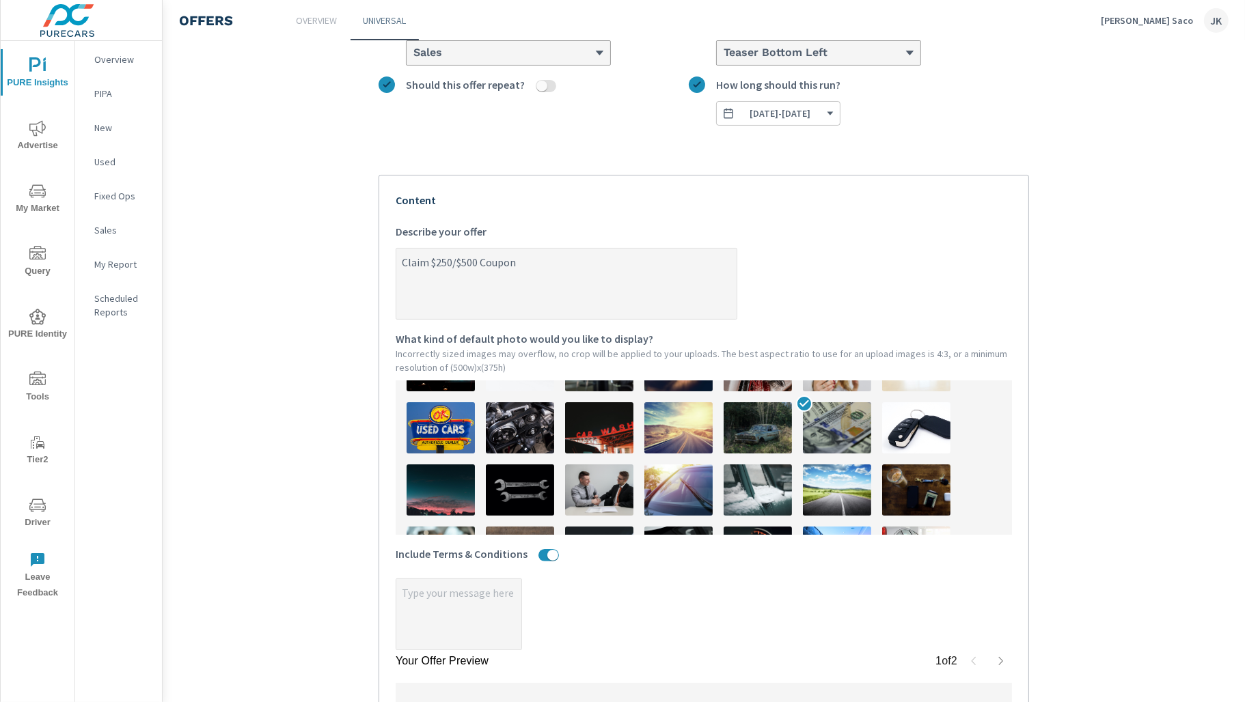
drag, startPoint x: 540, startPoint y: 255, endPoint x: 294, endPoint y: 255, distance: 245.9
click at [294, 255] on section "Create an offer September 2025 What do you want to call this offer? Custom with…" at bounding box center [704, 394] width 1082 height 1036
paste textarea "Secure an Additional $250 Off New 2019 Vehicles. CLICK HERE"
click at [512, 259] on textarea "Secure an Additional $250 Off New 2019 Vehicles. CLICK HERE" at bounding box center [566, 285] width 340 height 68
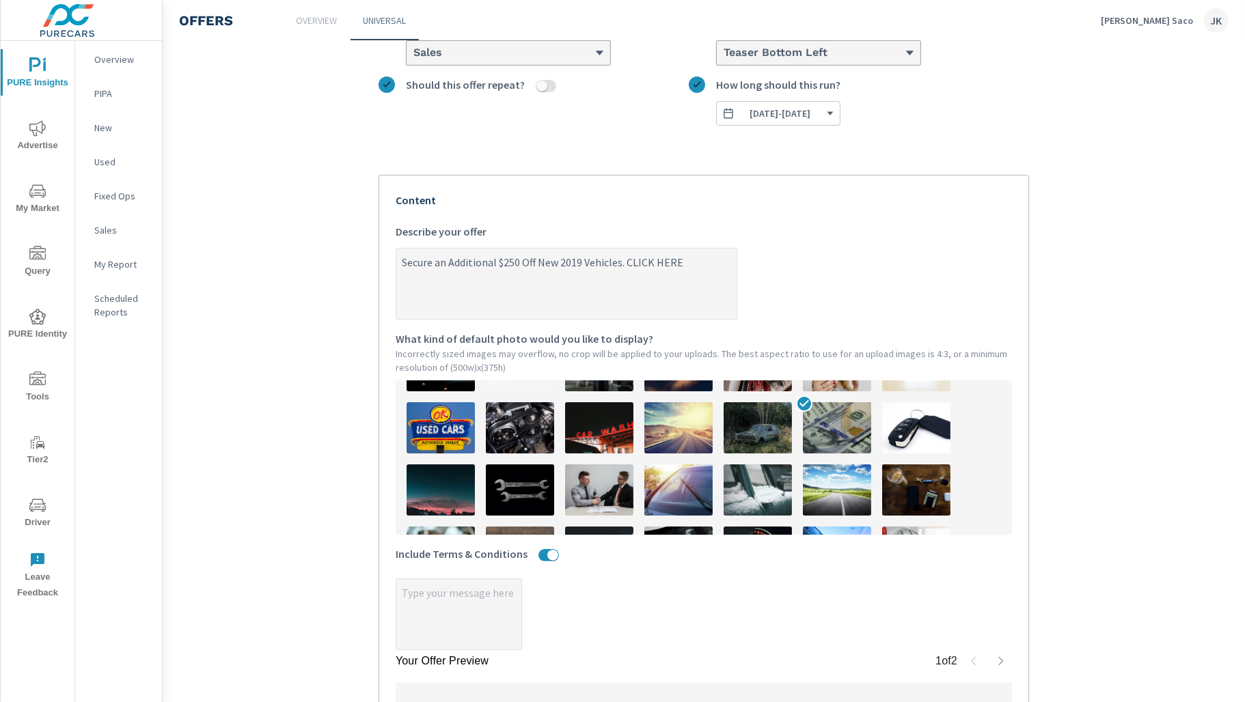
drag, startPoint x: 622, startPoint y: 257, endPoint x: 503, endPoint y: 258, distance: 118.9
click at [503, 258] on textarea "Secure an Additional $250 Off New 2019 Vehicles. CLICK HERE" at bounding box center [566, 285] width 340 height 68
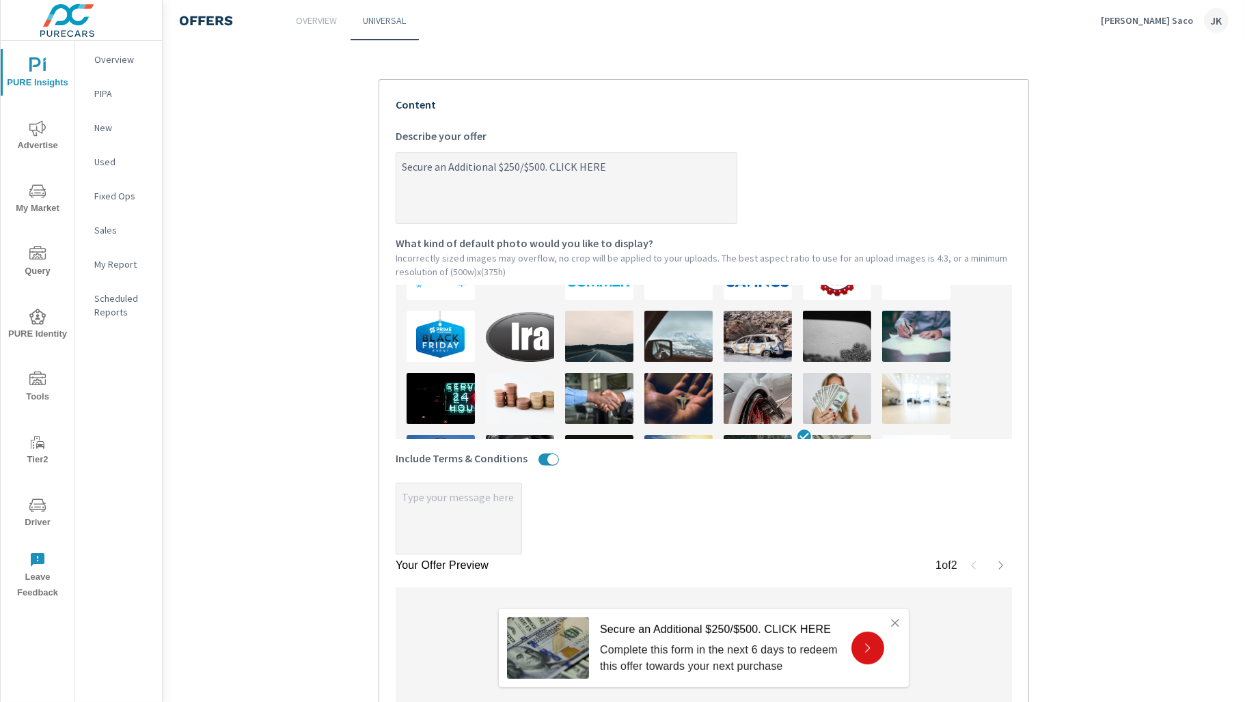
scroll to position [271, 0]
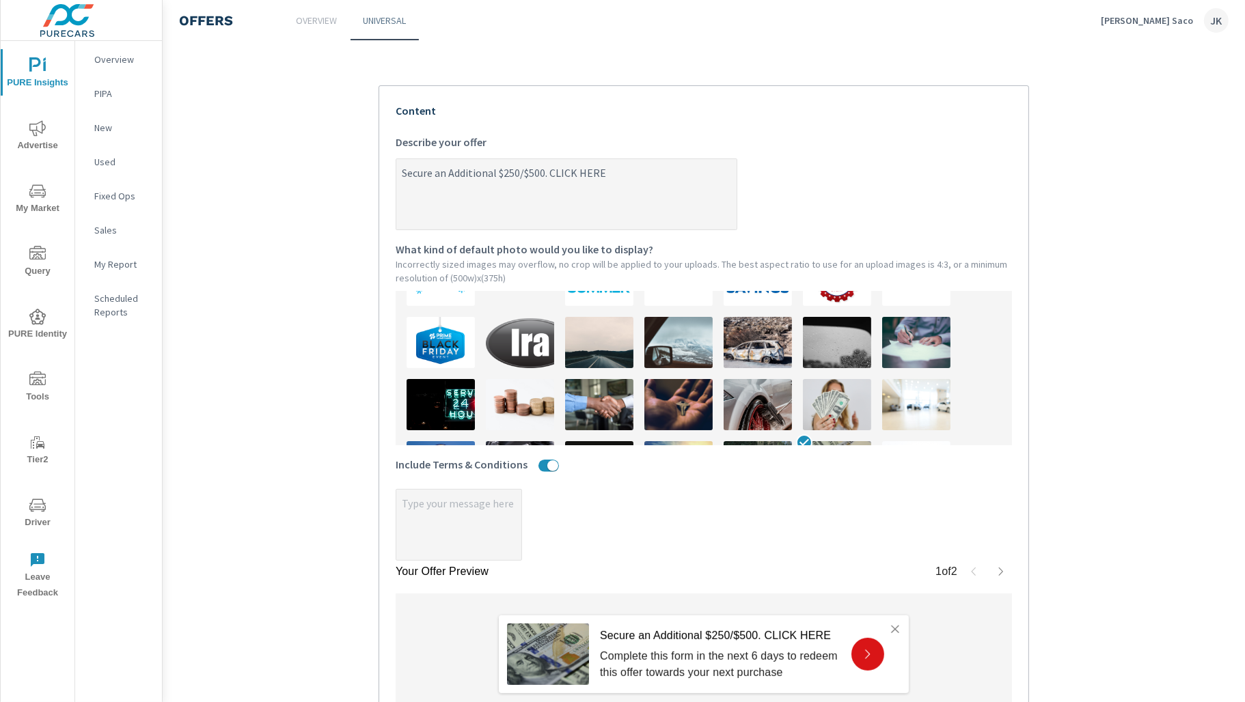
click at [525, 172] on textarea "Secure an Additional $250/$500. CLICK HERE" at bounding box center [566, 195] width 340 height 68
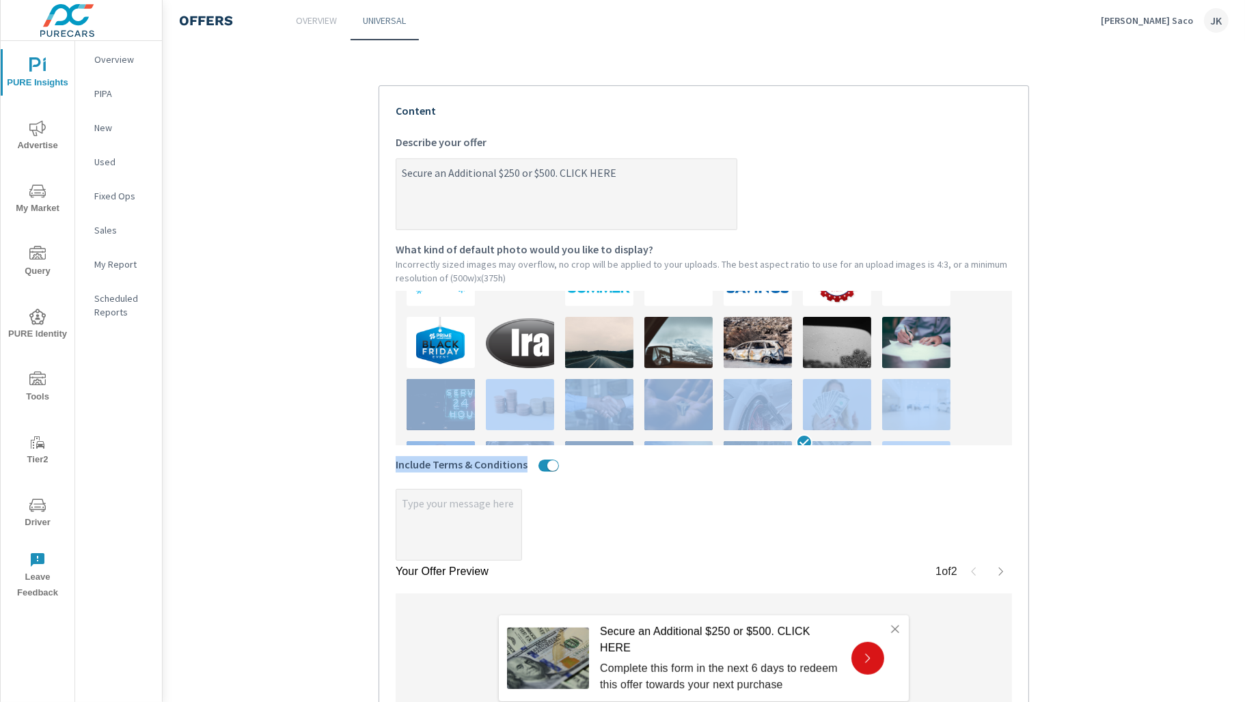
drag, startPoint x: 1027, startPoint y: 357, endPoint x: 428, endPoint y: 513, distance: 619.0
click at [428, 513] on div "Your Offer Preview 1 of 2 Secure an Additional $250 or $500. CLICK HERE Complet…" at bounding box center [703, 408] width 650 height 647
click at [428, 513] on textarea "x" at bounding box center [458, 526] width 125 height 68
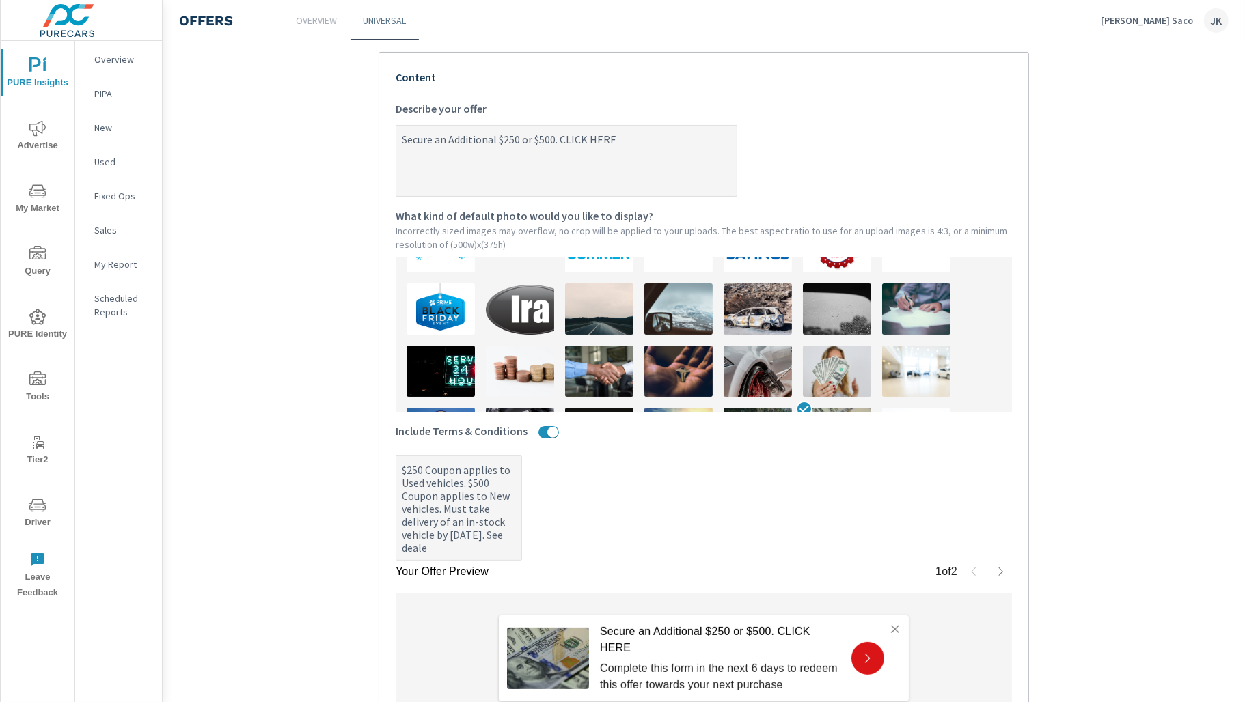
scroll to position [316, 0]
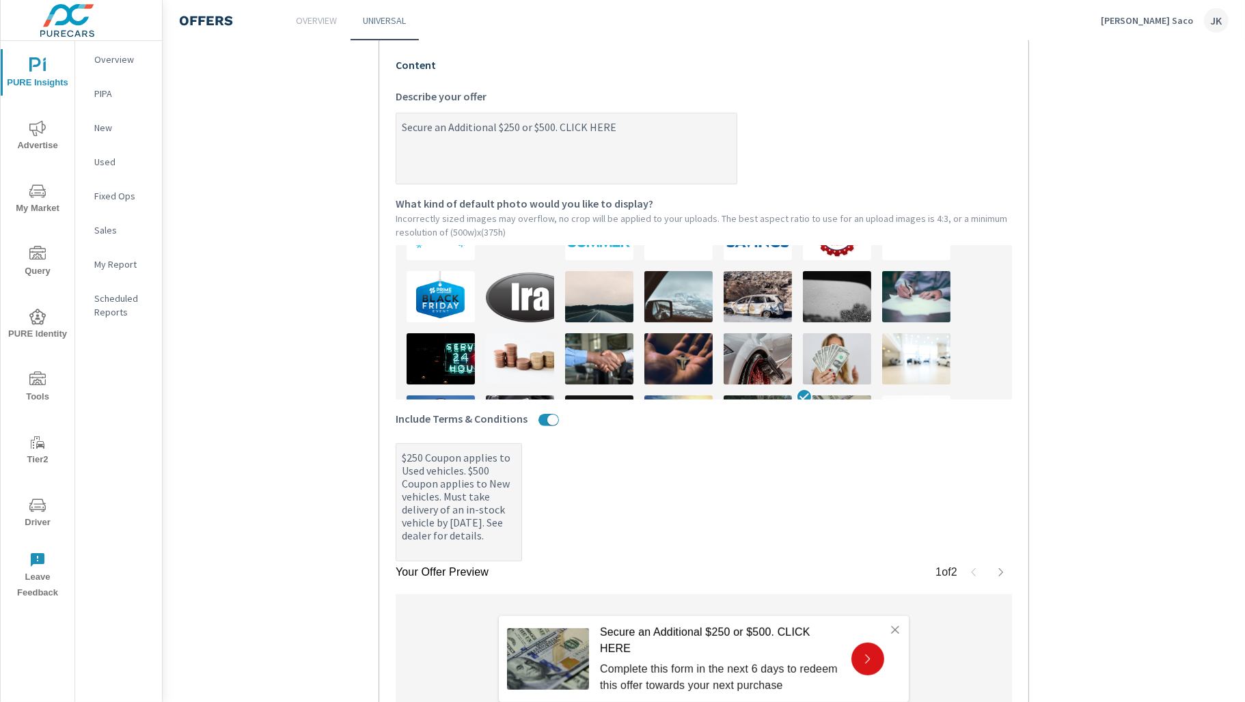
click at [402, 455] on textarea "$250 Coupon applies to Used vehicles. $500 Coupon applies to New vehicles. Must…" at bounding box center [458, 503] width 125 height 115
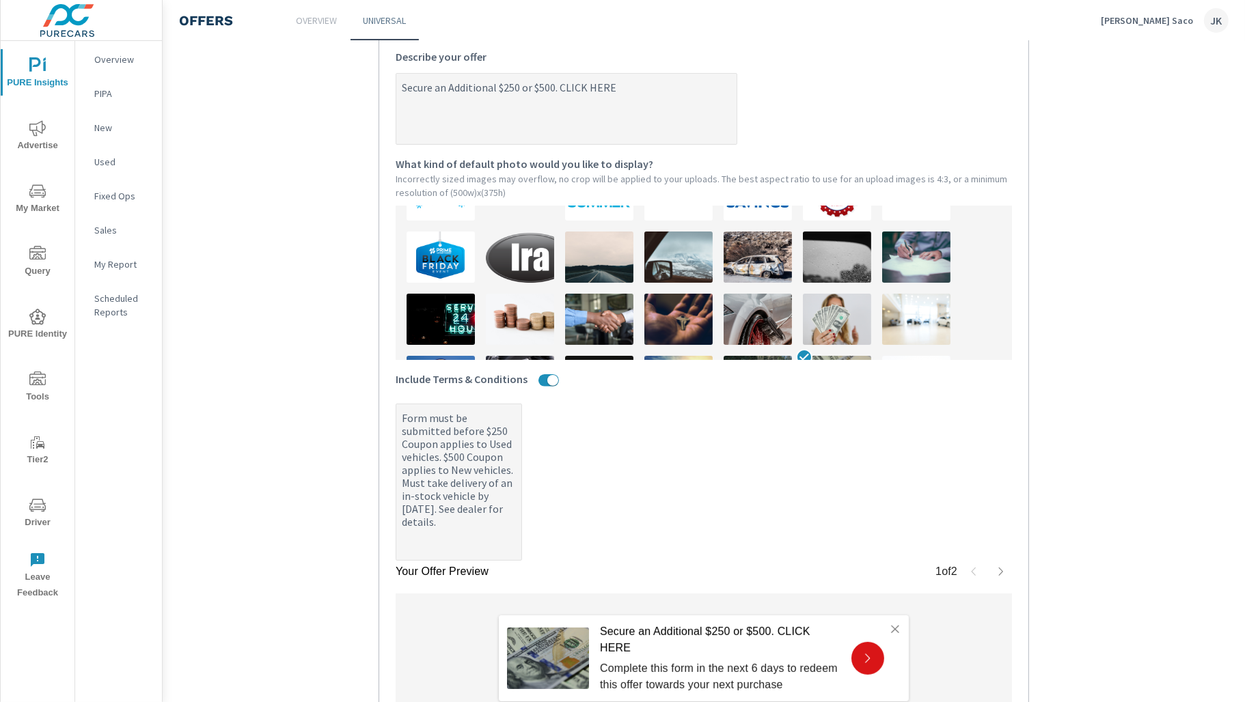
scroll to position [343, 0]
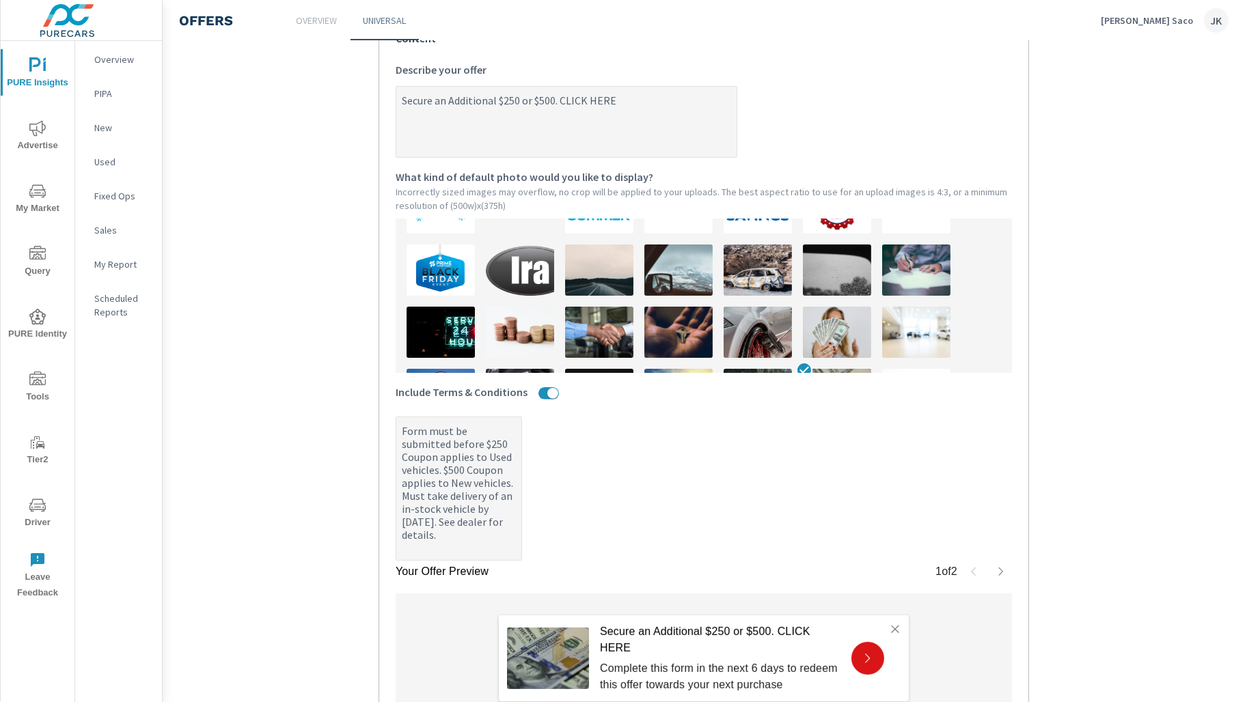
drag, startPoint x: 497, startPoint y: 97, endPoint x: 389, endPoint y: 97, distance: 107.9
click at [389, 97] on div "Your Offer Preview 1 of 2 Secure an Additional $250 or $500. CLICK HERE Complet…" at bounding box center [703, 372] width 650 height 719
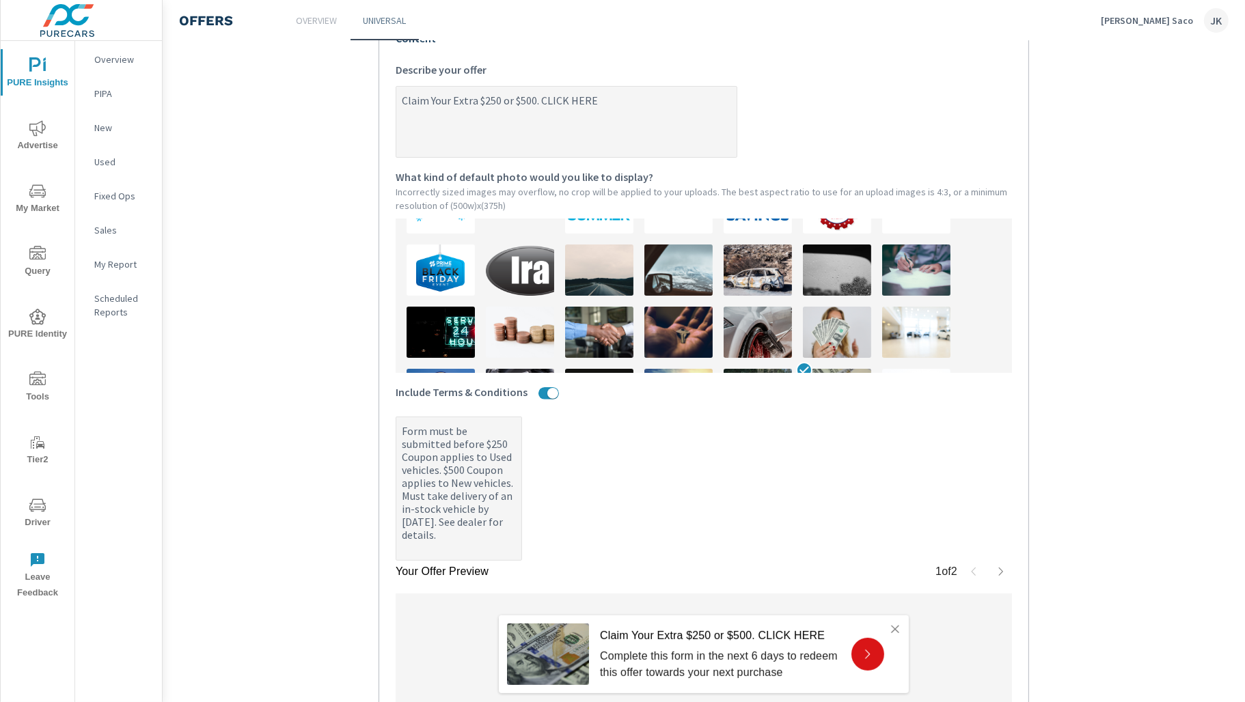
click at [485, 439] on textarea "Form must be submitted before $250 Coupon applies to Used vehicles. $500 Coupon…" at bounding box center [458, 489] width 125 height 141
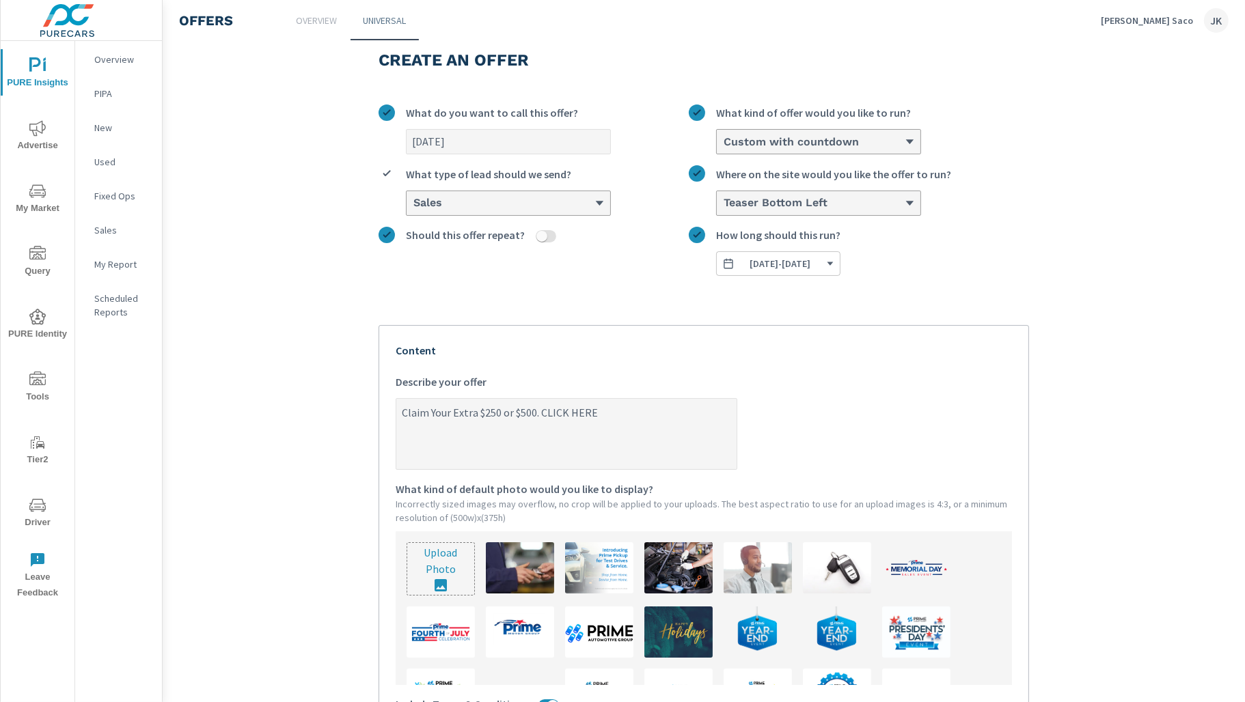
scroll to position [0, 0]
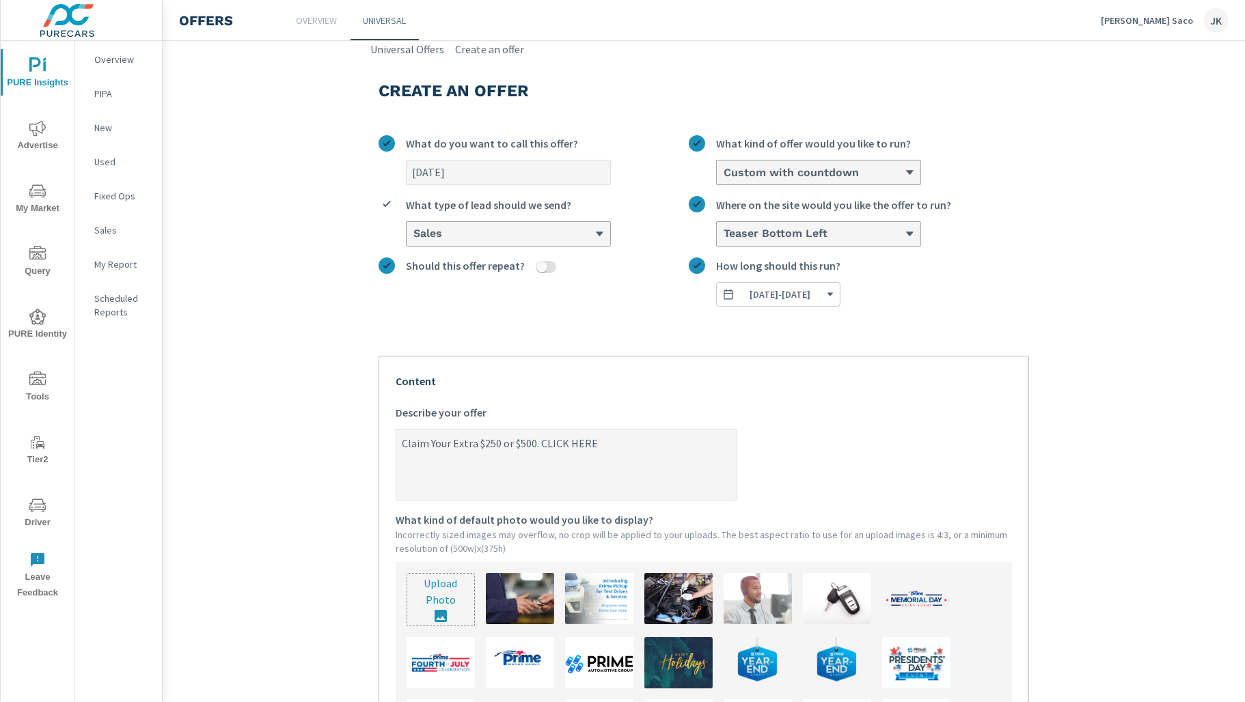
click at [834, 295] on span "09/25/2025 - 09/30/2025" at bounding box center [778, 294] width 112 height 12
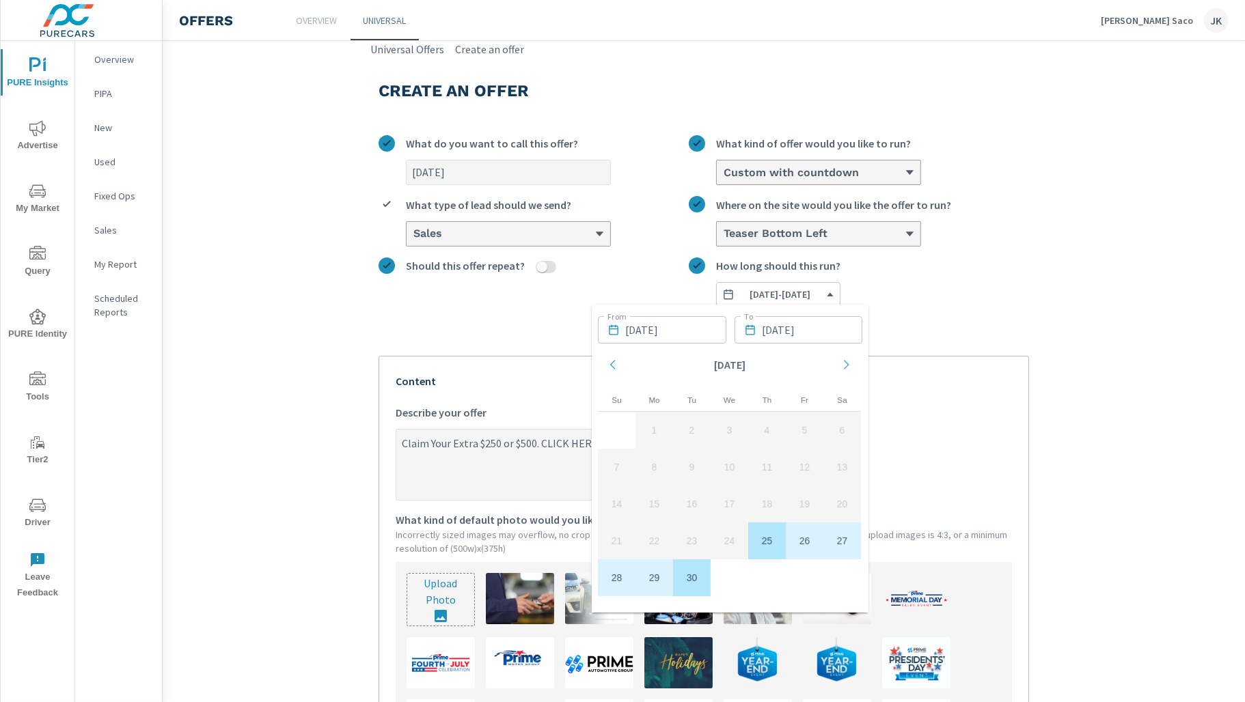
click at [1073, 281] on section "Create an offer September 2025 What do you want to call this offer? Custom with…" at bounding box center [704, 617] width 1082 height 1121
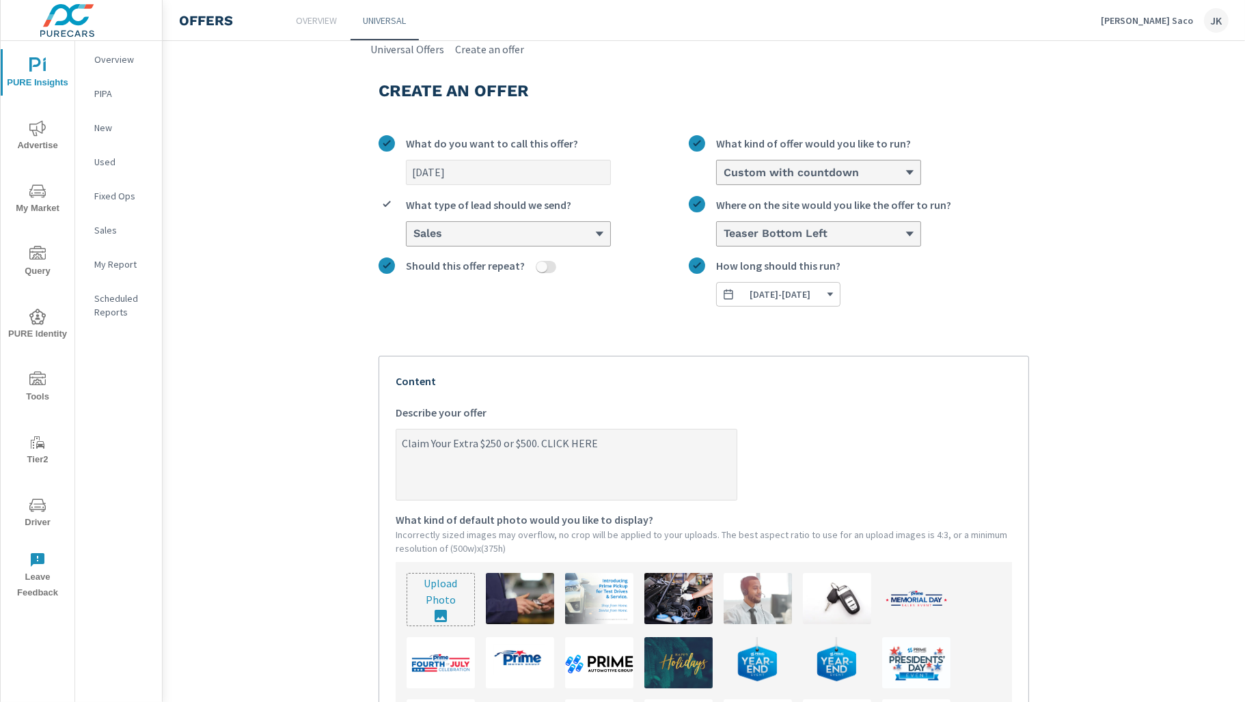
scroll to position [65, 0]
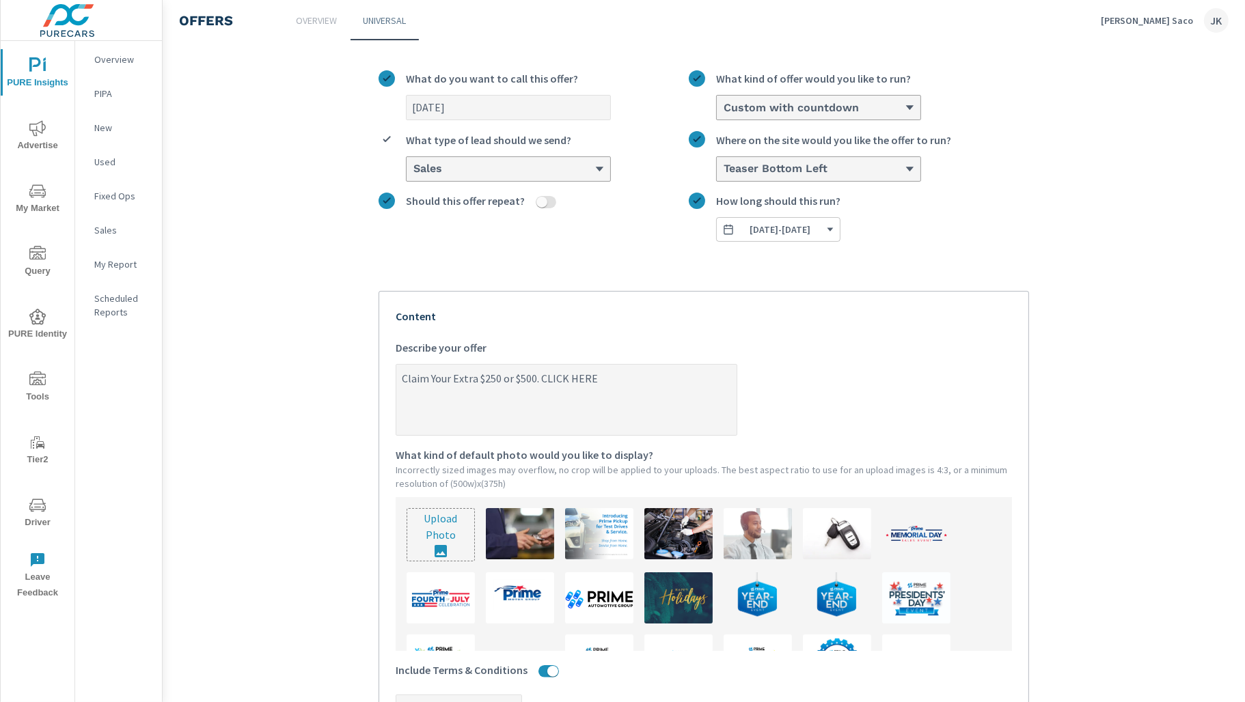
click at [811, 230] on span "09/25/2025 - 09/30/2025" at bounding box center [780, 229] width 61 height 12
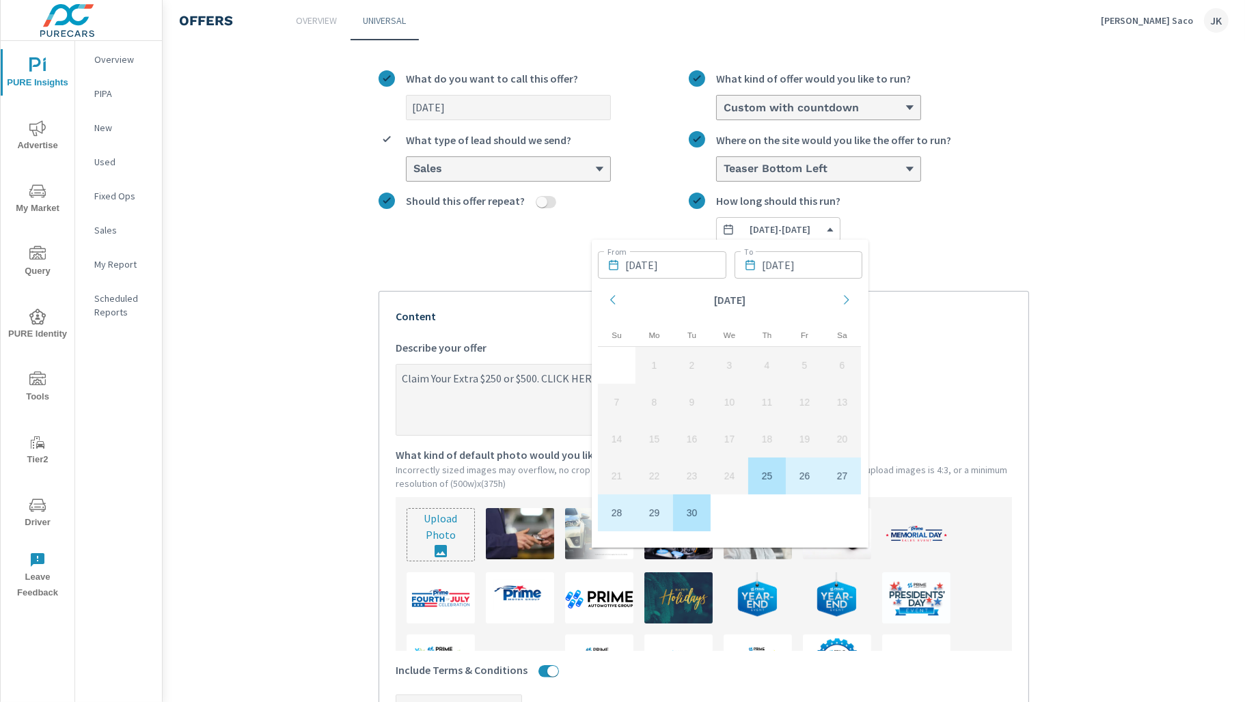
click at [850, 298] on icon "Move forward to switch to the next month." at bounding box center [846, 300] width 12 height 12
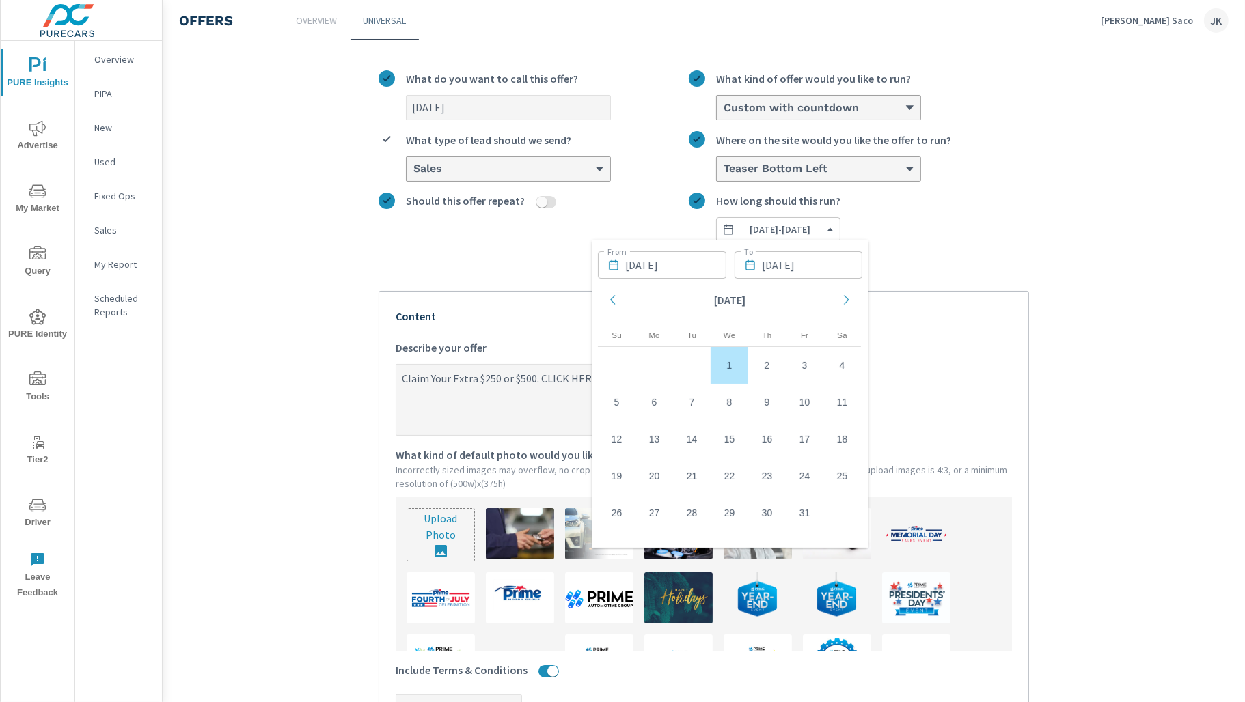
click at [727, 364] on td "1" at bounding box center [729, 365] width 38 height 37
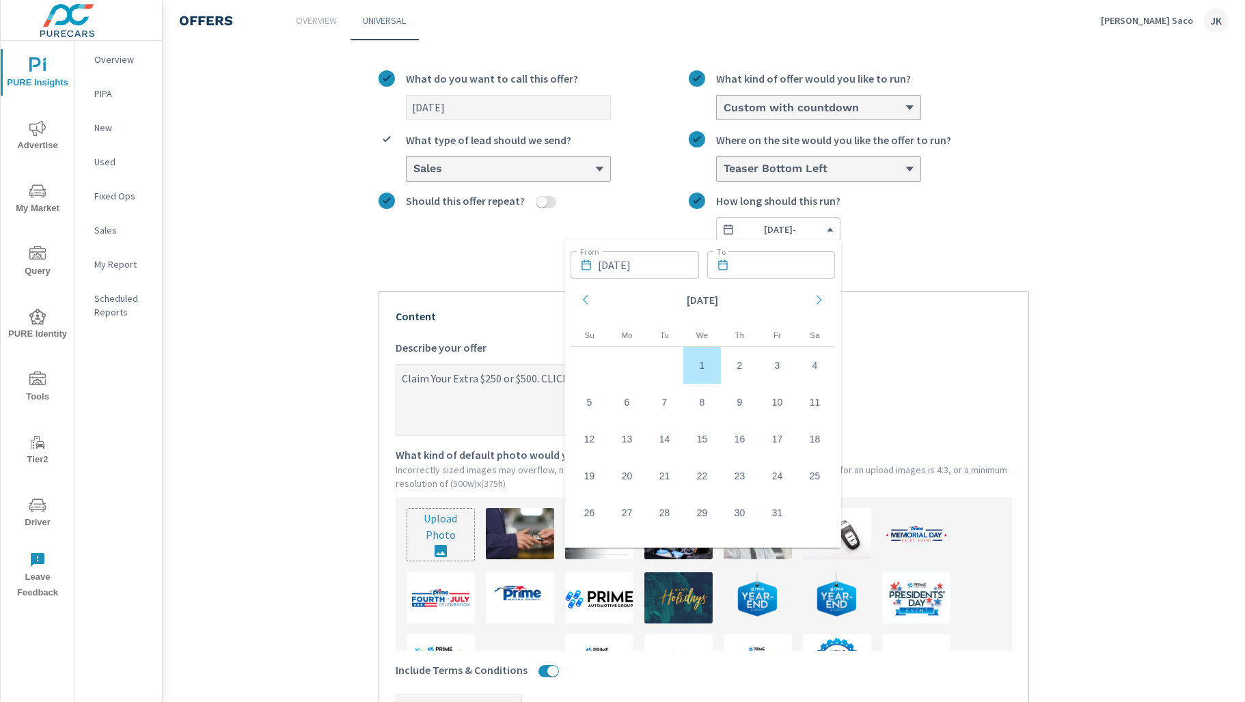
click at [578, 294] on div "Move backward to switch to the previous month." at bounding box center [585, 301] width 30 height 40
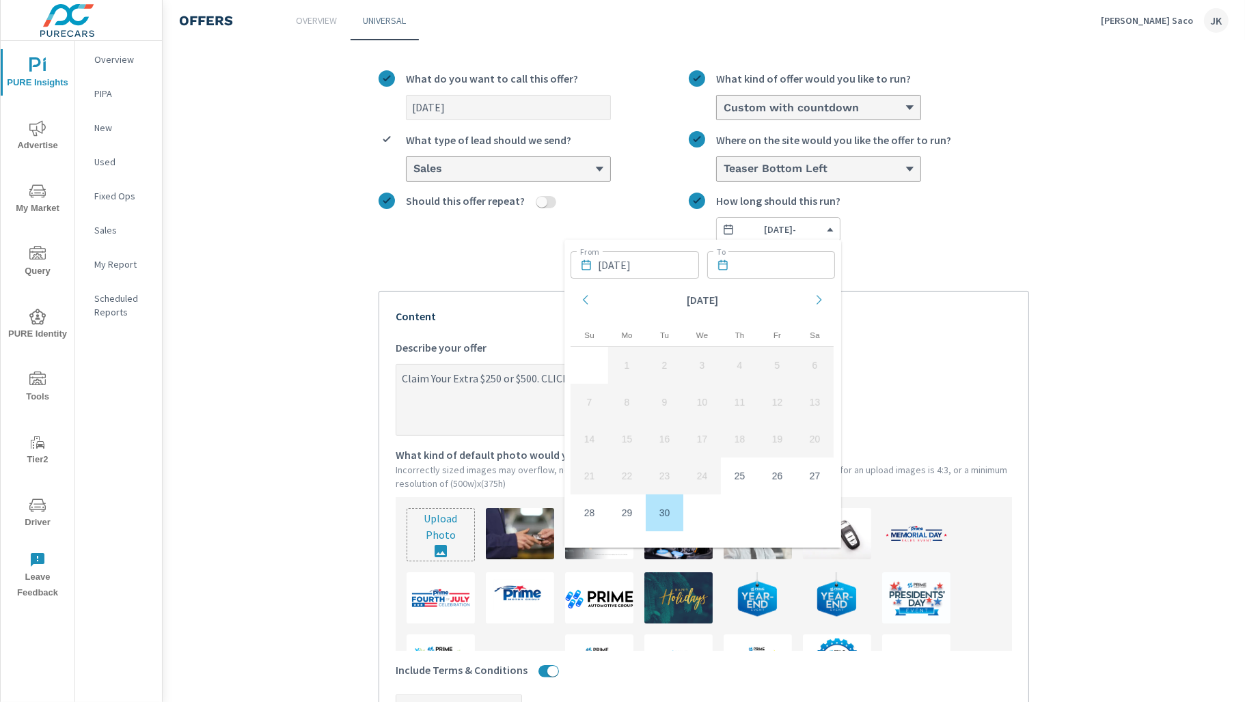
click at [668, 524] on td "30" at bounding box center [665, 513] width 38 height 37
click at [742, 477] on td "25" at bounding box center [740, 476] width 38 height 37
click at [827, 279] on div "From 09/25/2025 From To To" at bounding box center [702, 264] width 264 height 36
click at [811, 299] on div "Move forward to switch to the next month." at bounding box center [819, 301] width 30 height 40
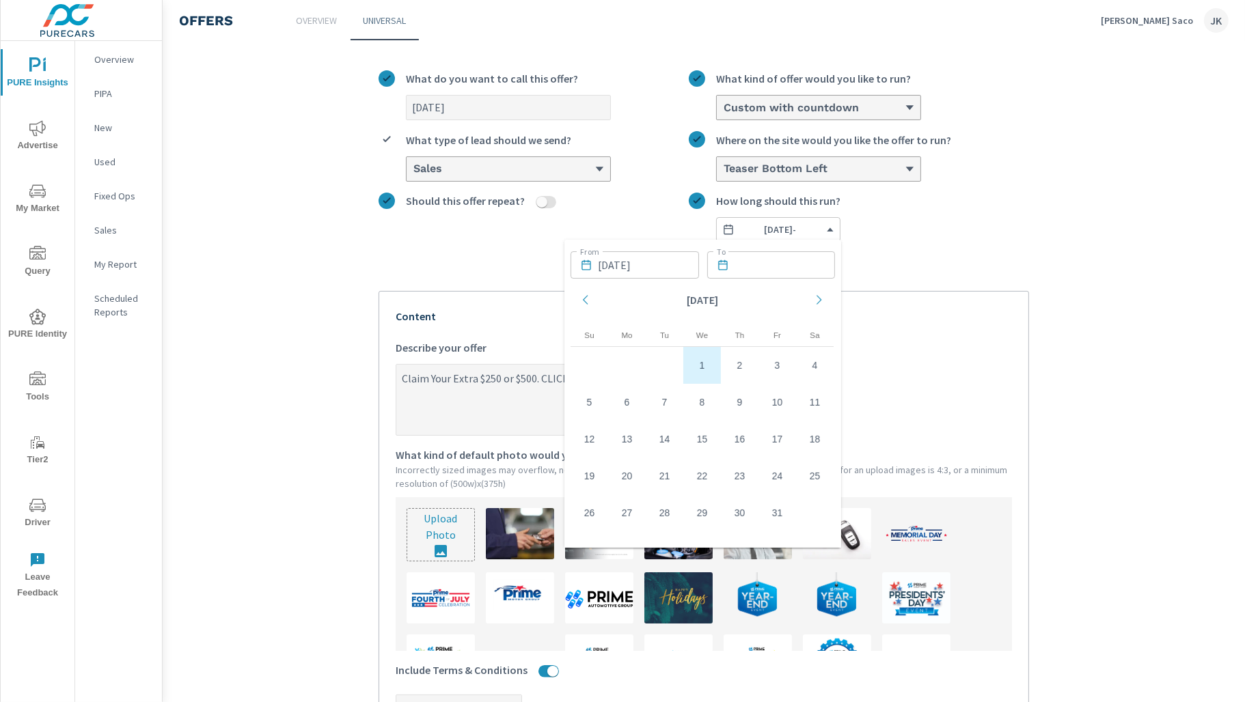
click at [708, 361] on td "1" at bounding box center [702, 365] width 38 height 37
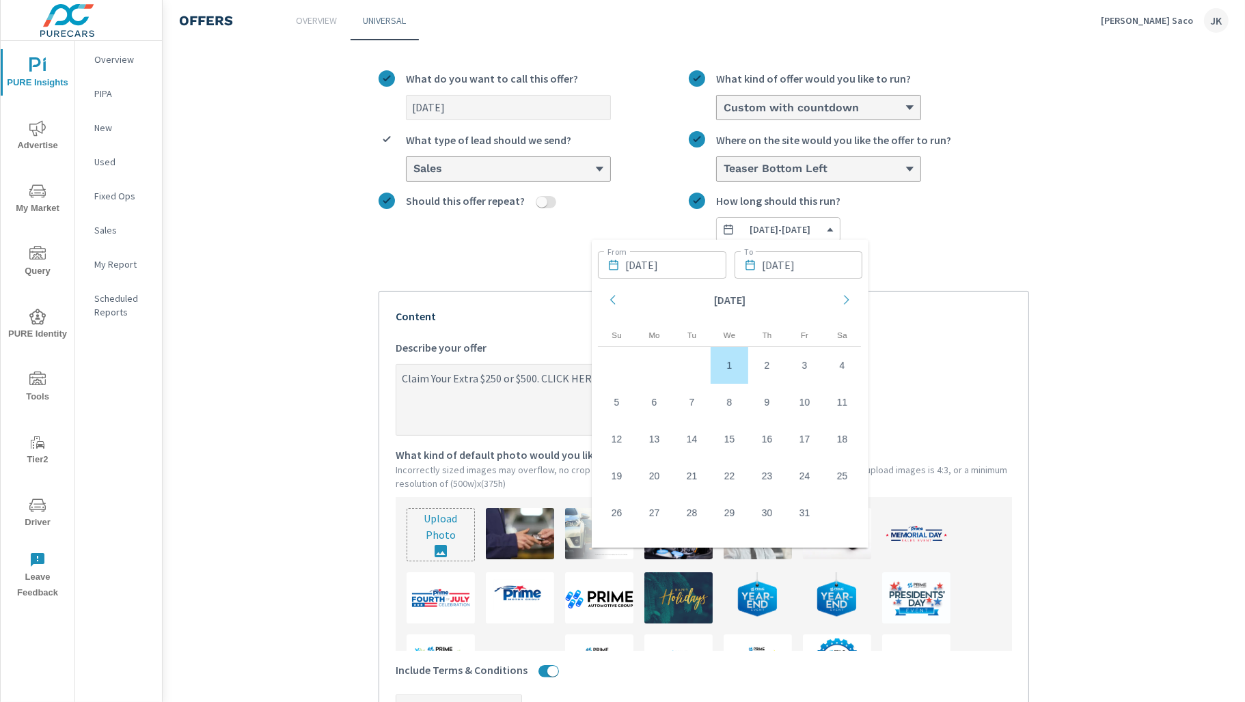
click at [1087, 199] on section "Create an offer September 2025 What do you want to call this offer? Custom with…" at bounding box center [704, 552] width 1082 height 1121
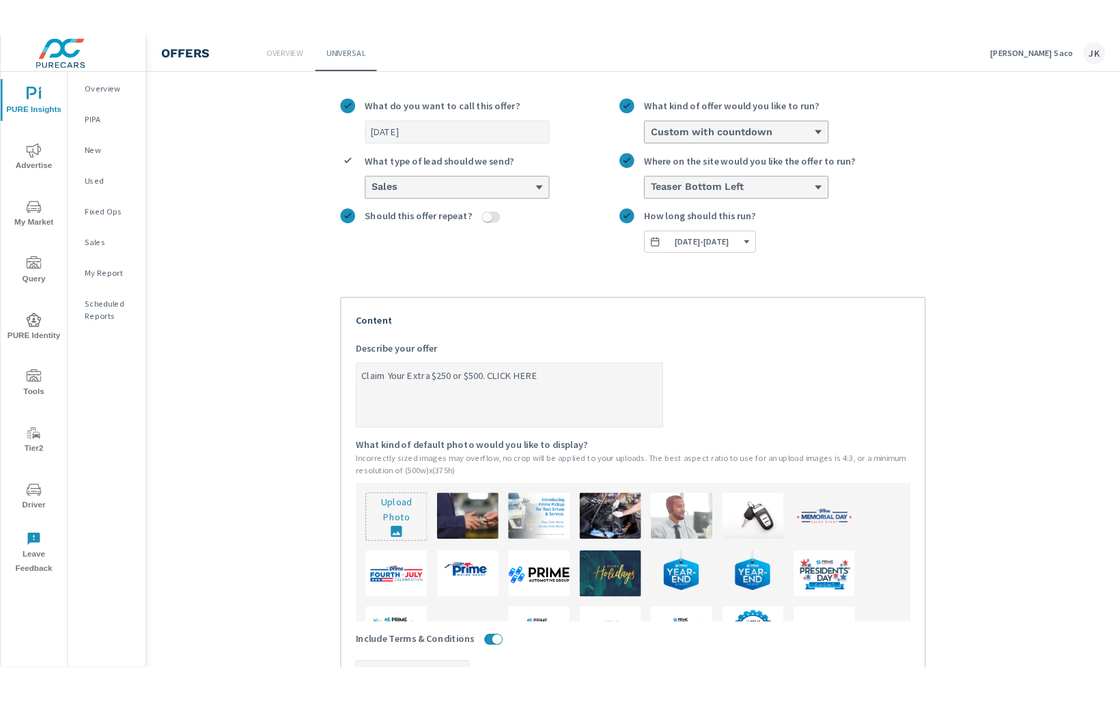
scroll to position [472, 0]
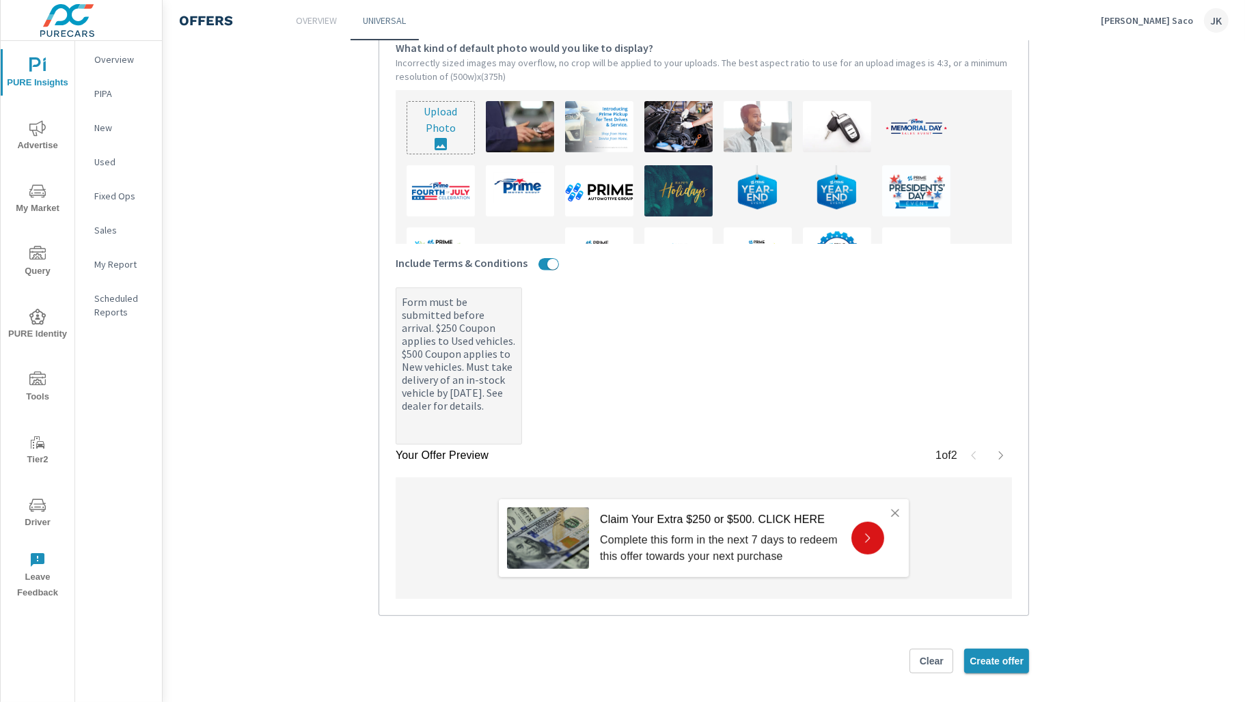
click at [990, 649] on button "Create offer" at bounding box center [996, 661] width 65 height 25
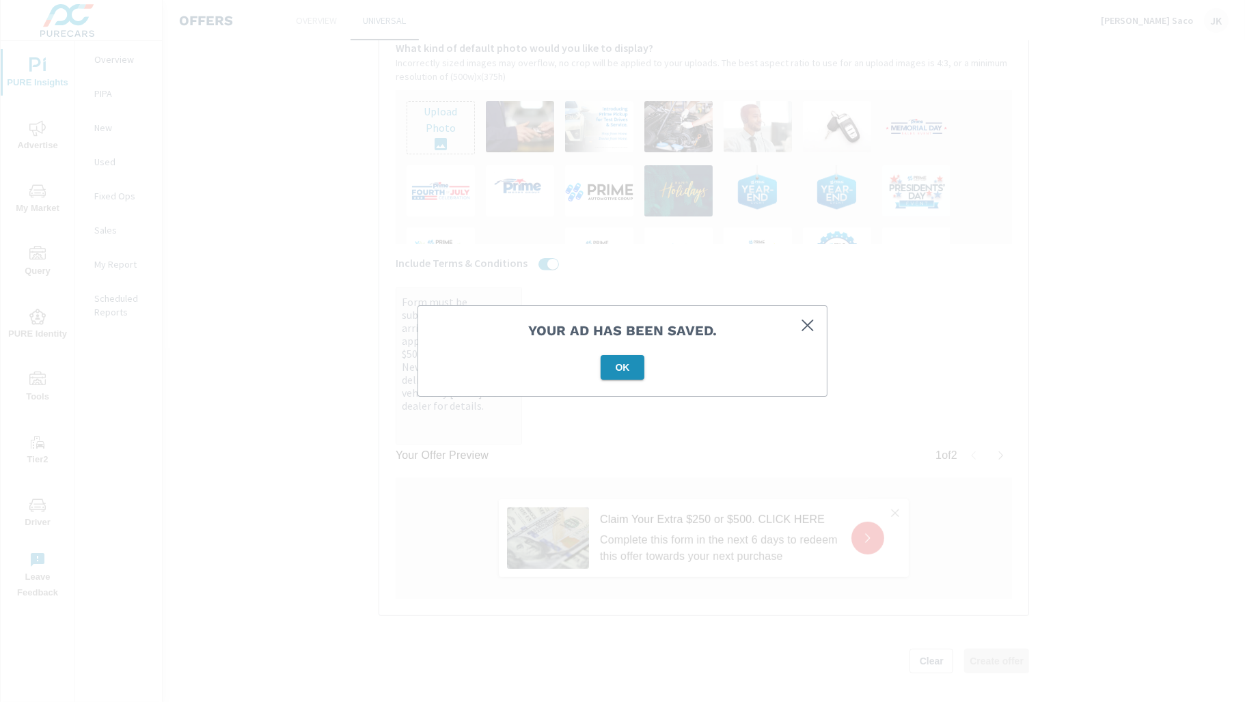
click at [611, 365] on span "OK" at bounding box center [622, 367] width 33 height 12
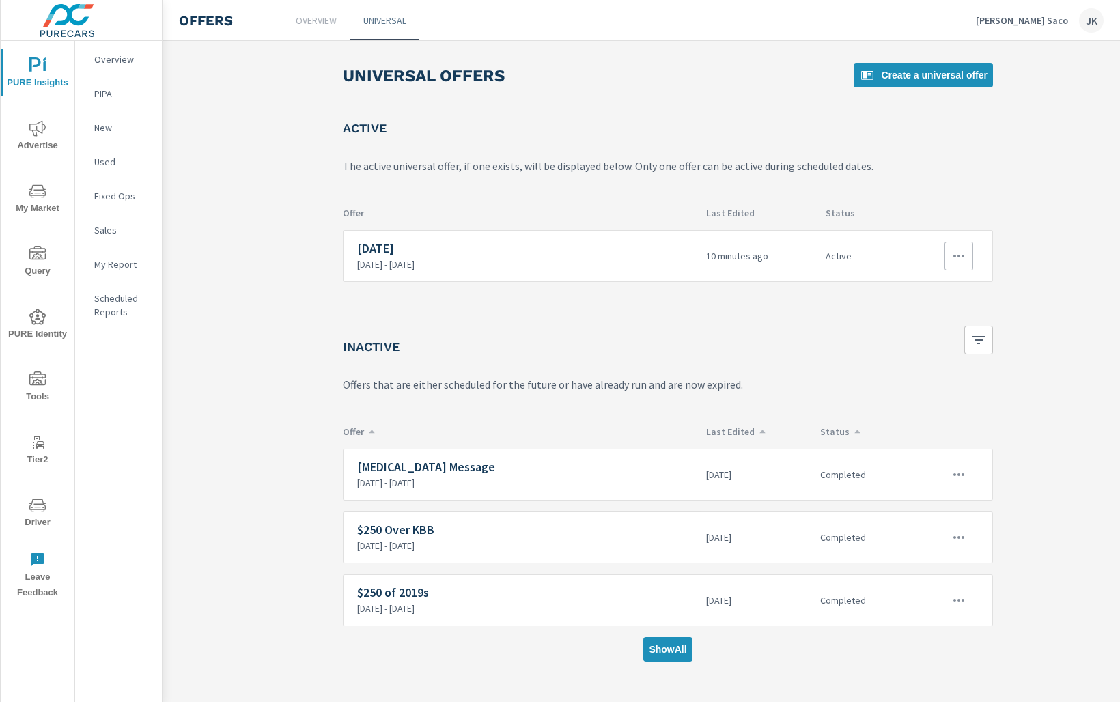
click at [878, 251] on p "Active" at bounding box center [863, 256] width 74 height 12
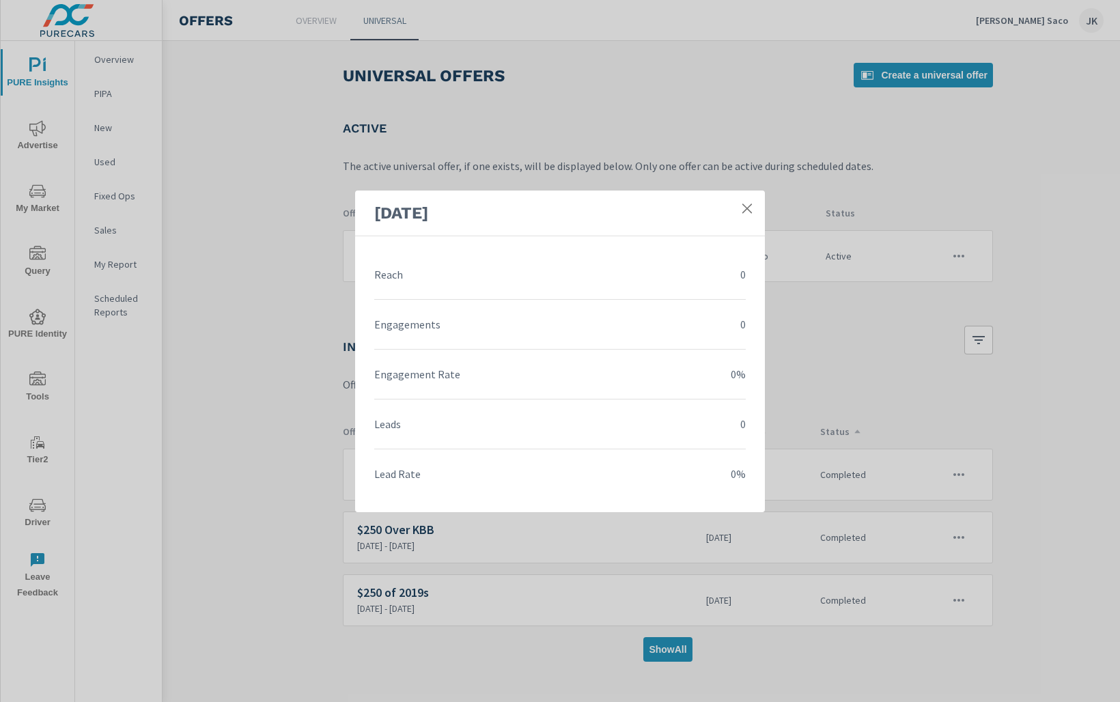
click at [752, 202] on icon at bounding box center [747, 209] width 14 height 14
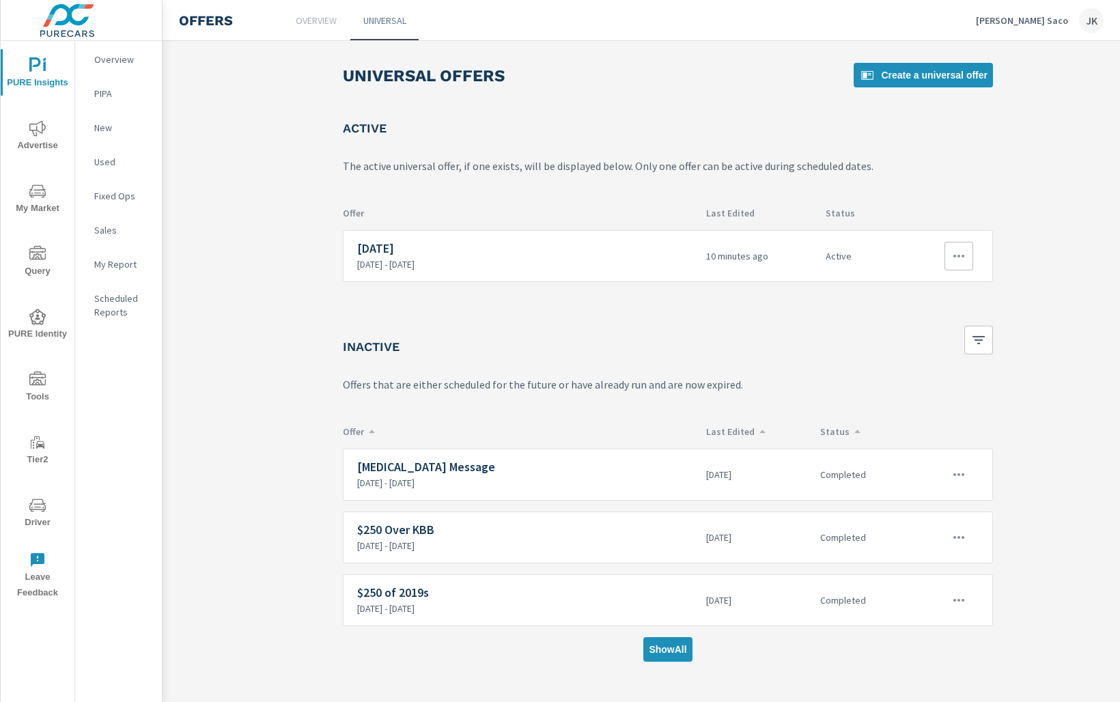
click at [424, 255] on div "September 2025 9/24/2025 - 9/30/2025" at bounding box center [526, 256] width 338 height 29
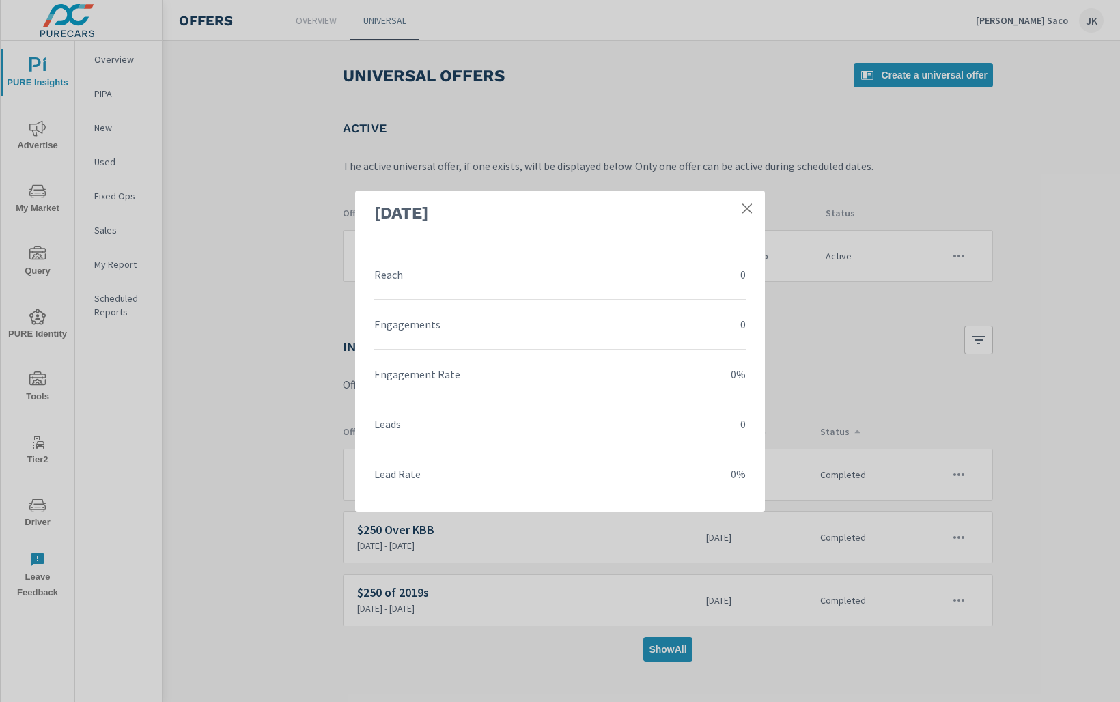
click at [753, 199] on link at bounding box center [747, 208] width 25 height 25
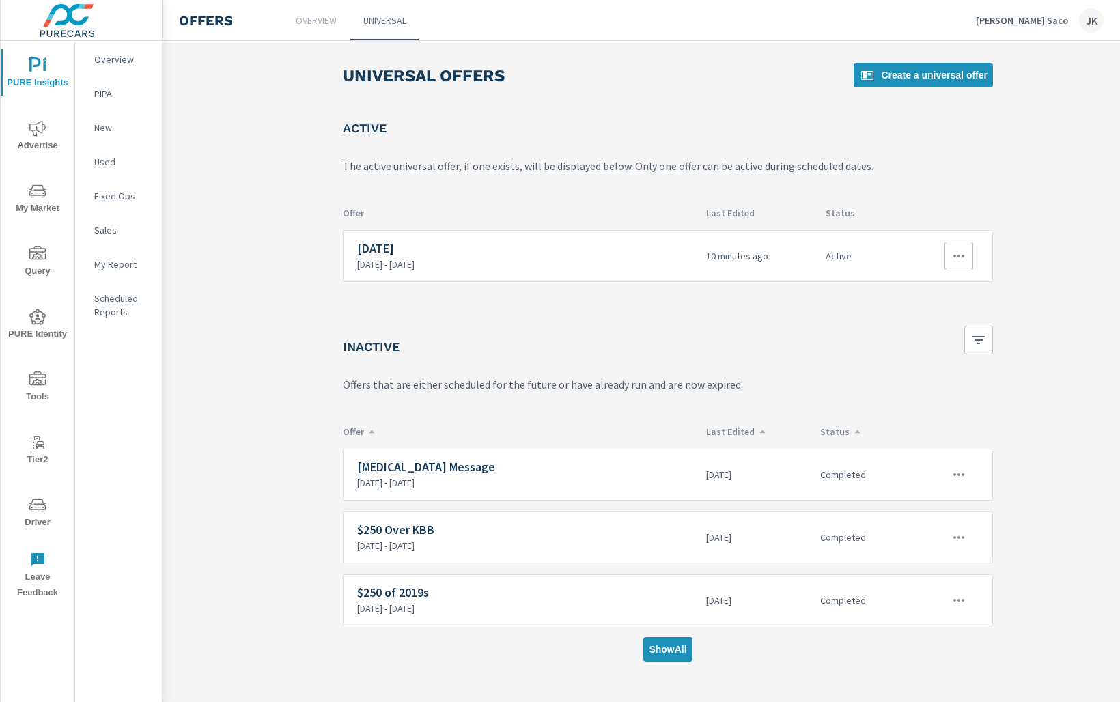
click at [977, 254] on div at bounding box center [945, 256] width 68 height 29
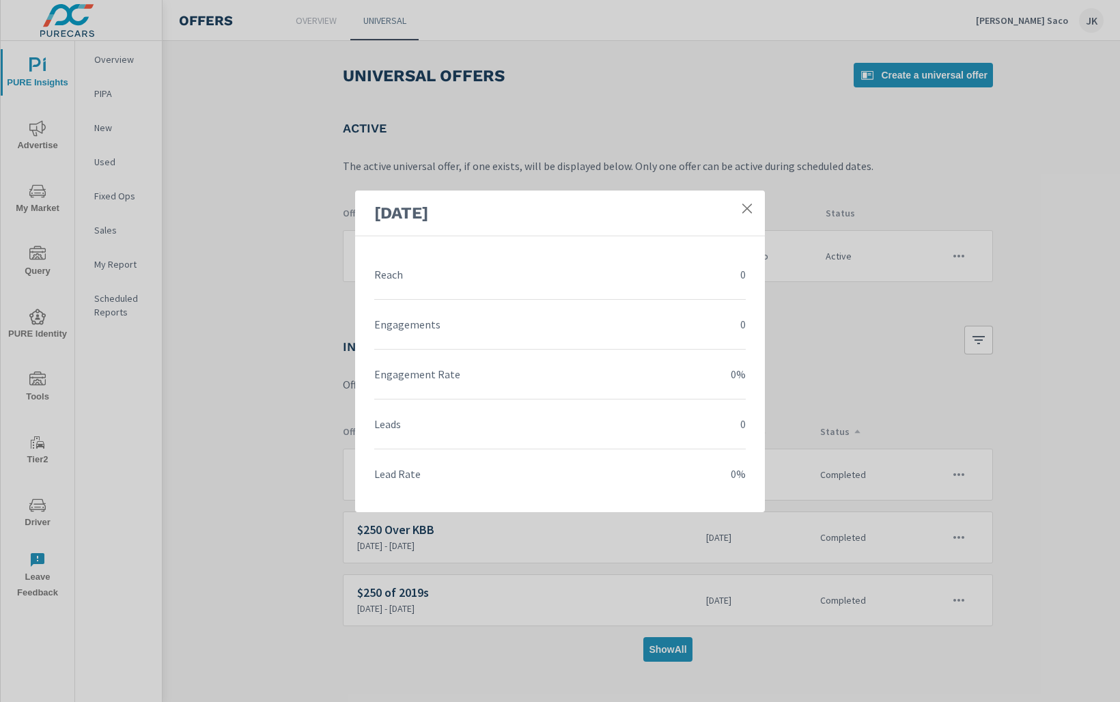
click at [743, 207] on icon at bounding box center [747, 209] width 14 height 14
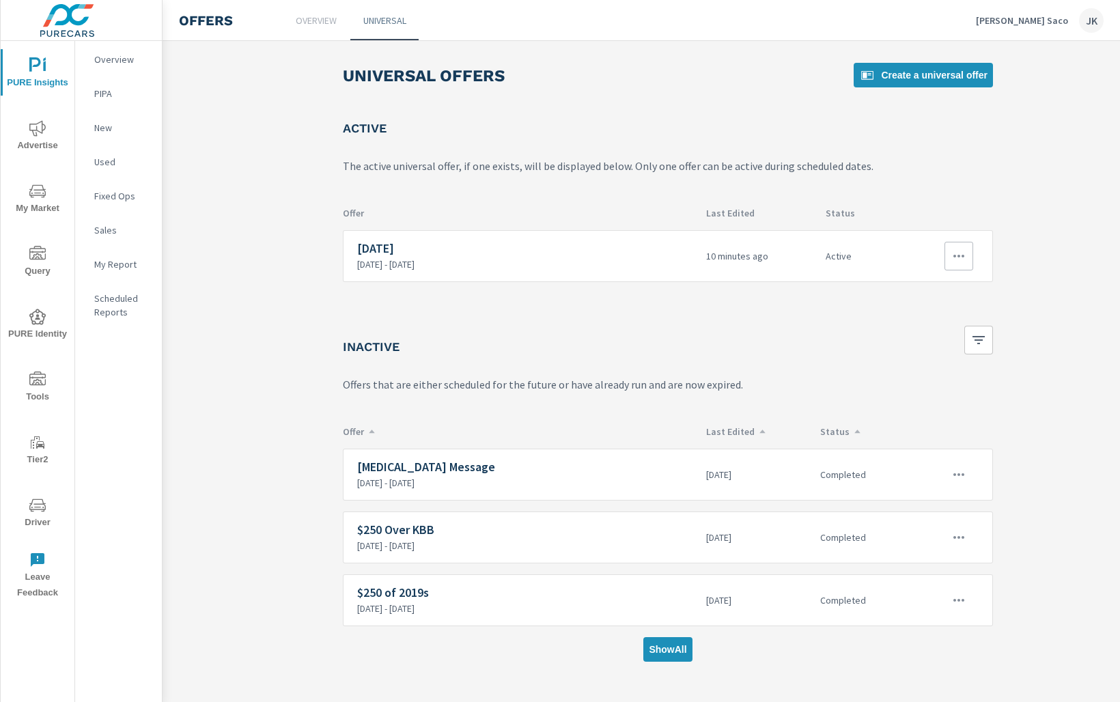
click at [957, 258] on icon "button" at bounding box center [959, 256] width 16 height 16
click at [947, 322] on div "View Report" at bounding box center [934, 319] width 59 height 16
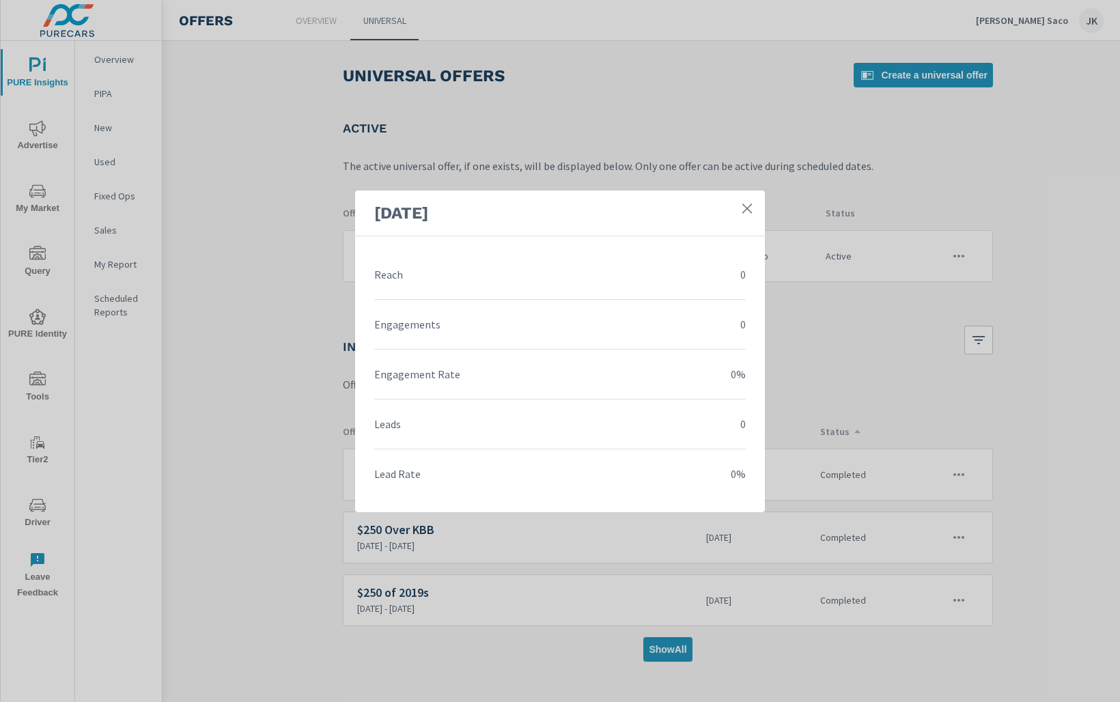
click at [745, 208] on icon at bounding box center [747, 209] width 14 height 14
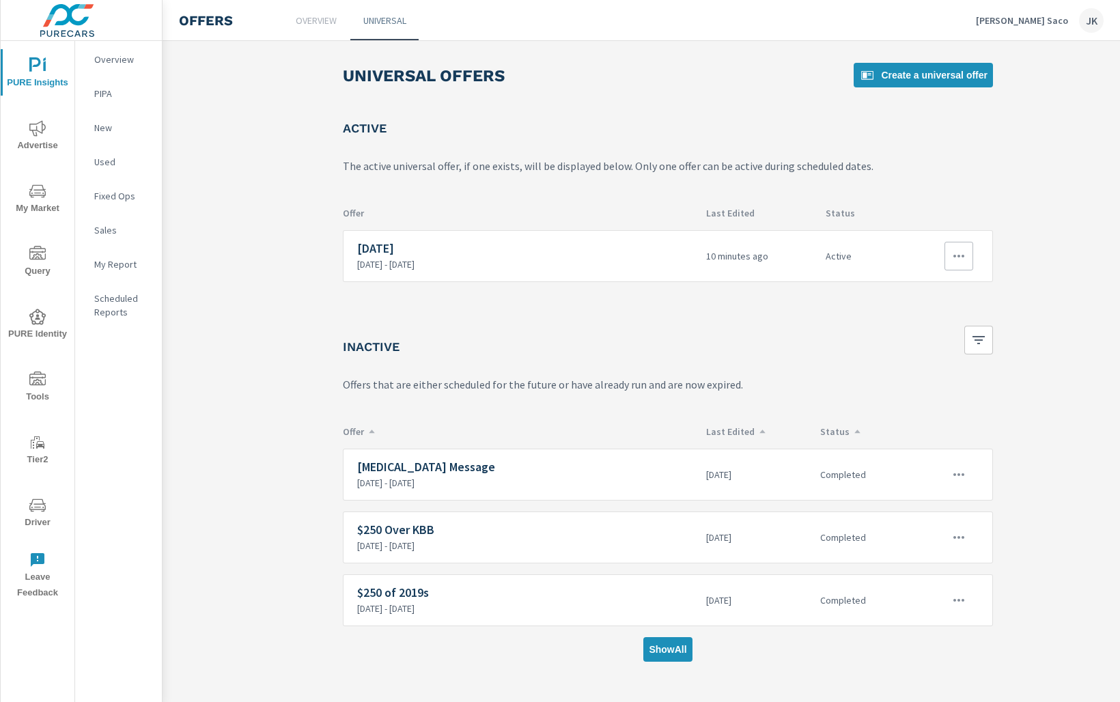
click at [964, 255] on icon "button" at bounding box center [959, 256] width 11 height 3
click at [937, 285] on link "Edit" at bounding box center [935, 286] width 76 height 33
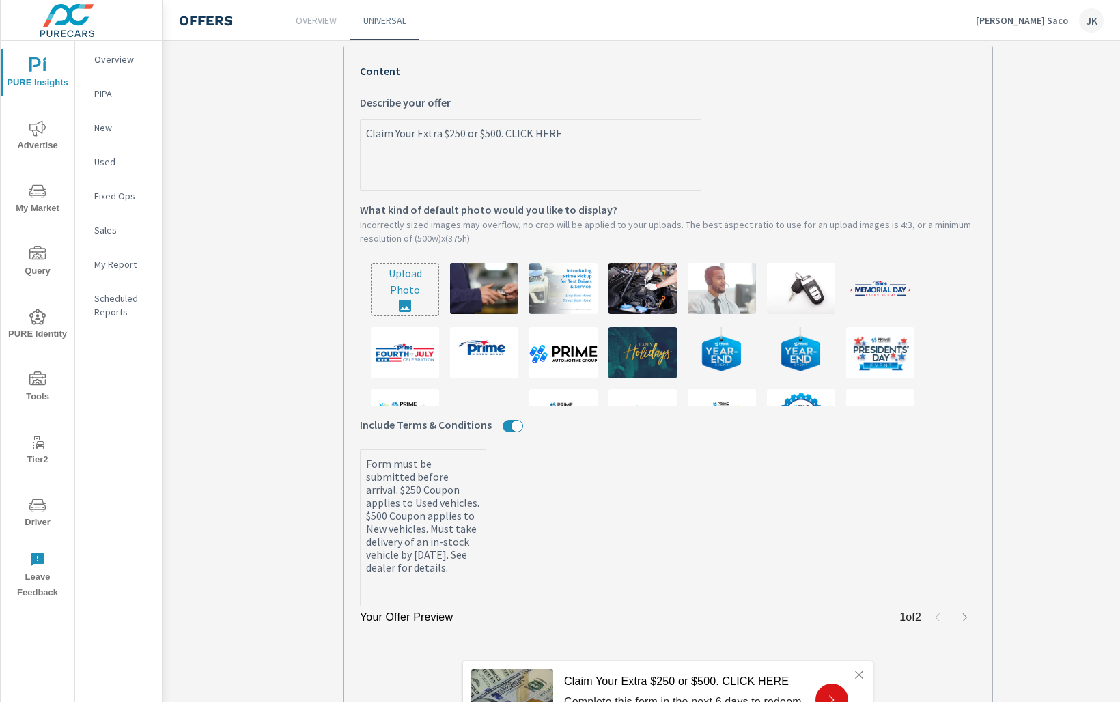
scroll to position [472, 0]
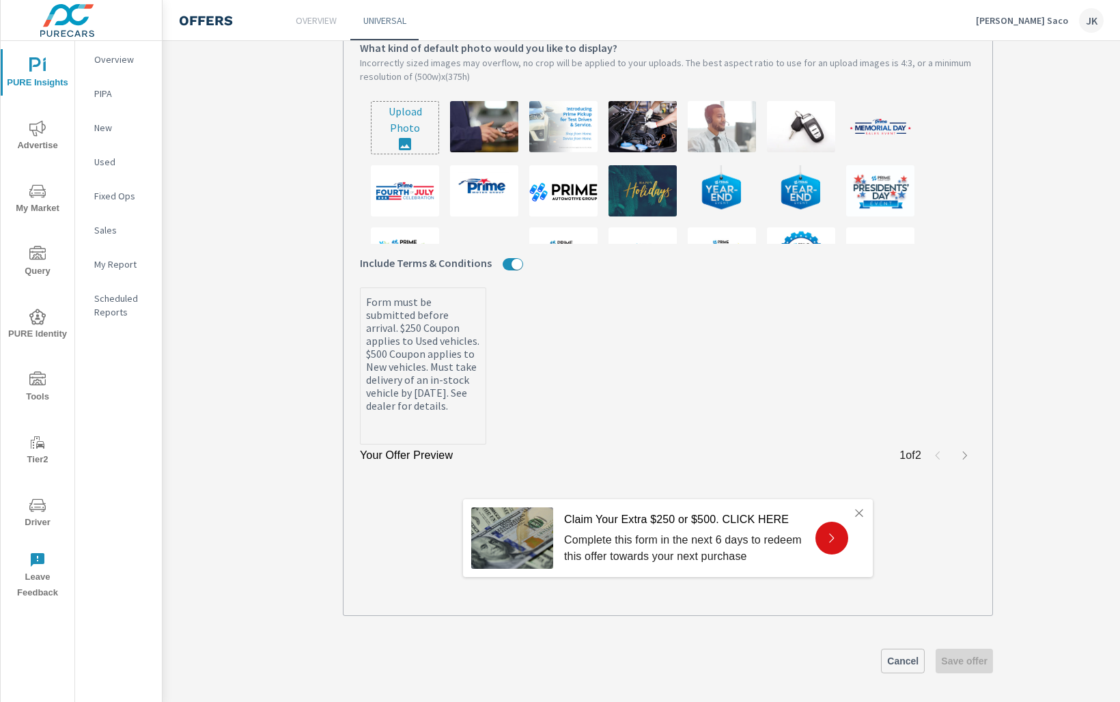
drag, startPoint x: 452, startPoint y: 428, endPoint x: 358, endPoint y: 301, distance: 158.2
click at [358, 301] on div "Your Offer Preview 1 of 2 Claim Your Extra $250 or $500. CLICK HERE Complete th…" at bounding box center [668, 250] width 650 height 732
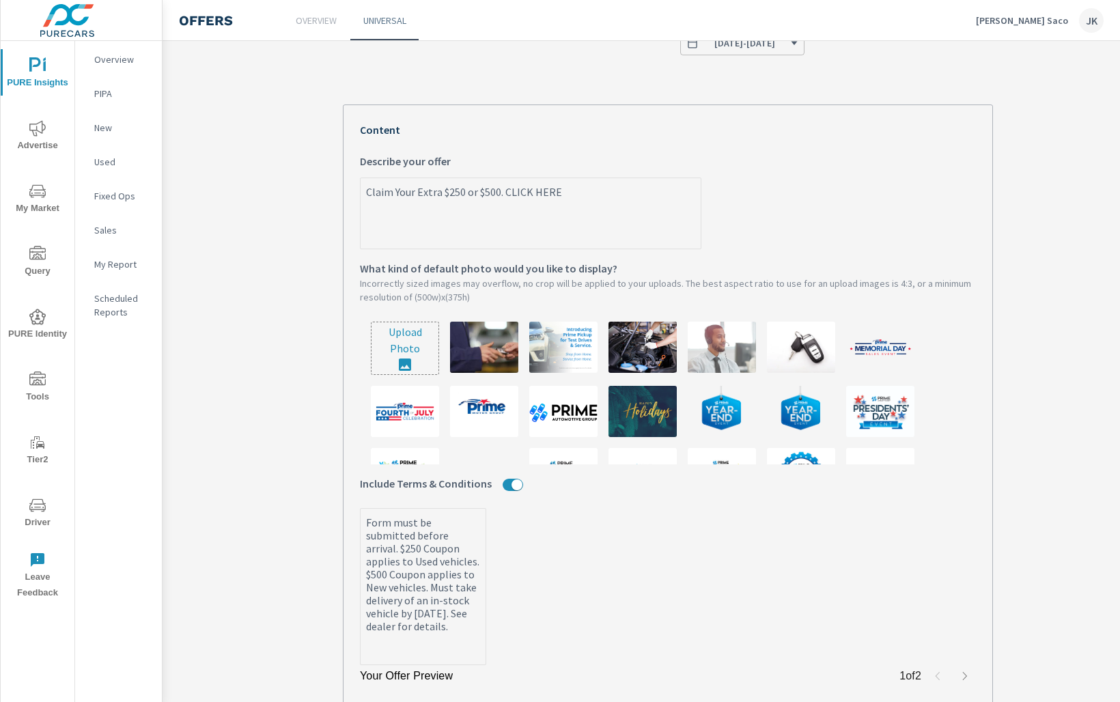
scroll to position [223, 0]
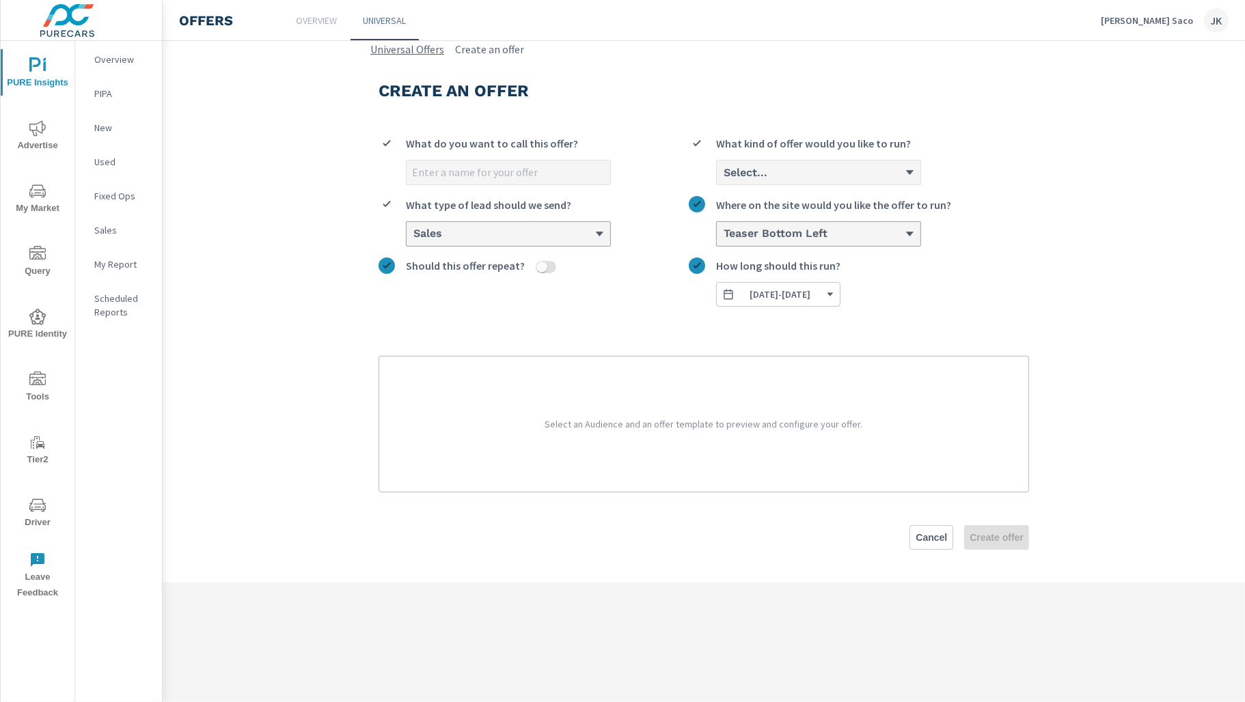
click at [396, 50] on link "Universal Offers" at bounding box center [407, 49] width 74 height 16
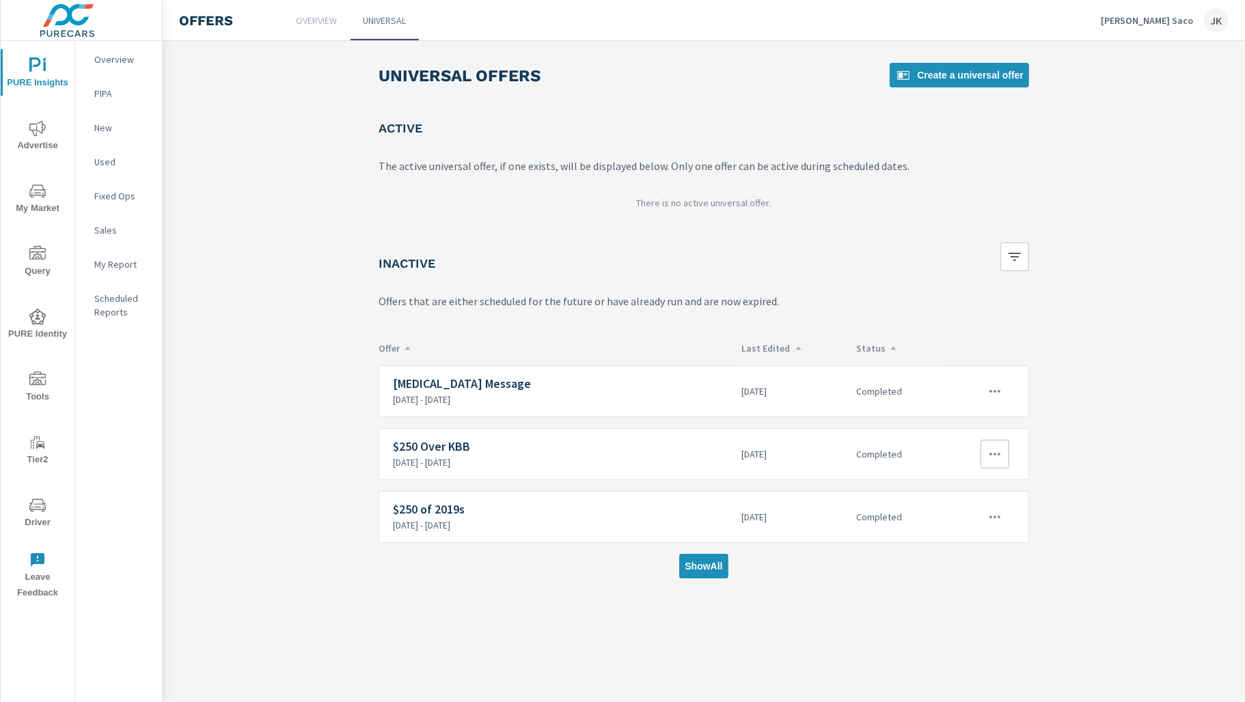
click at [466, 443] on h6 "$250 Over KBB" at bounding box center [562, 447] width 338 height 14
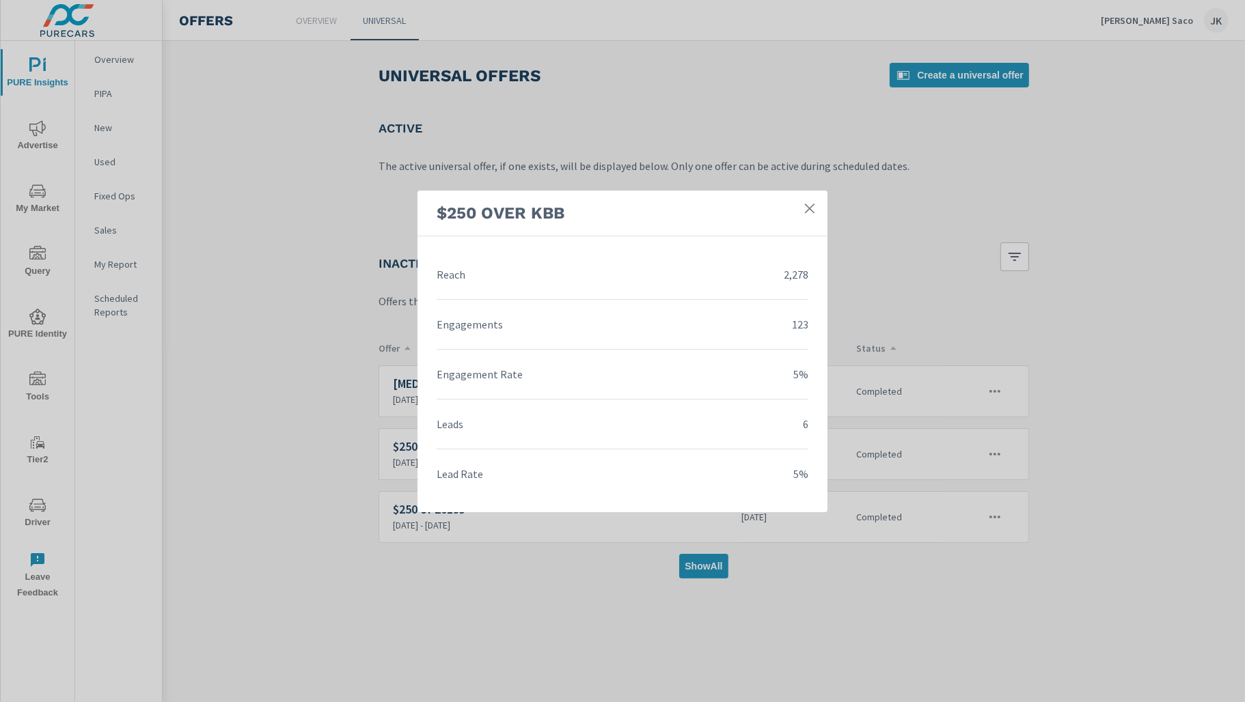
click at [796, 204] on div "$250 Over KBB" at bounding box center [622, 214] width 410 height 46
click at [817, 214] on link at bounding box center [809, 208] width 25 height 25
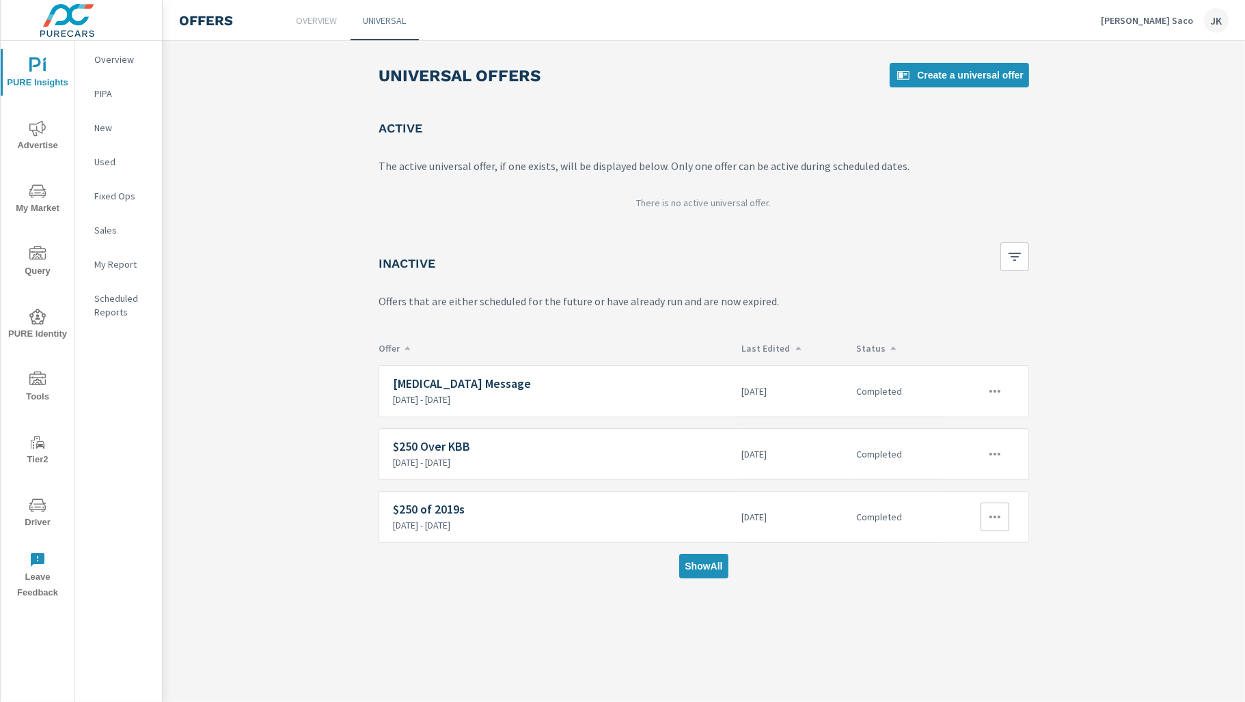
click at [620, 503] on h6 "$250 of 2019s" at bounding box center [562, 510] width 338 height 14
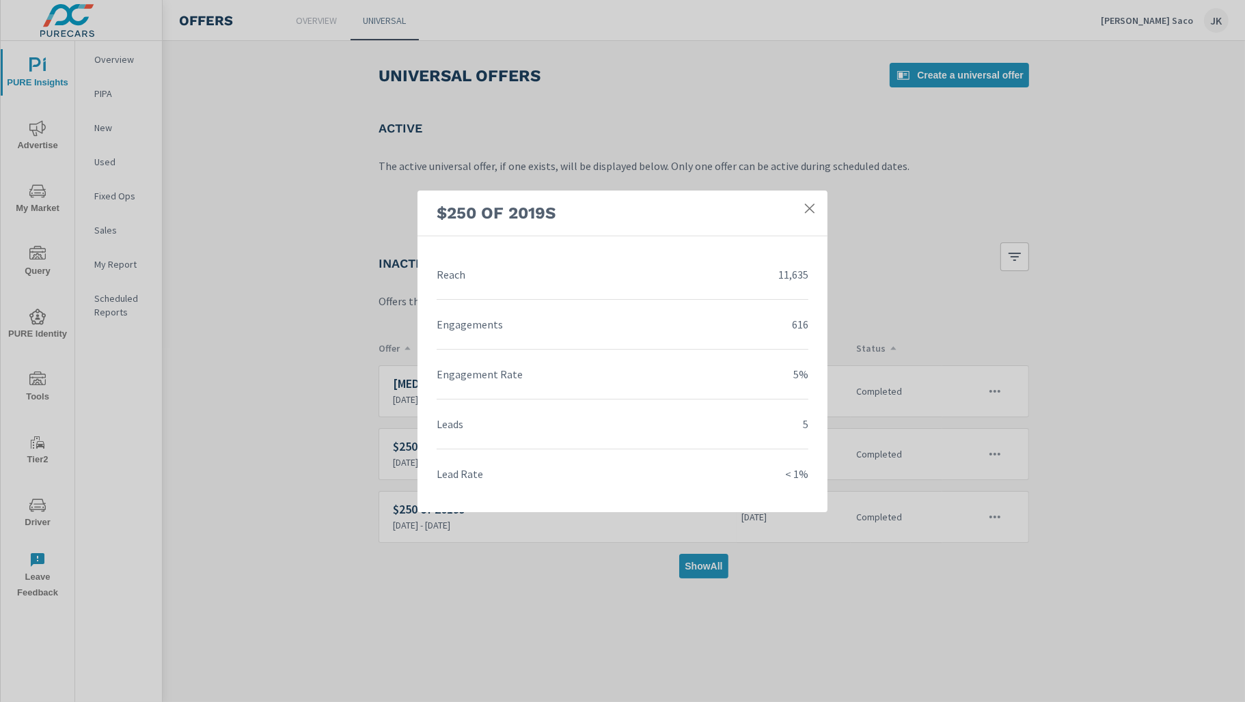
click at [809, 206] on icon at bounding box center [810, 209] width 14 height 14
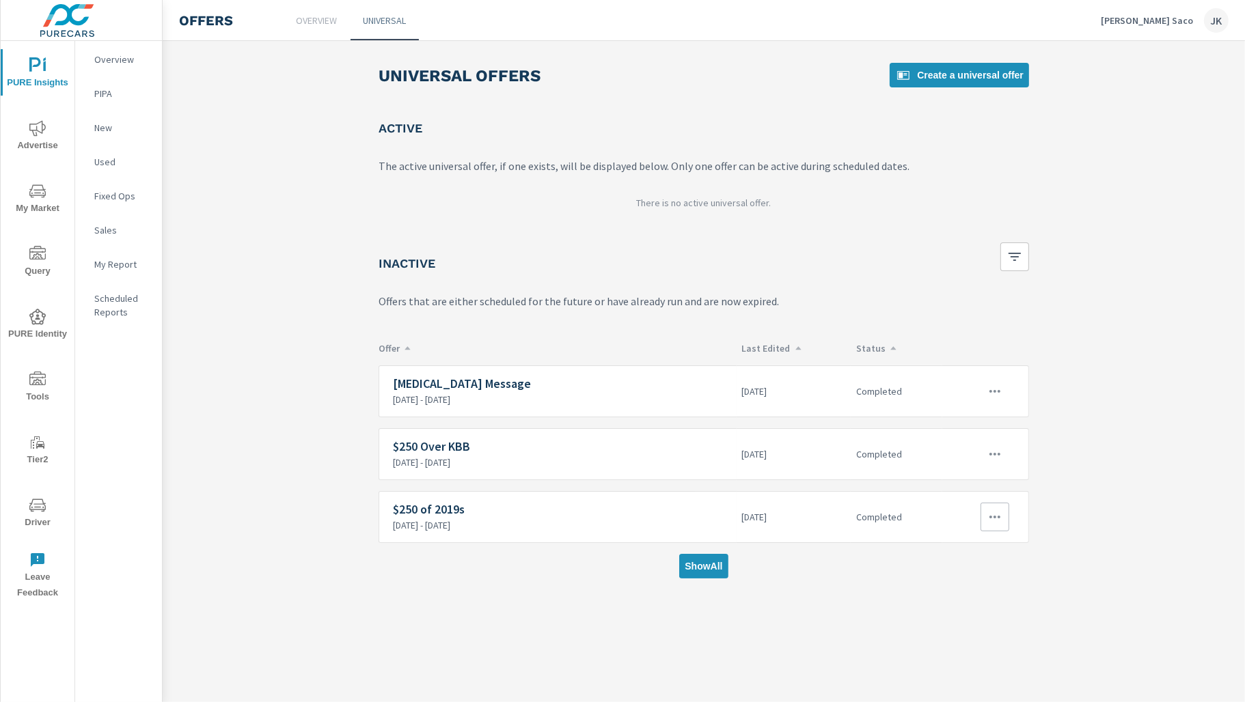
click at [995, 520] on icon "button" at bounding box center [994, 517] width 16 height 16
click at [983, 559] on link "Edit" at bounding box center [971, 545] width 76 height 33
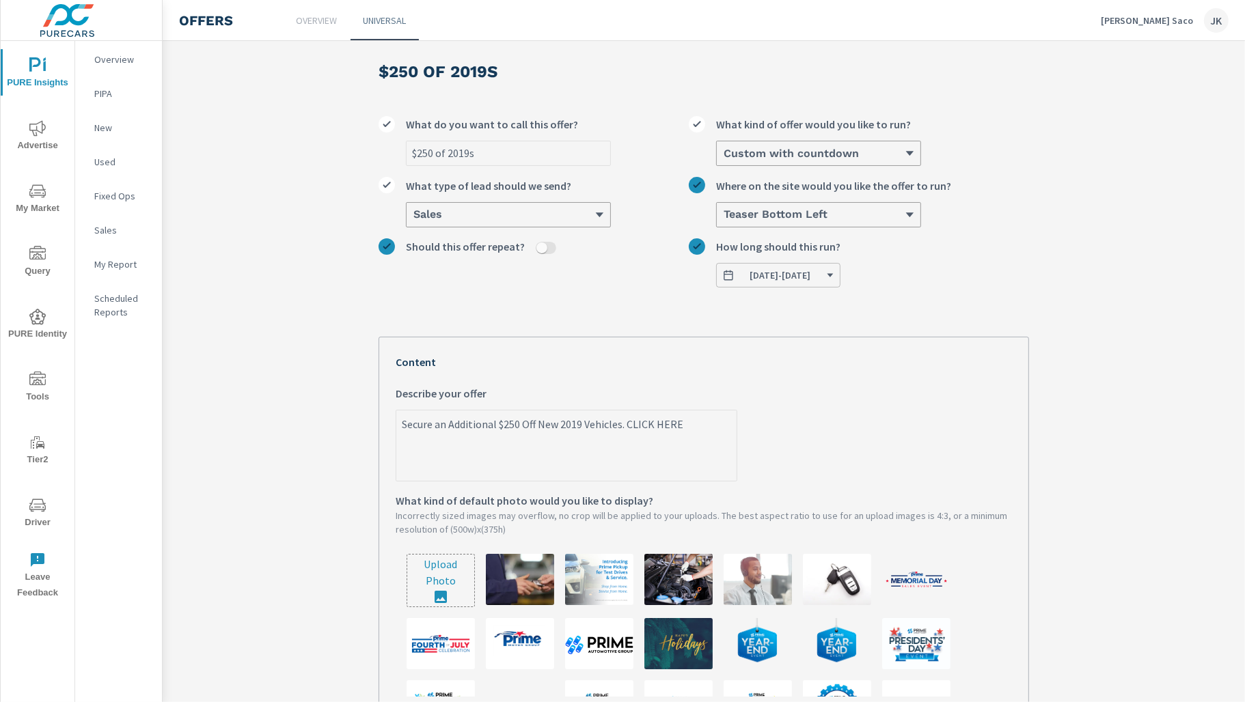
scroll to position [23, 0]
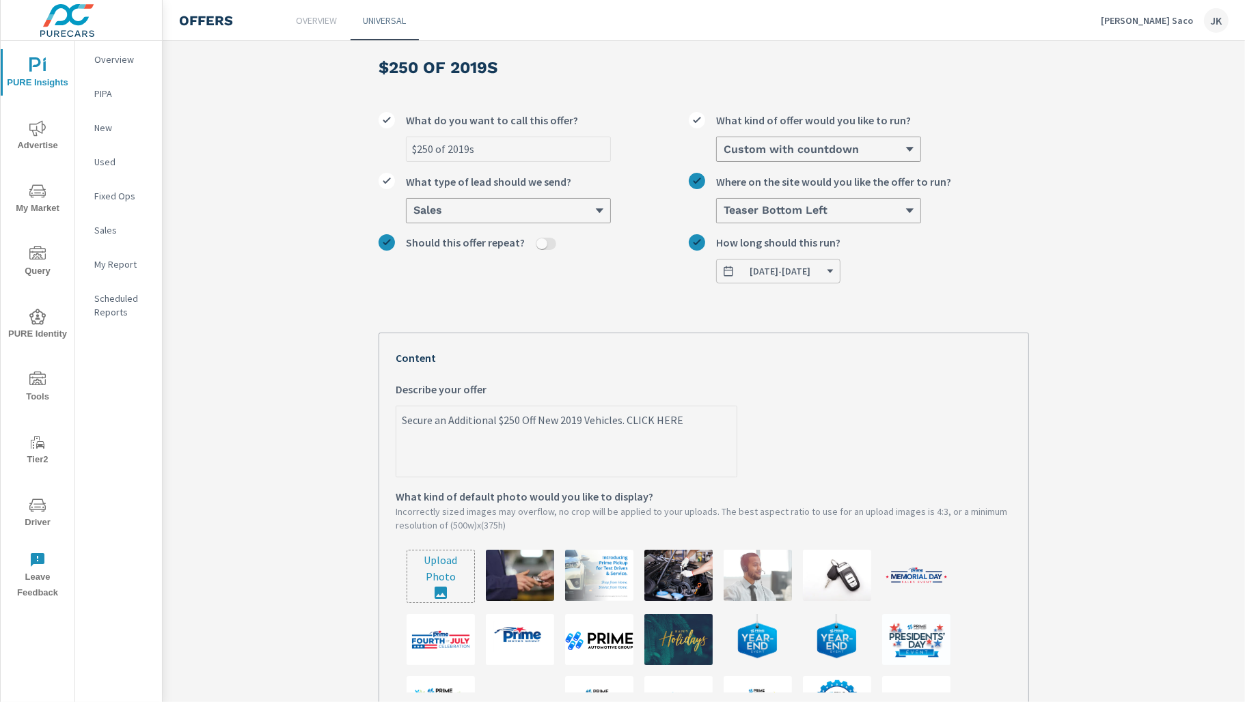
drag, startPoint x: 680, startPoint y: 417, endPoint x: 393, endPoint y: 415, distance: 286.9
click at [393, 415] on div "Your Offer Preview 1 of 2 Secure an Additional $250 Off New 2019 Vehicles. CLIC…" at bounding box center [703, 660] width 650 height 655
type textarea "x"
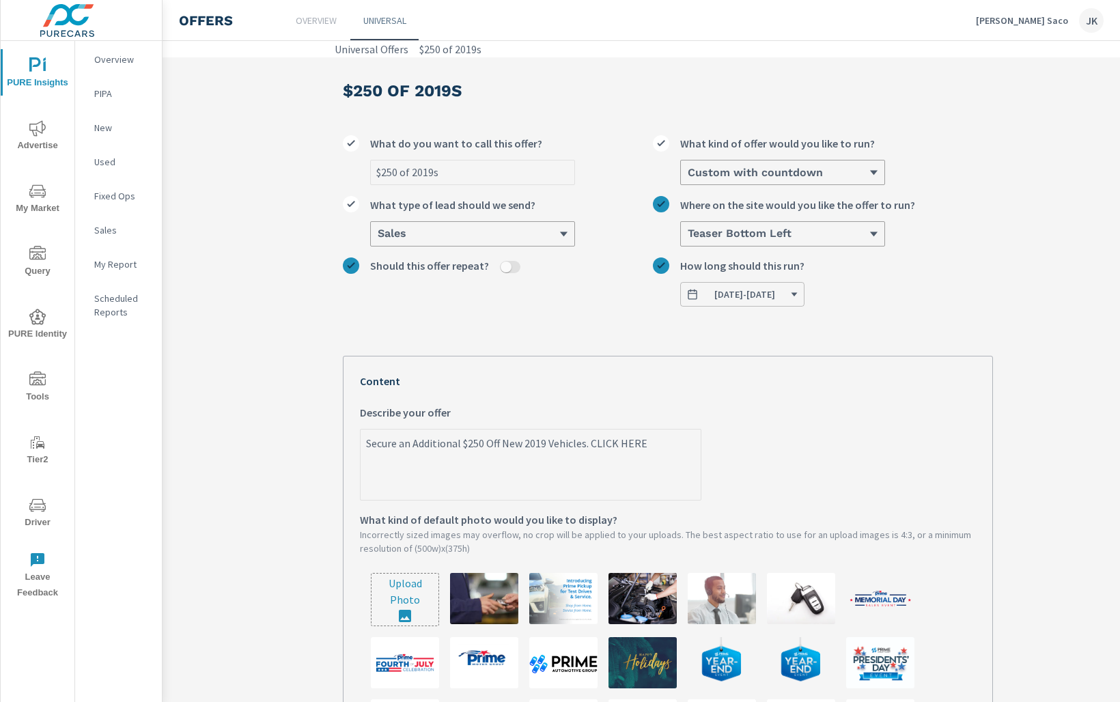
scroll to position [395, 0]
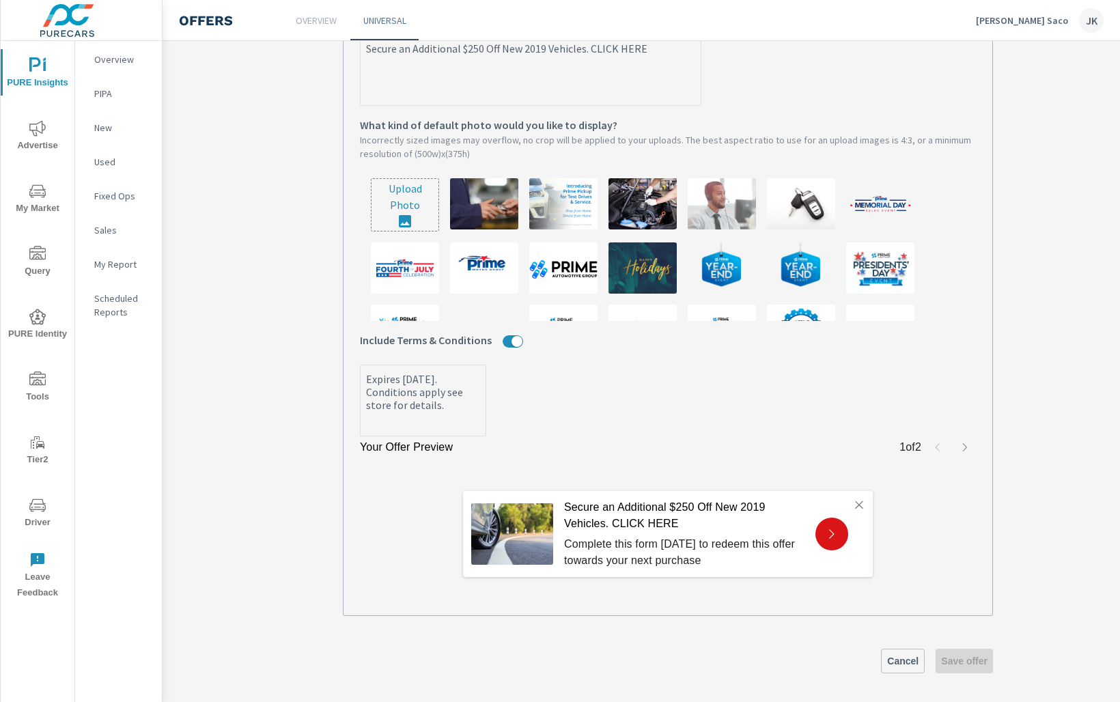
click at [891, 660] on span "Cancel" at bounding box center [902, 661] width 31 height 12
